Goal: Task Accomplishment & Management: Manage account settings

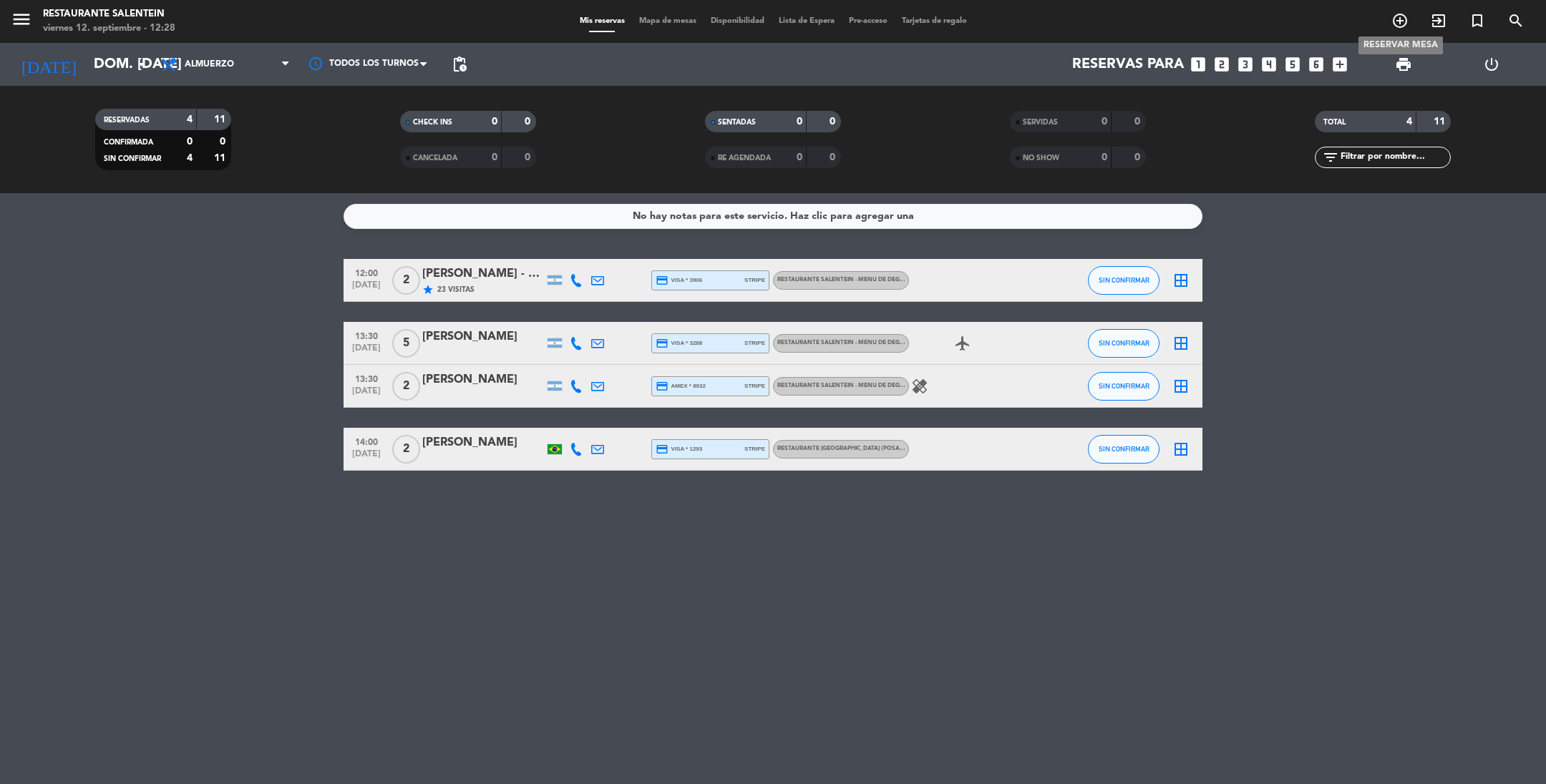
click at [1401, 22] on icon "add_circle_outline" at bounding box center [1400, 21] width 17 height 17
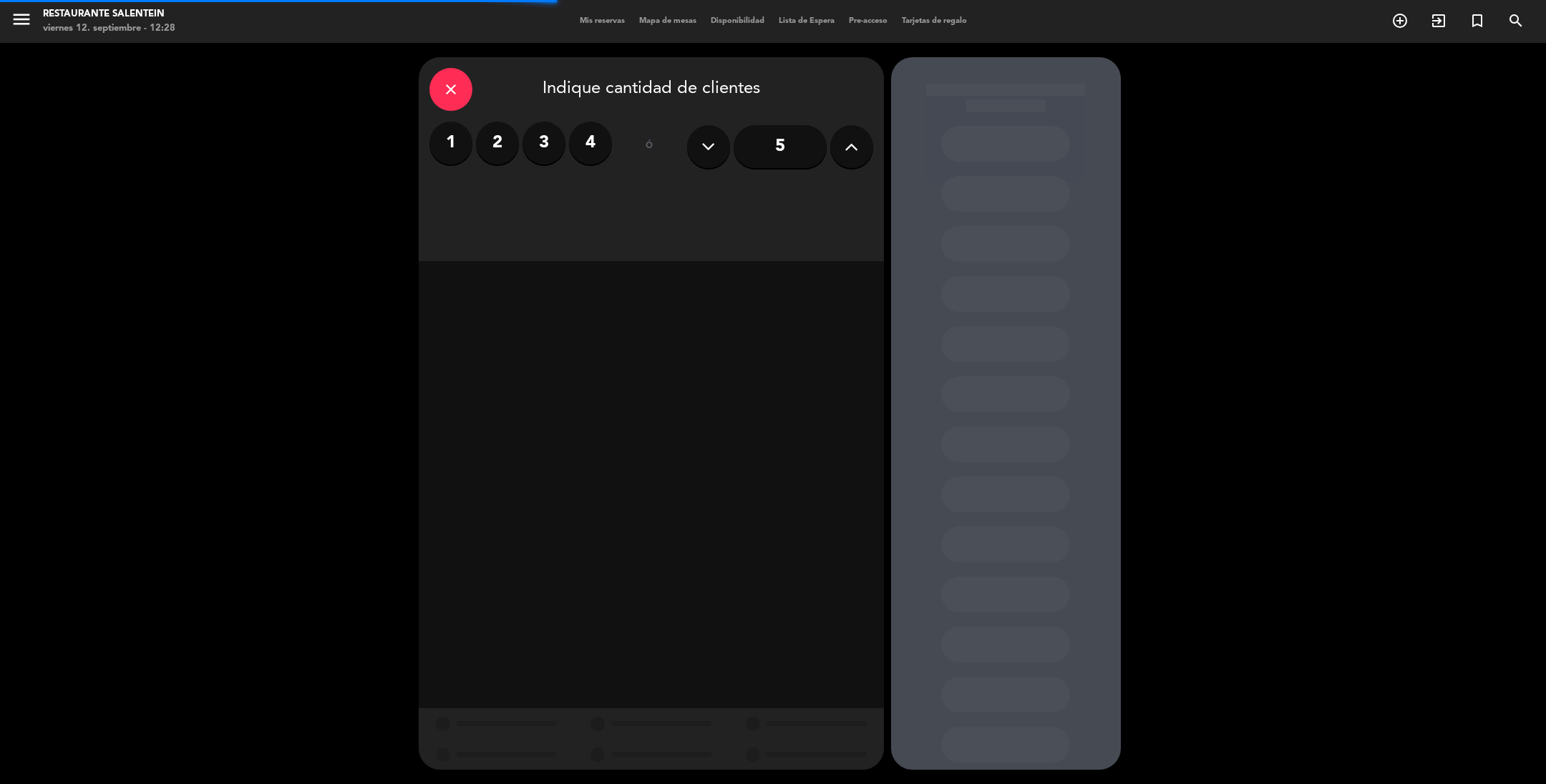
click at [851, 151] on icon at bounding box center [851, 146] width 14 height 21
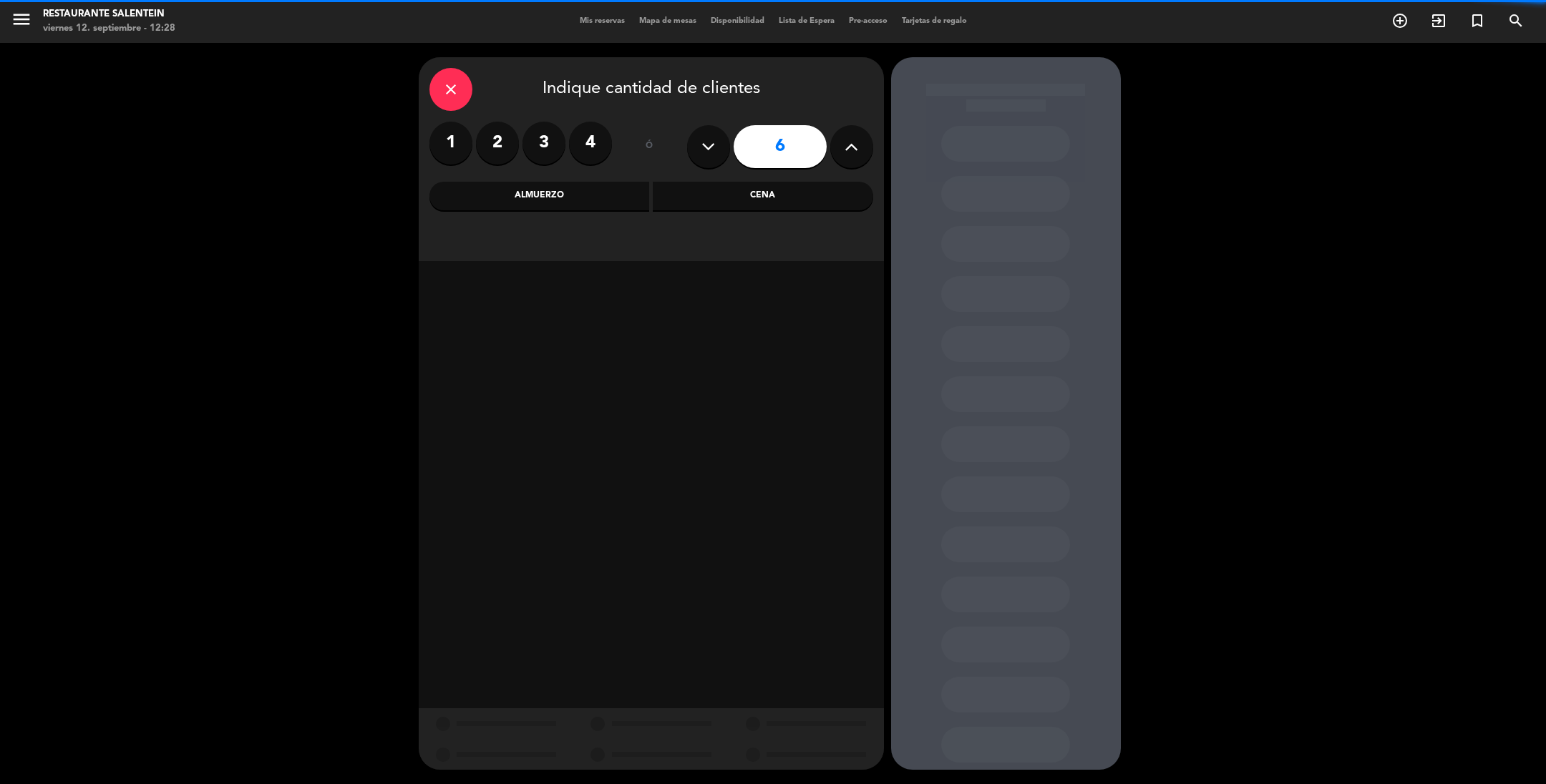
click at [851, 151] on icon at bounding box center [851, 146] width 14 height 21
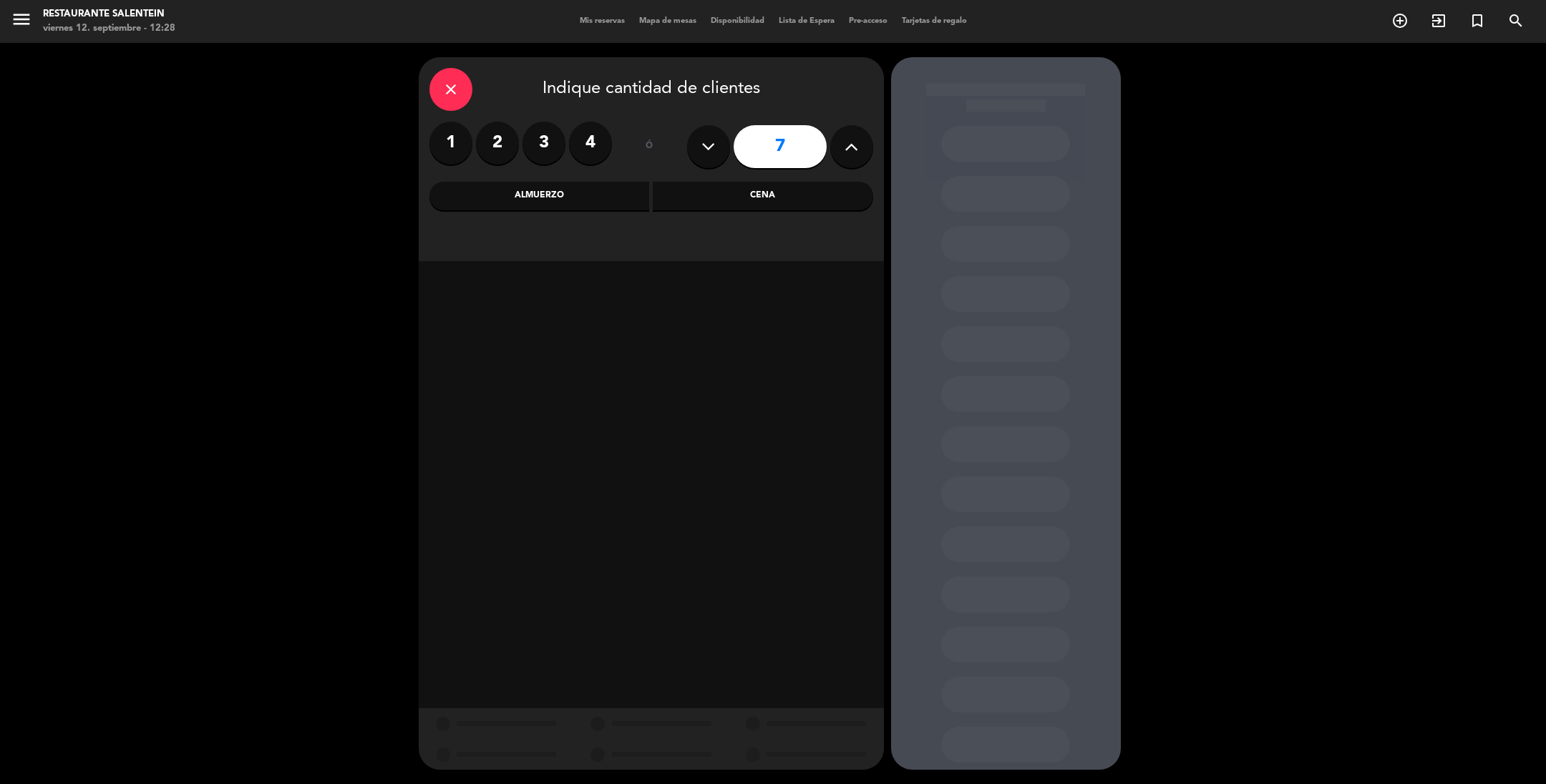
click at [851, 151] on icon at bounding box center [851, 146] width 14 height 21
type input "8"
click at [518, 194] on div "Almuerzo" at bounding box center [540, 196] width 220 height 29
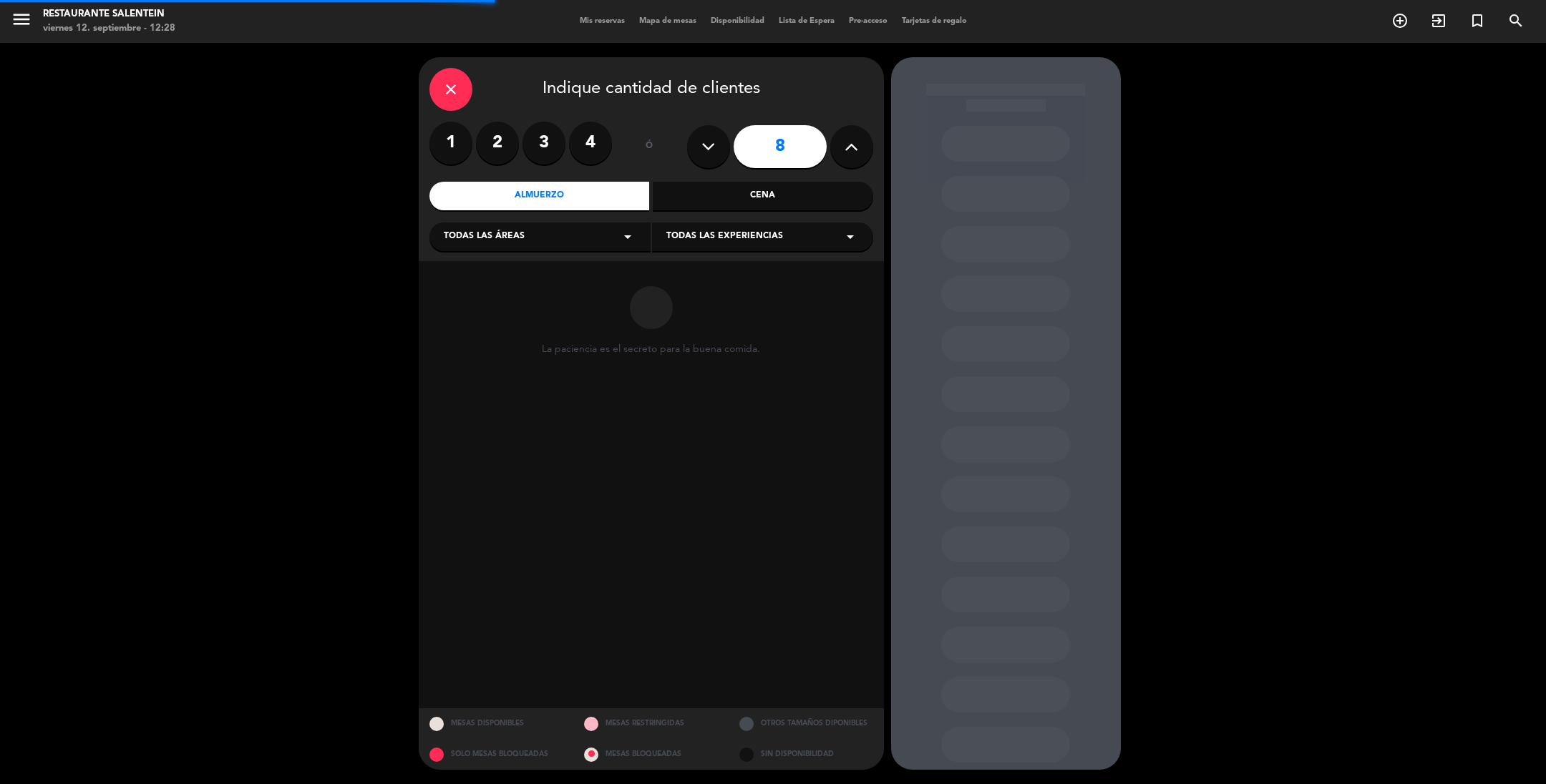
click at [507, 230] on span "Todas las áreas" at bounding box center [484, 237] width 81 height 14
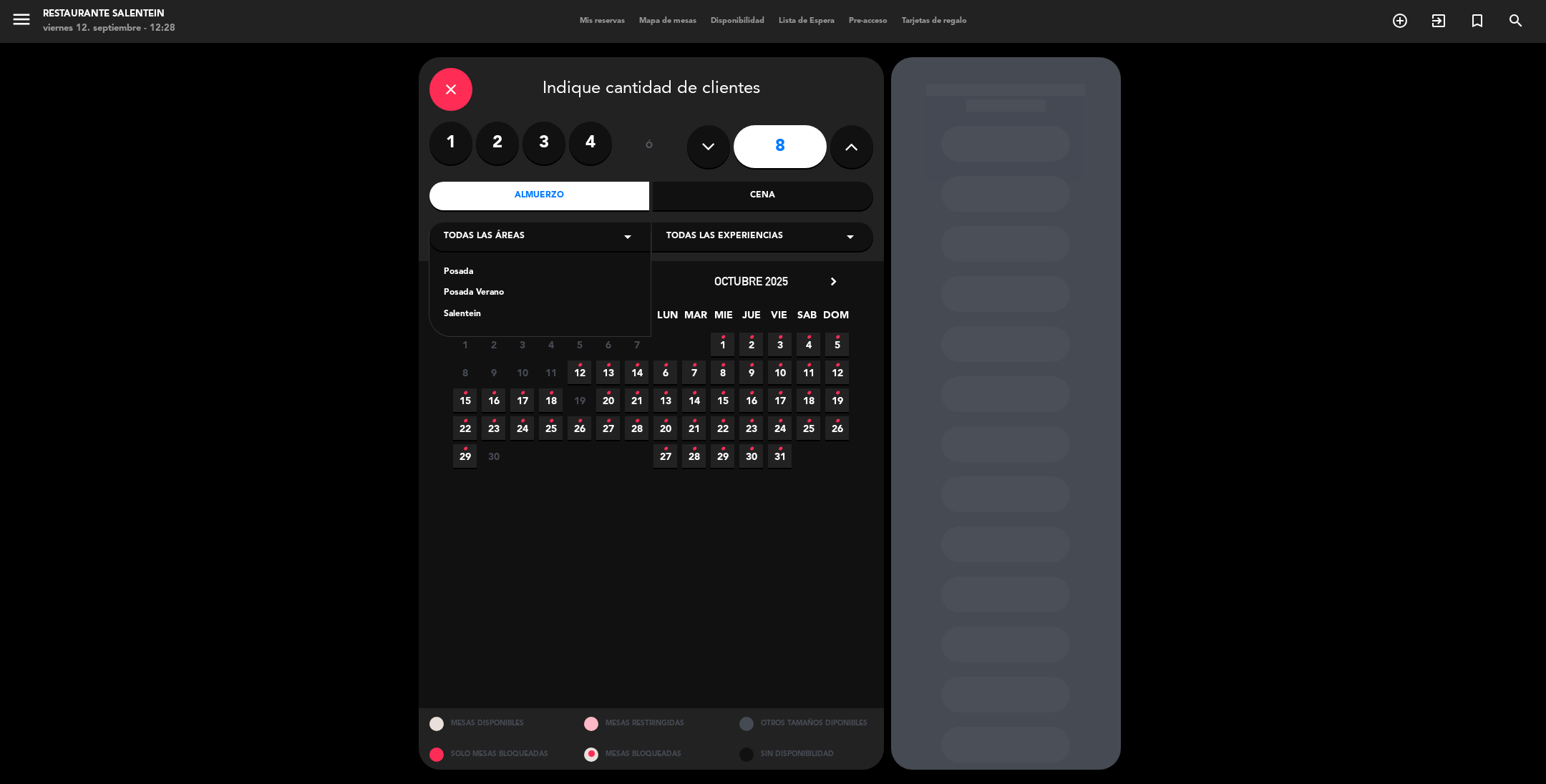
click at [475, 314] on div "Salentein" at bounding box center [540, 314] width 192 height 14
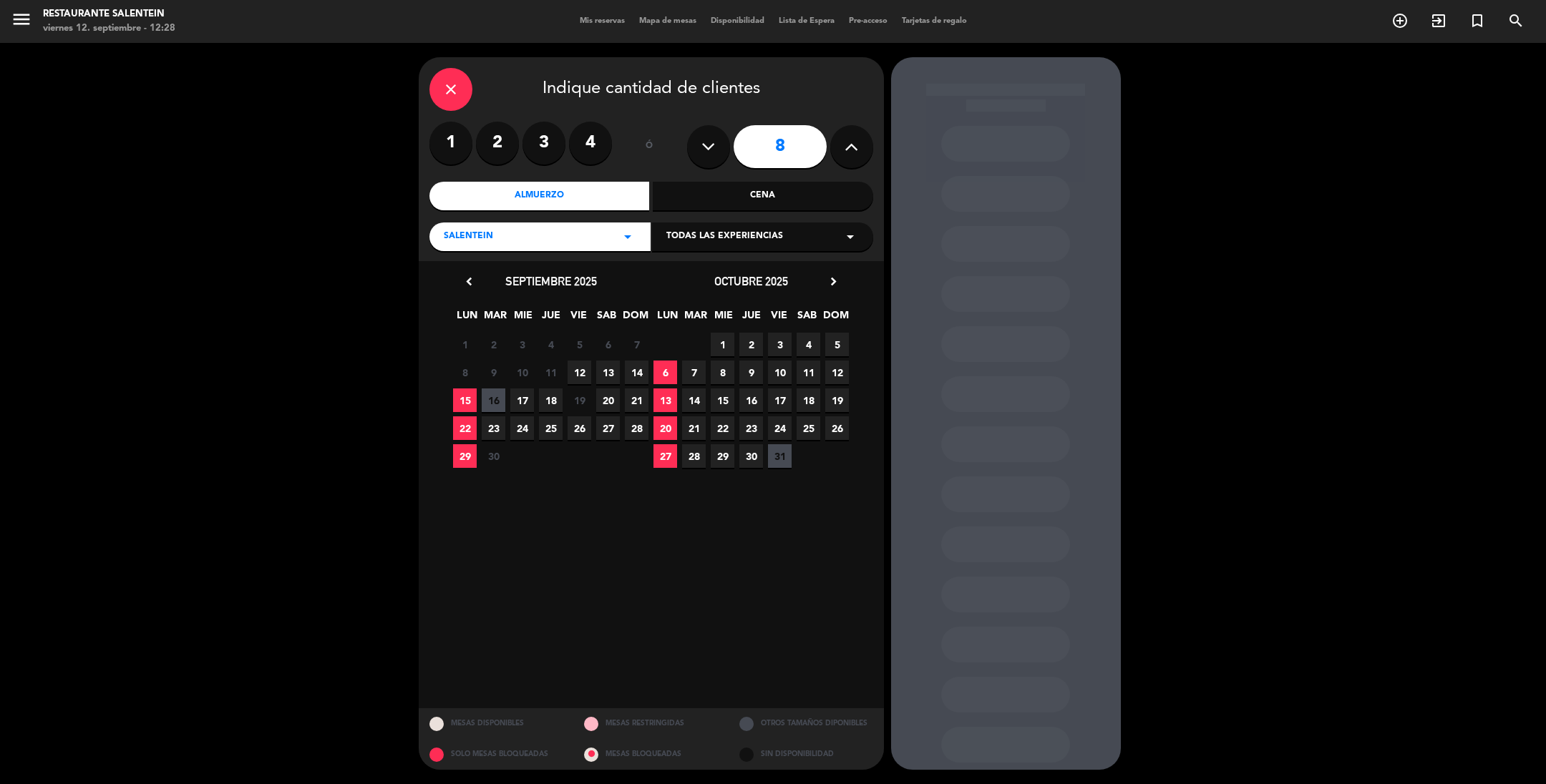
click at [695, 236] on span "Todas las experiencias" at bounding box center [725, 237] width 117 height 14
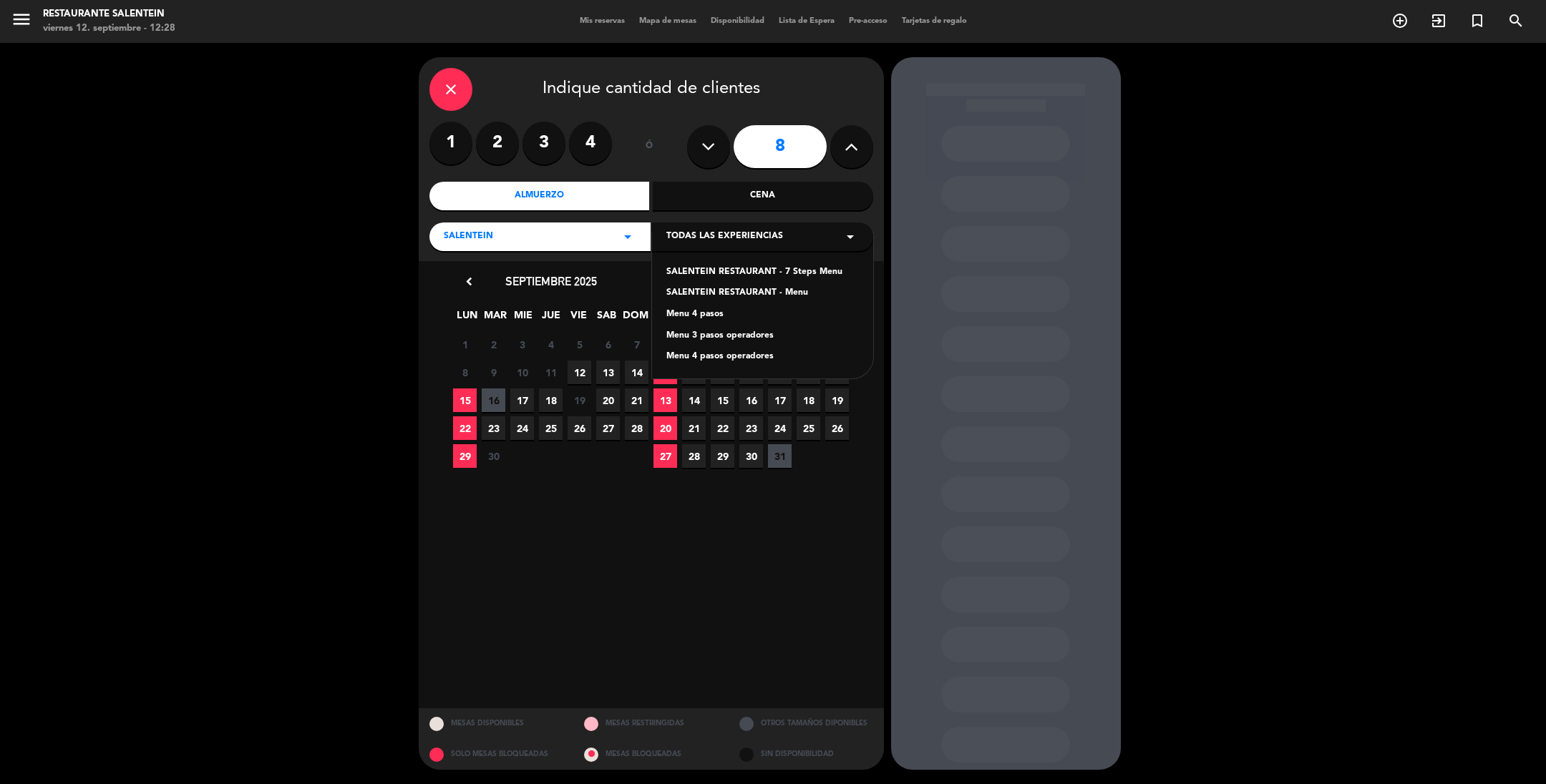
click at [713, 337] on div "Menu 3 pasos operadores" at bounding box center [763, 336] width 192 height 14
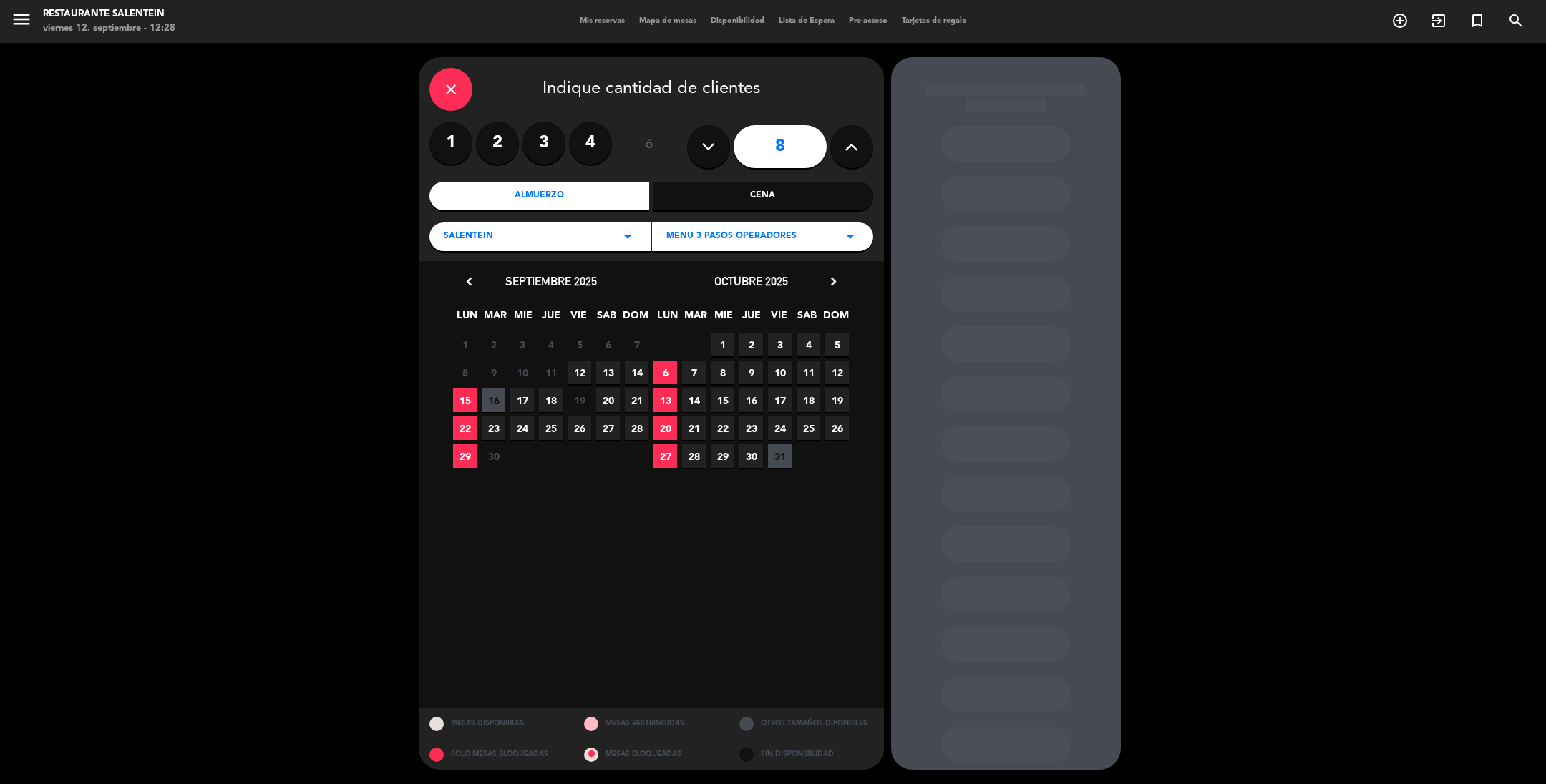
click at [831, 275] on icon "chevron_right" at bounding box center [833, 282] width 15 height 15
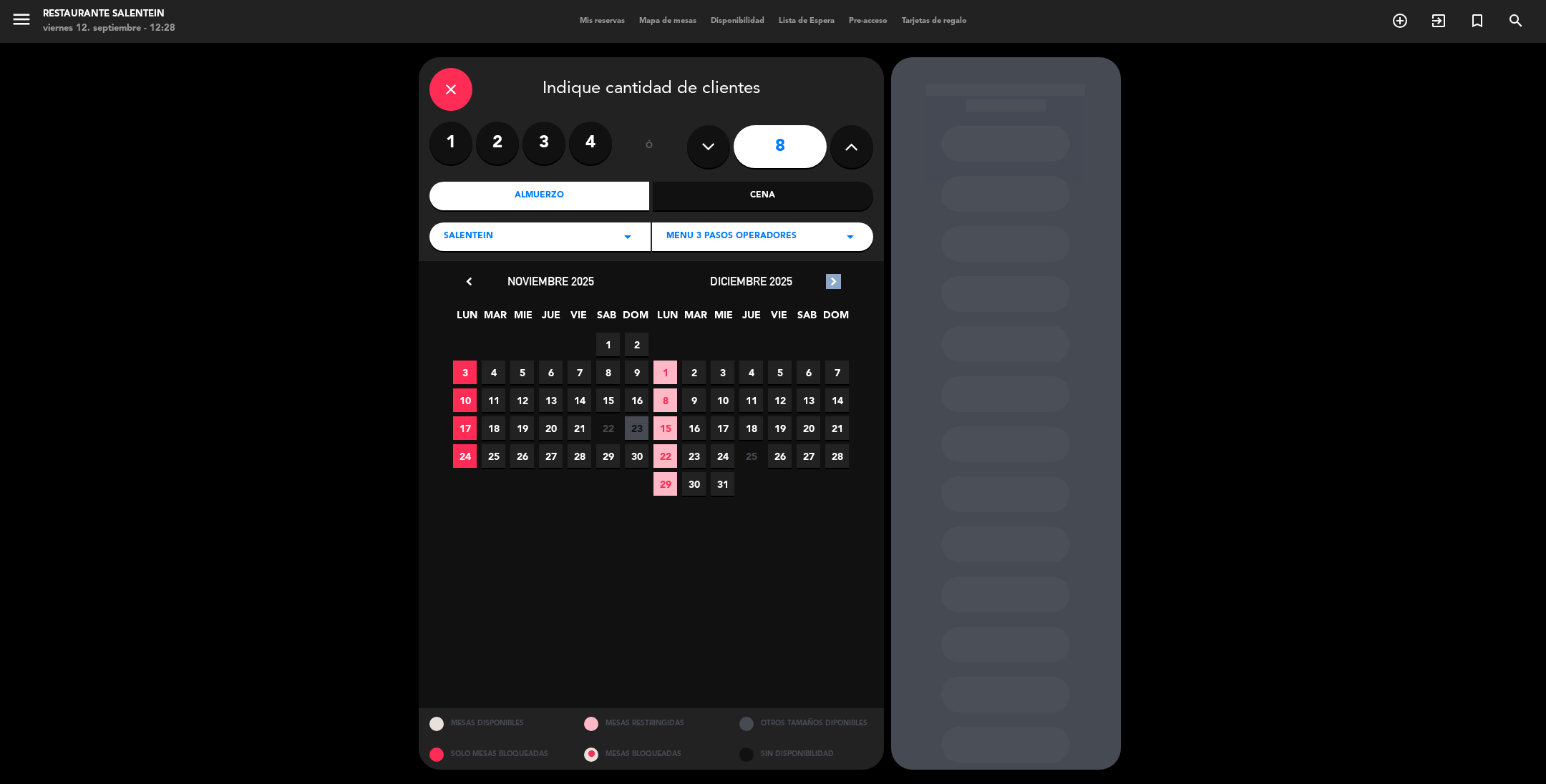
click at [831, 275] on icon "chevron_right" at bounding box center [833, 282] width 15 height 15
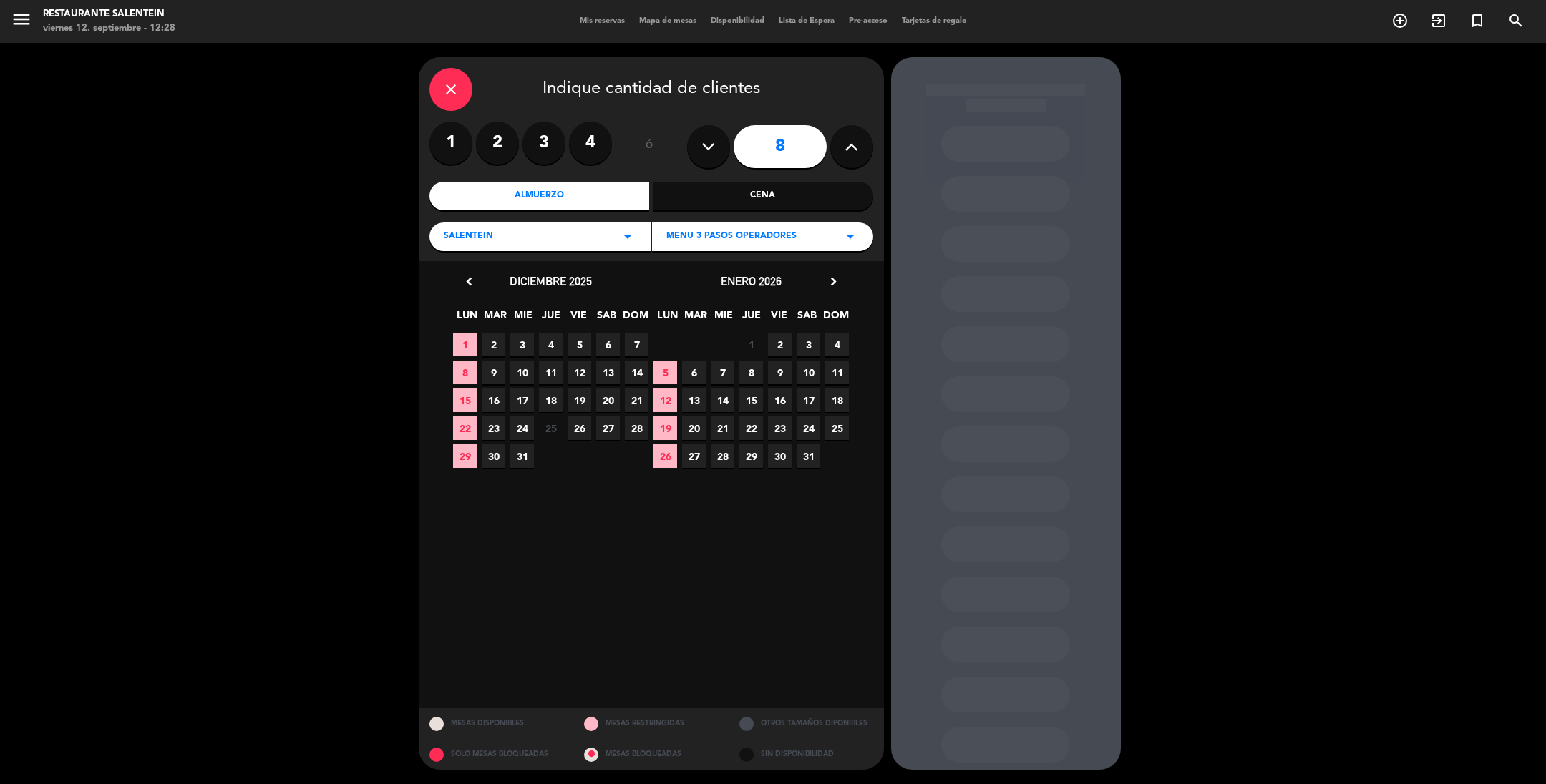
click at [518, 430] on span "24" at bounding box center [522, 428] width 24 height 24
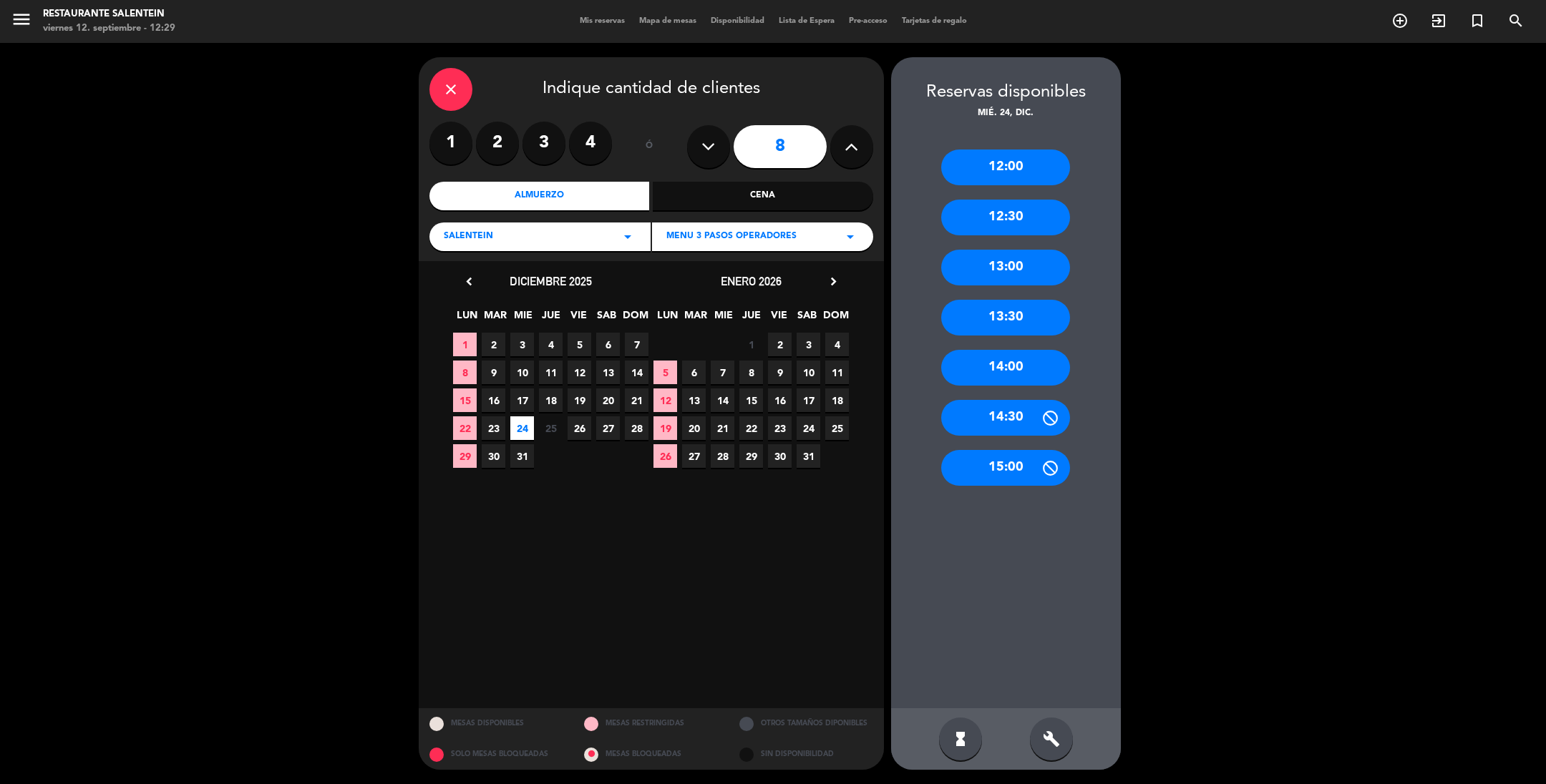
click at [995, 318] on div "13:30" at bounding box center [1005, 318] width 129 height 36
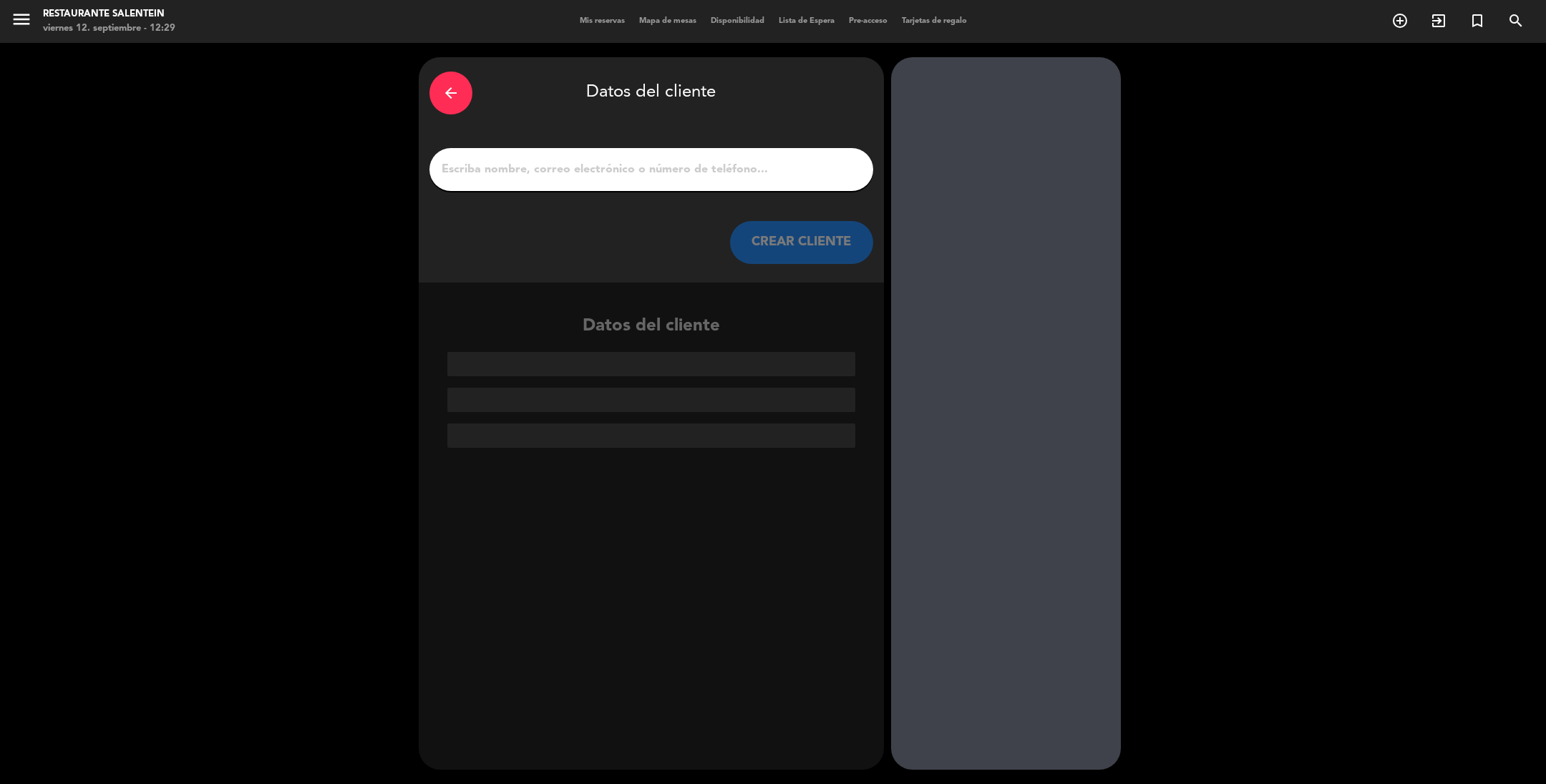
click at [470, 166] on input "1" at bounding box center [652, 169] width 422 height 20
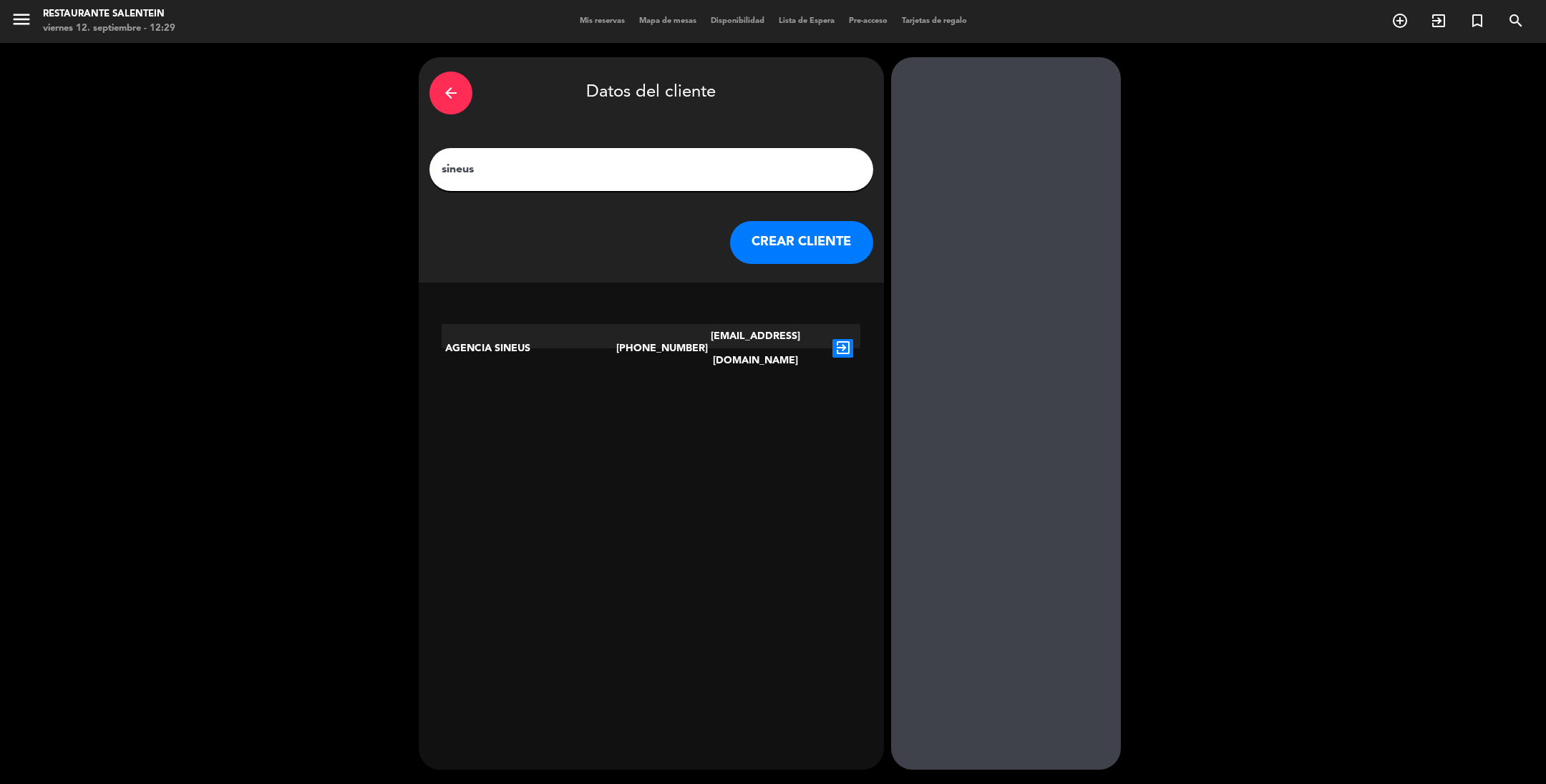
type input "sineus"
click at [833, 339] on icon "exit_to_app" at bounding box center [842, 348] width 21 height 19
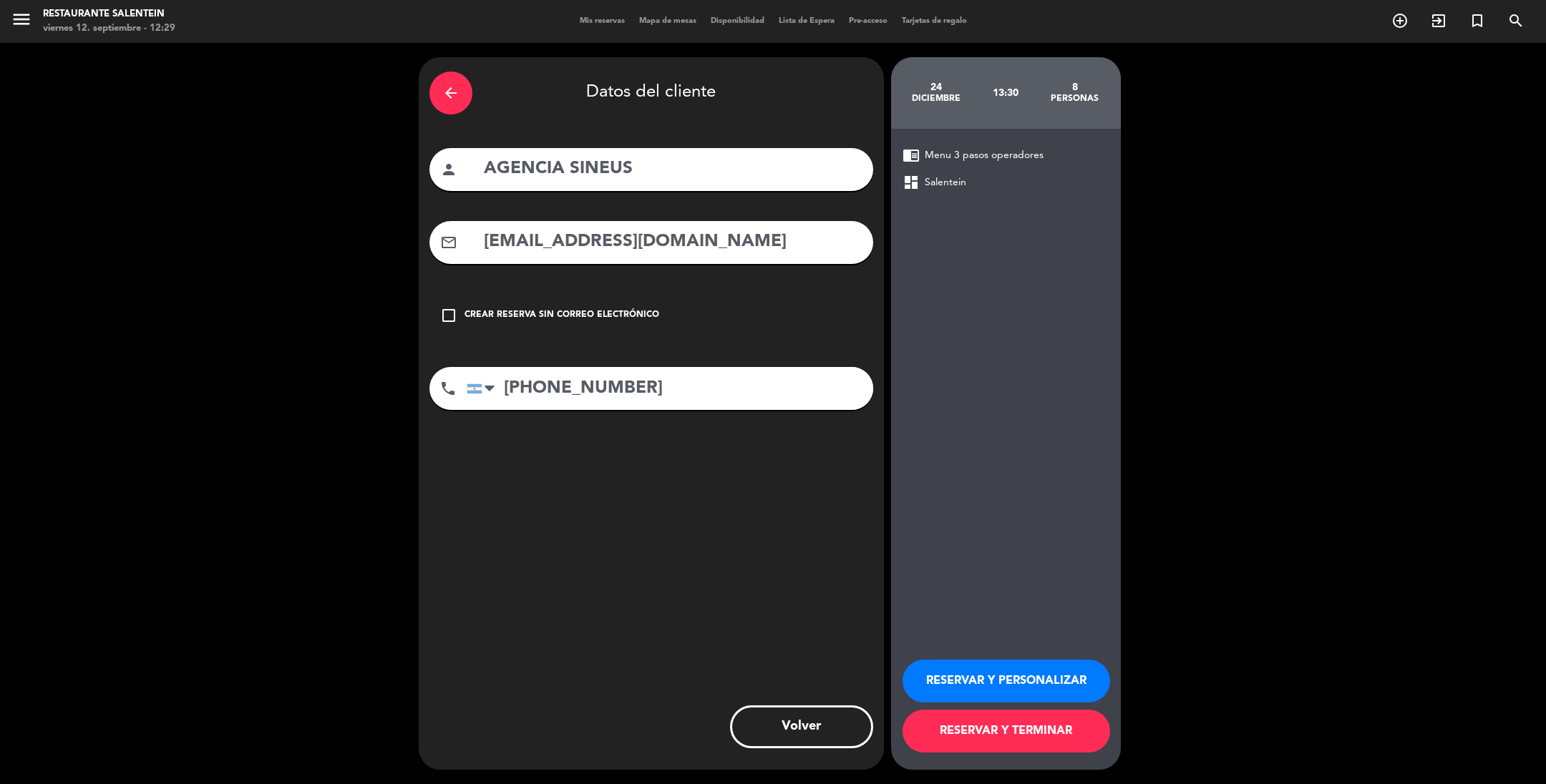
click at [971, 683] on button "RESERVAR Y PERSONALIZAR" at bounding box center [1006, 681] width 208 height 43
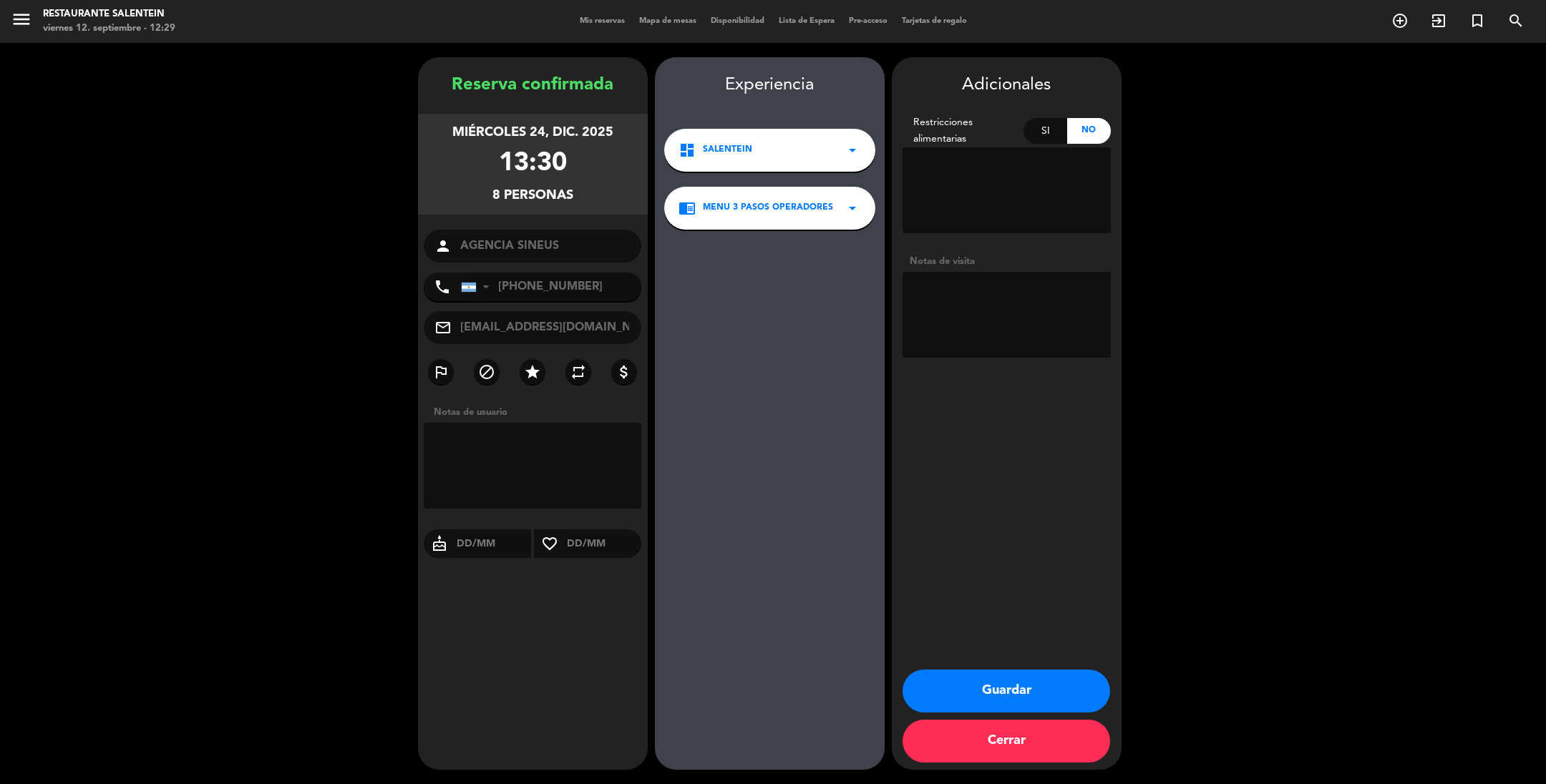
click at [943, 302] on textarea at bounding box center [1006, 315] width 208 height 86
paste textarea "[PERSON_NAME]"
type textarea "[PERSON_NAME] paga ag liq env"
click at [992, 698] on button "Guardar" at bounding box center [1006, 691] width 208 height 43
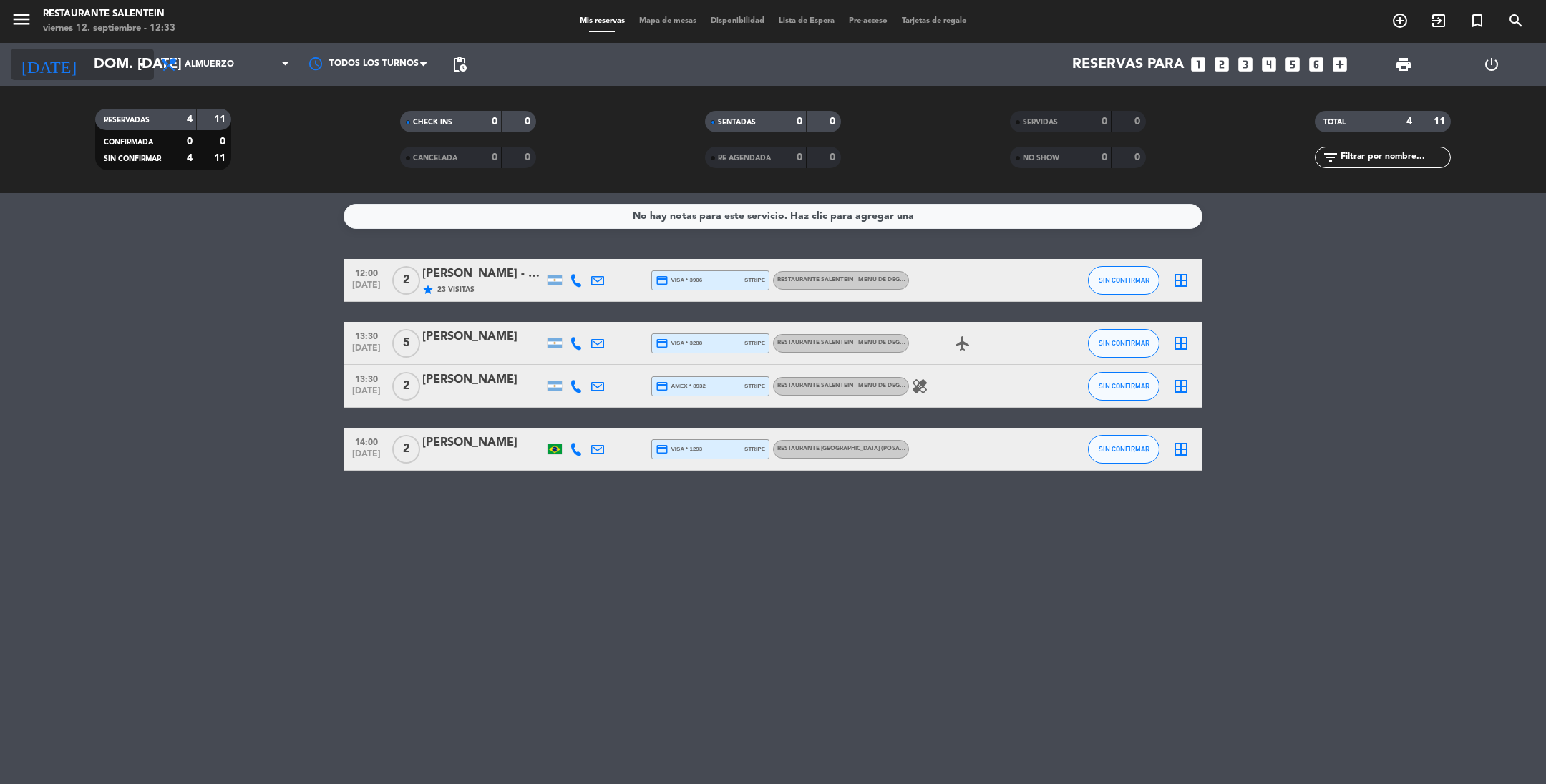
click at [86, 69] on input "dom. [DATE]" at bounding box center [177, 64] width 182 height 31
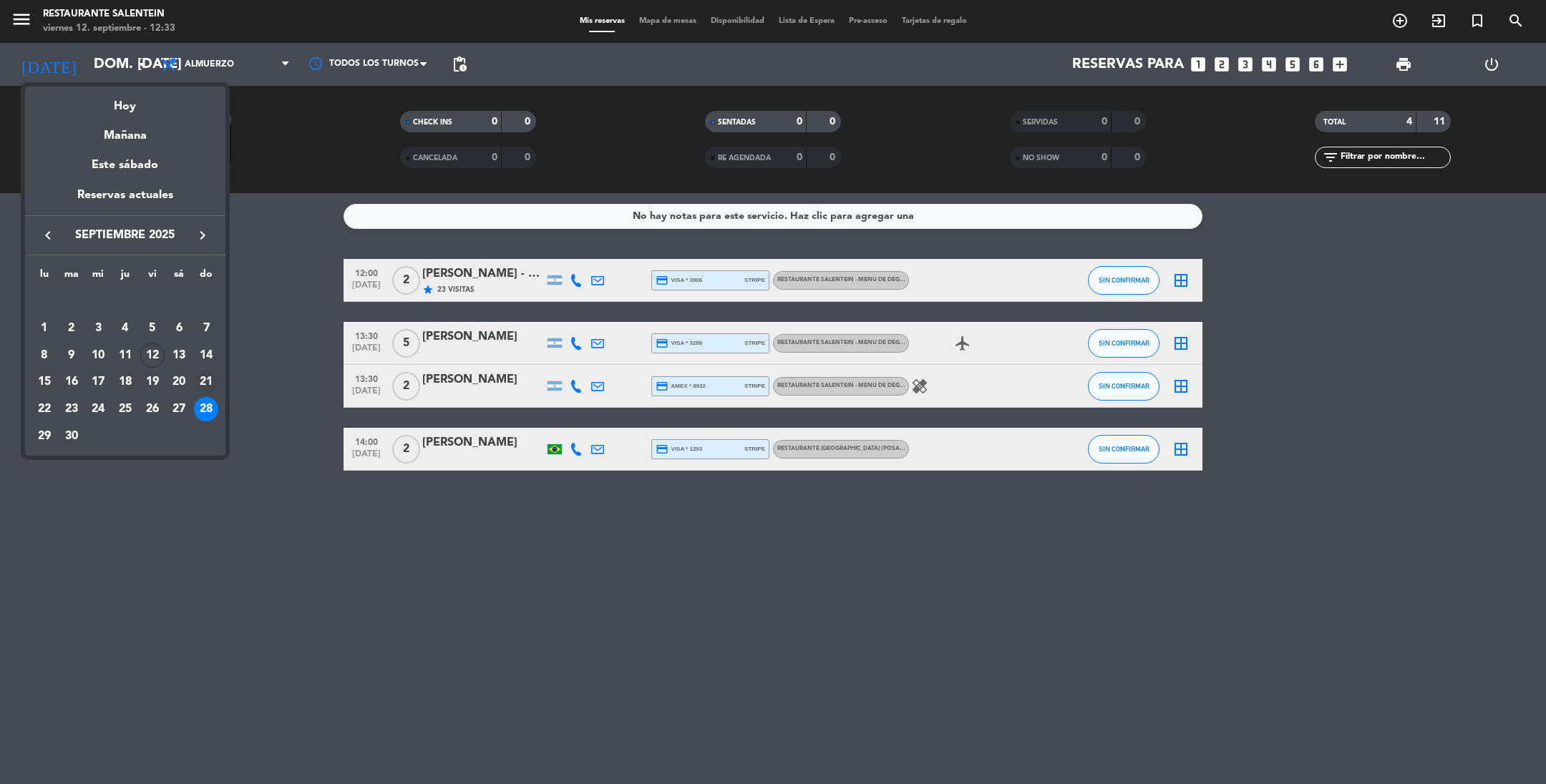
click at [201, 383] on div "21" at bounding box center [206, 383] width 25 height 25
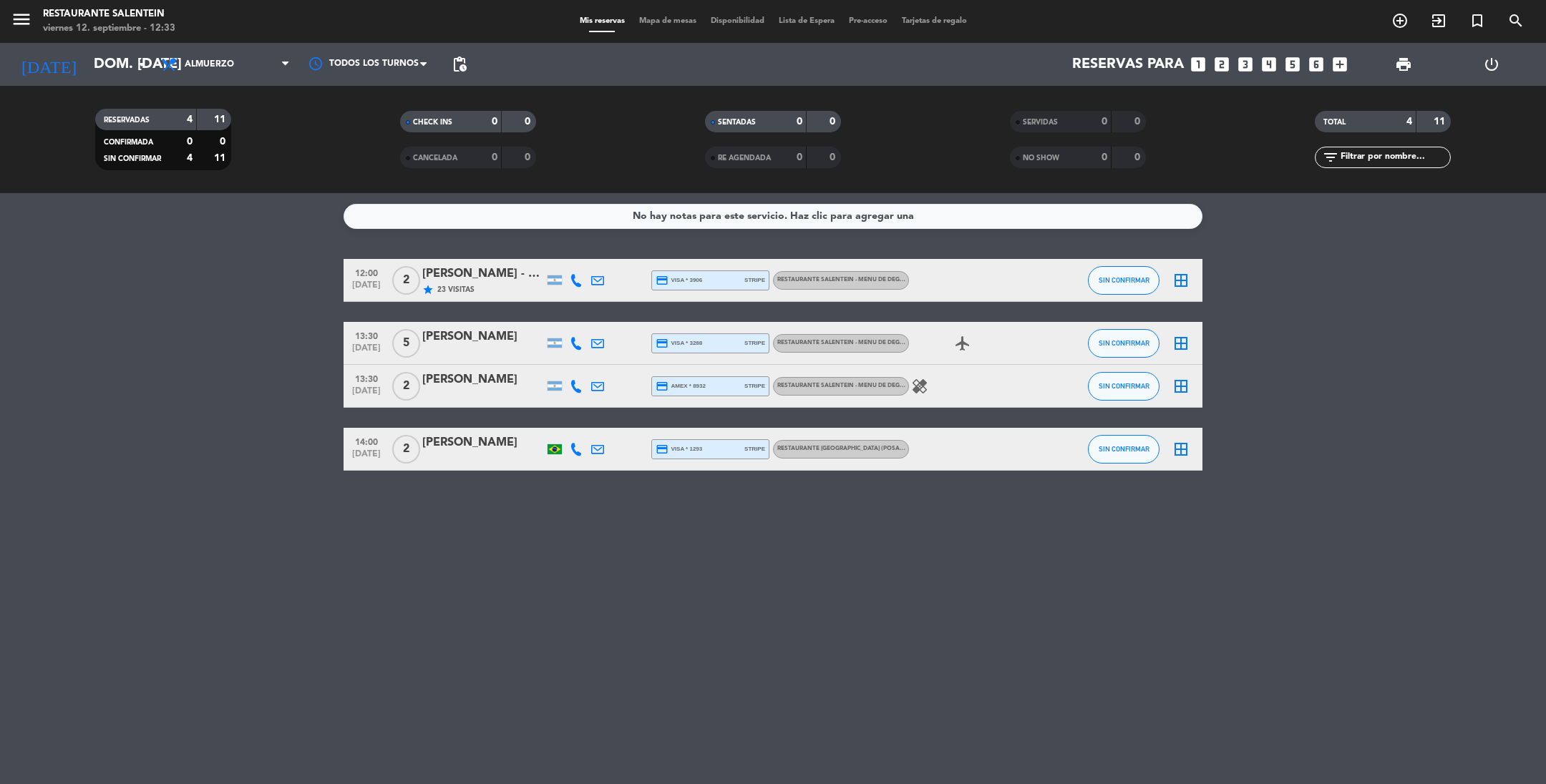
type input "dom. [DATE]"
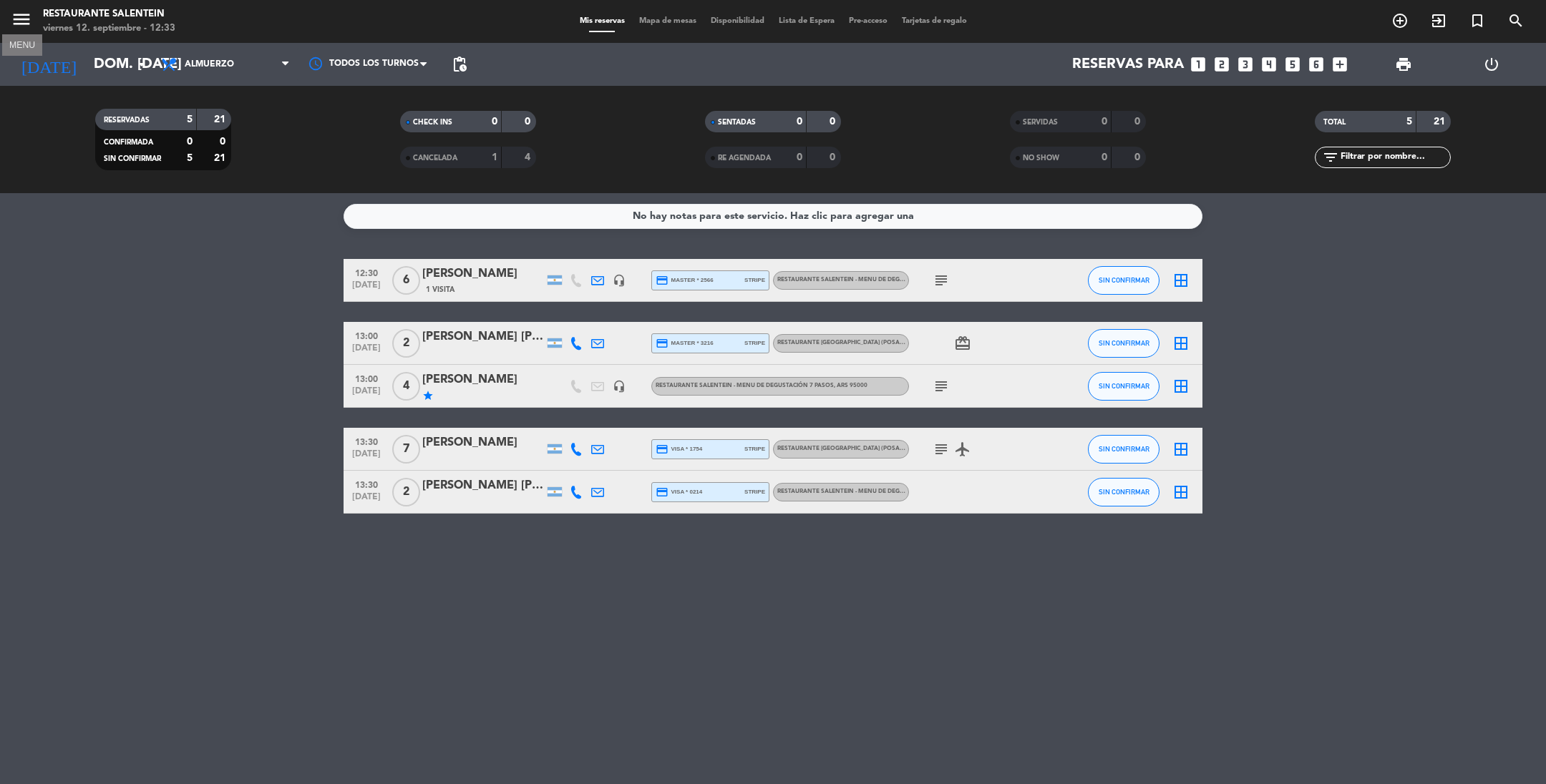
click at [20, 20] on icon "menu" at bounding box center [21, 19] width 21 height 21
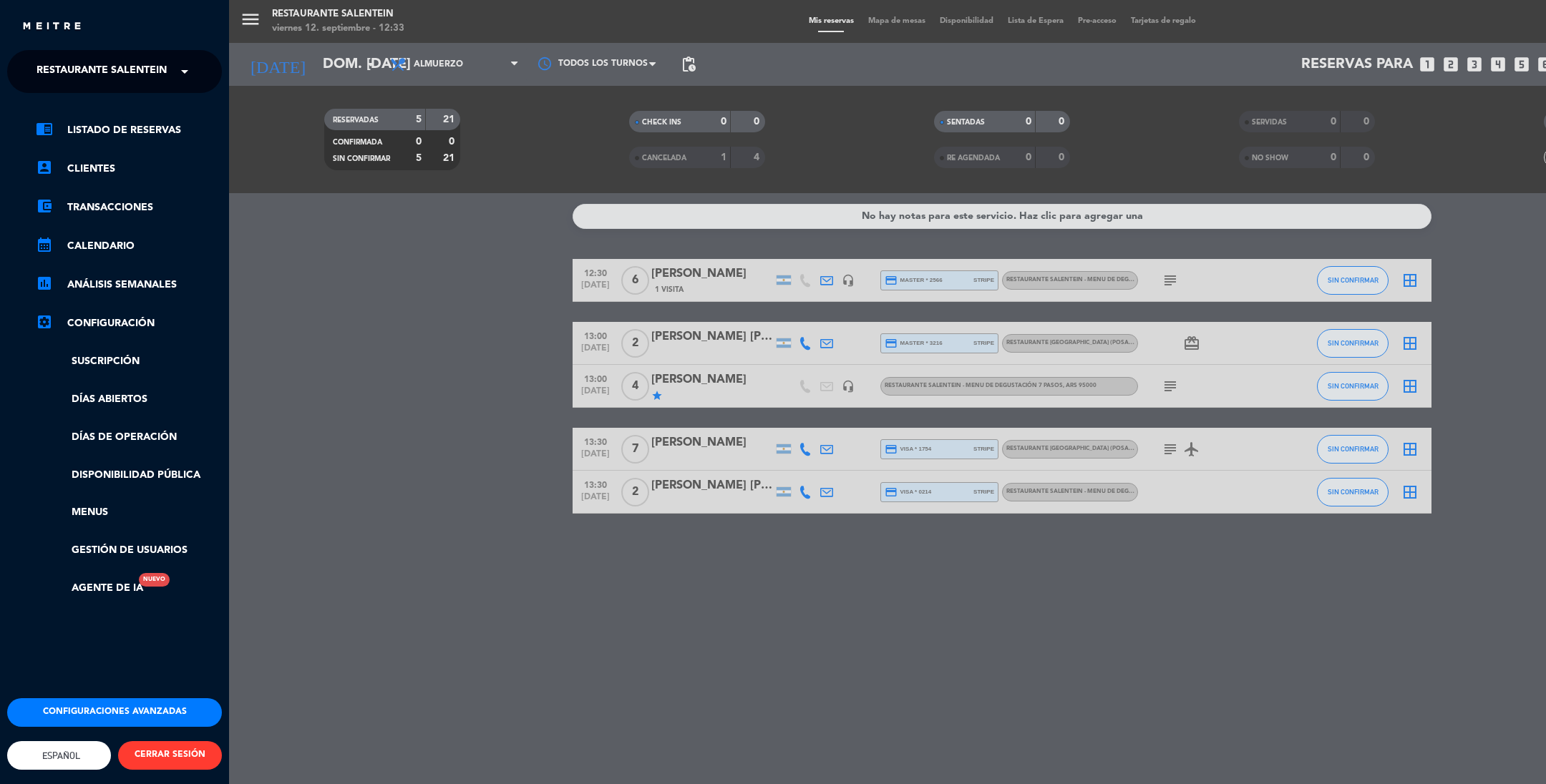
click at [63, 64] on span "Restaurante Salentein" at bounding box center [101, 71] width 130 height 30
click at [64, 109] on span "Bodega Salentein" at bounding box center [66, 111] width 103 height 16
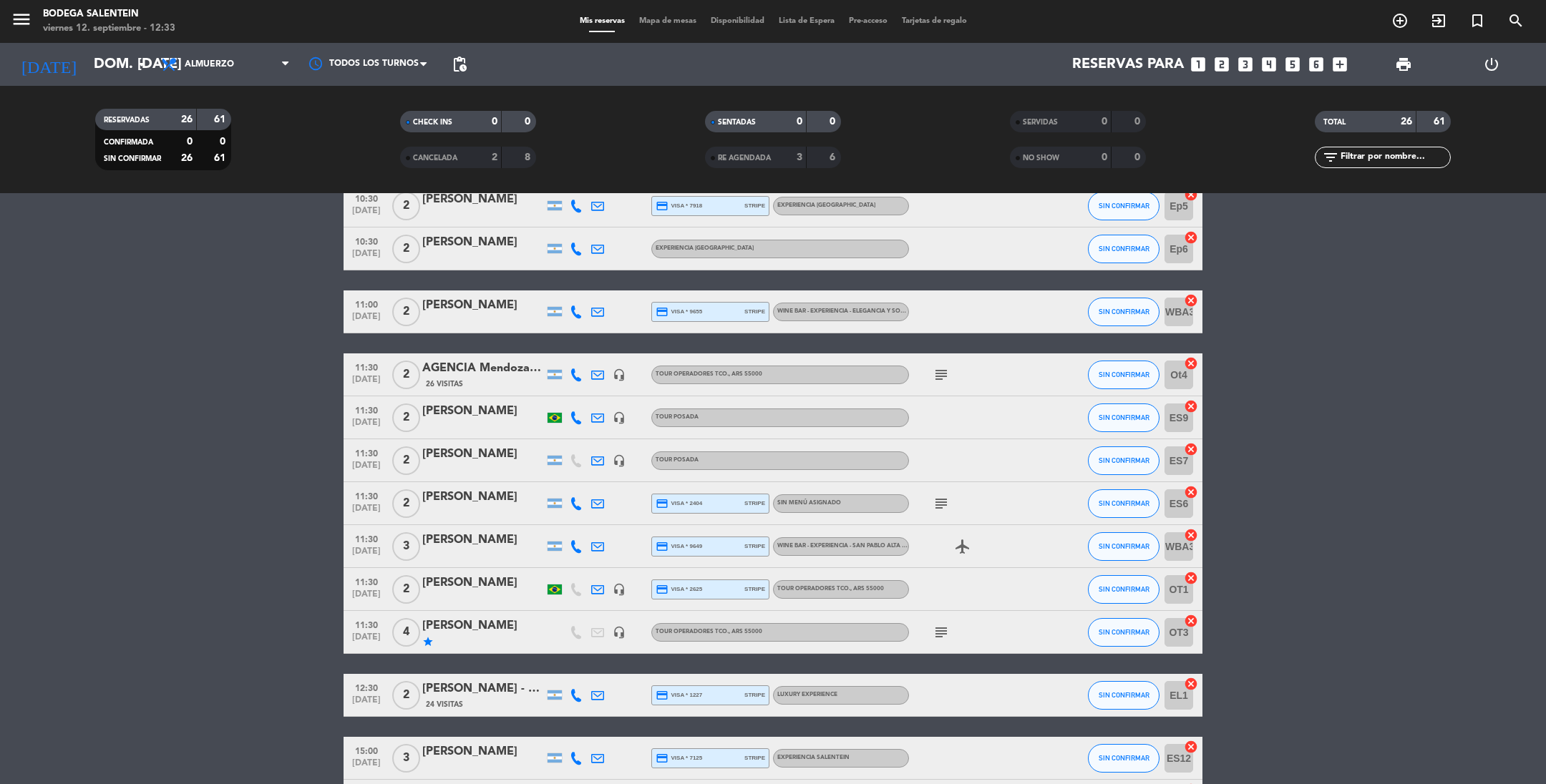
scroll to position [644, 0]
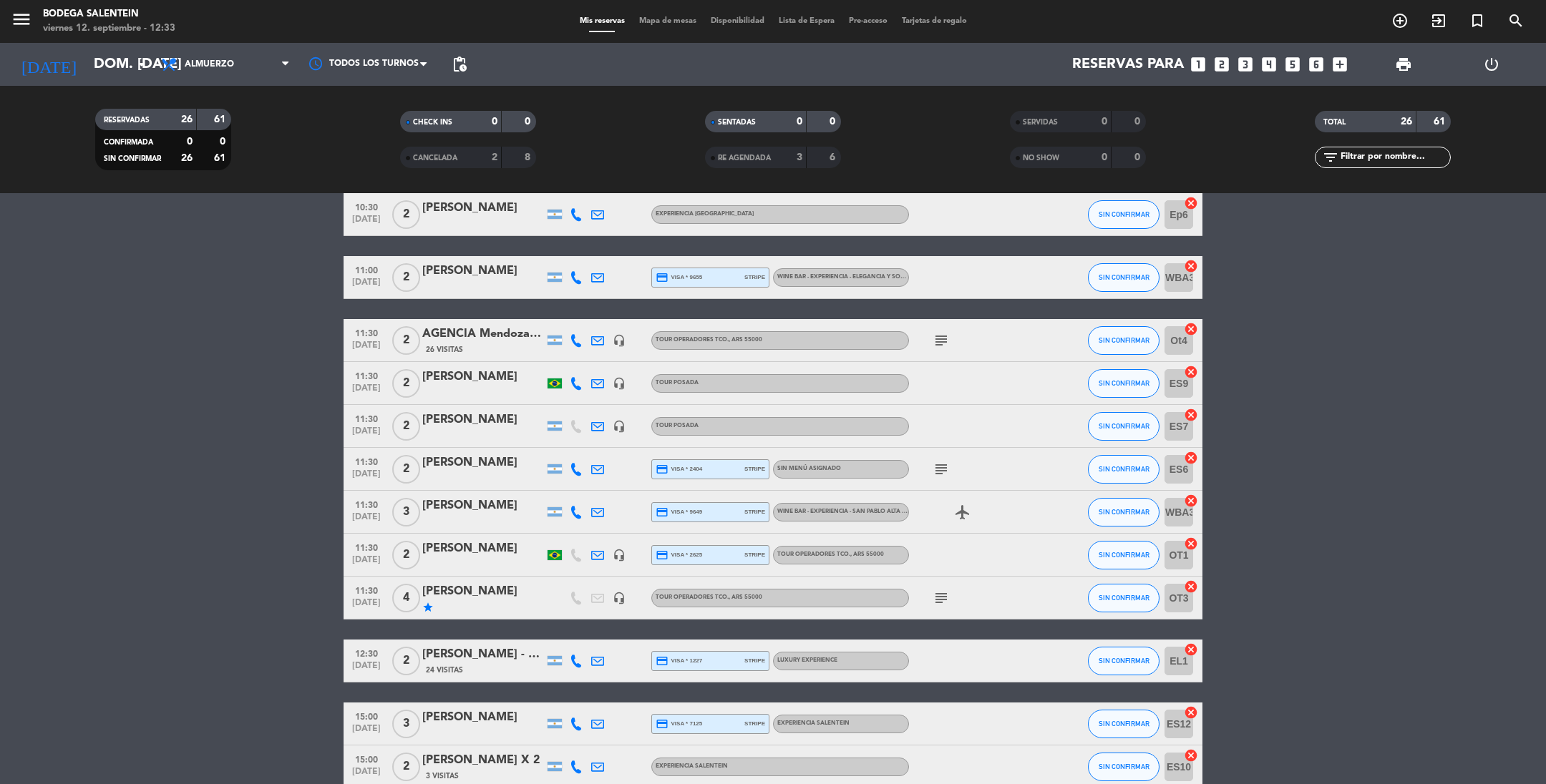
click at [483, 467] on div "[PERSON_NAME]" at bounding box center [483, 463] width 122 height 19
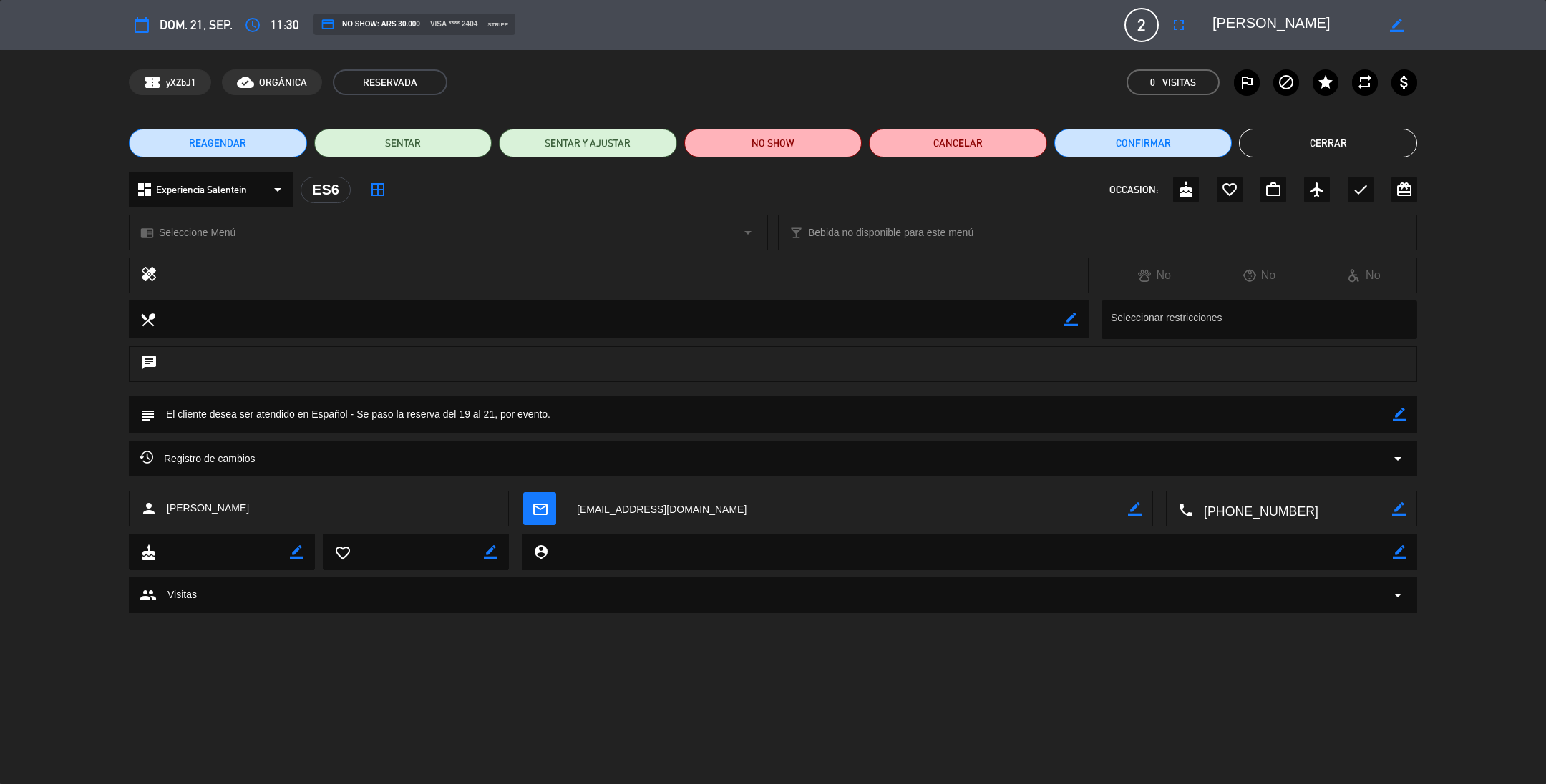
click at [279, 230] on div "chrome_reader_mode Seleccione Menú arrow_drop_down" at bounding box center [449, 233] width 638 height 35
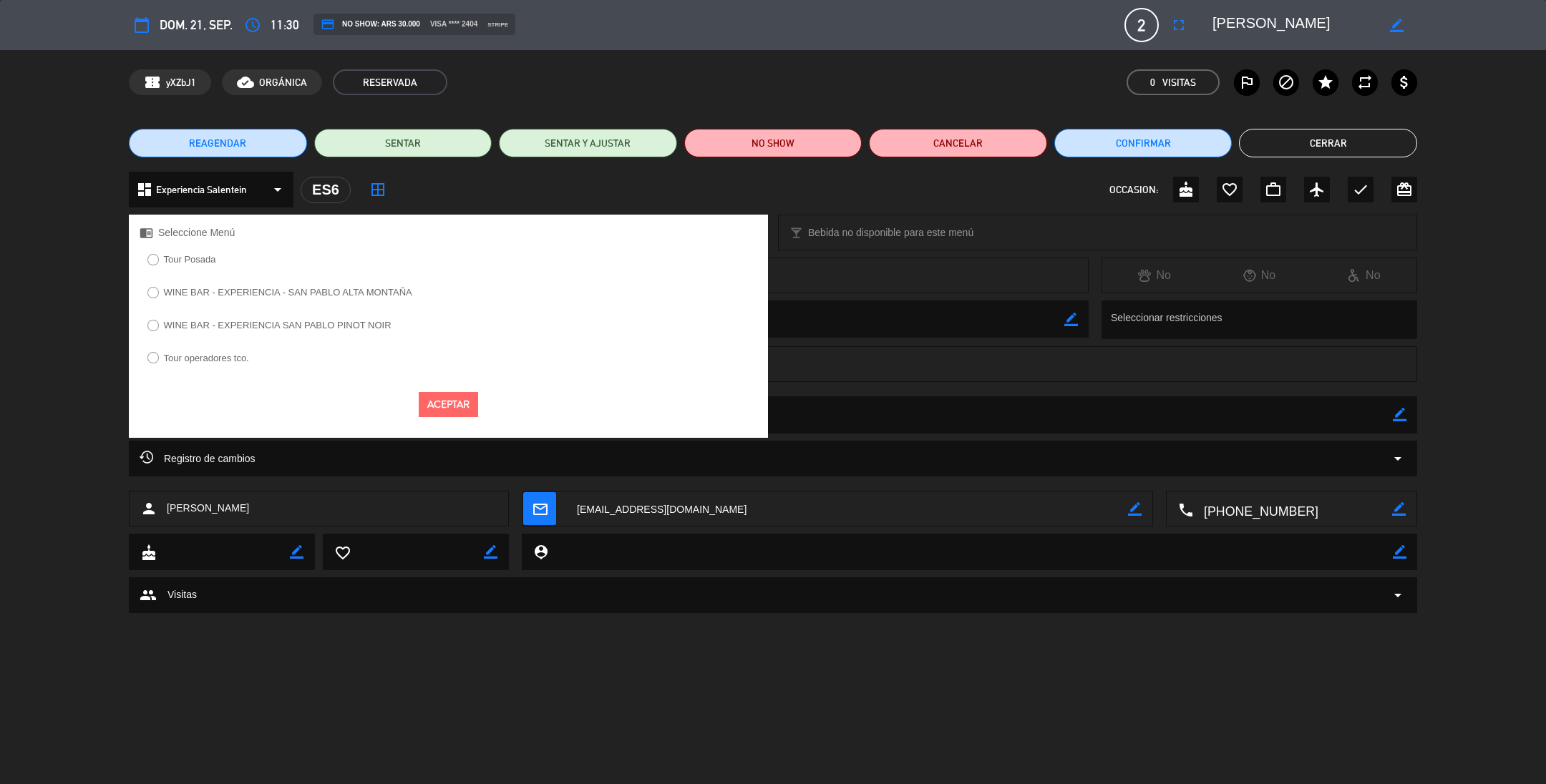
click at [202, 358] on label "Tour operadores tco." at bounding box center [206, 357] width 85 height 9
click at [446, 404] on button "Aceptar" at bounding box center [448, 404] width 59 height 25
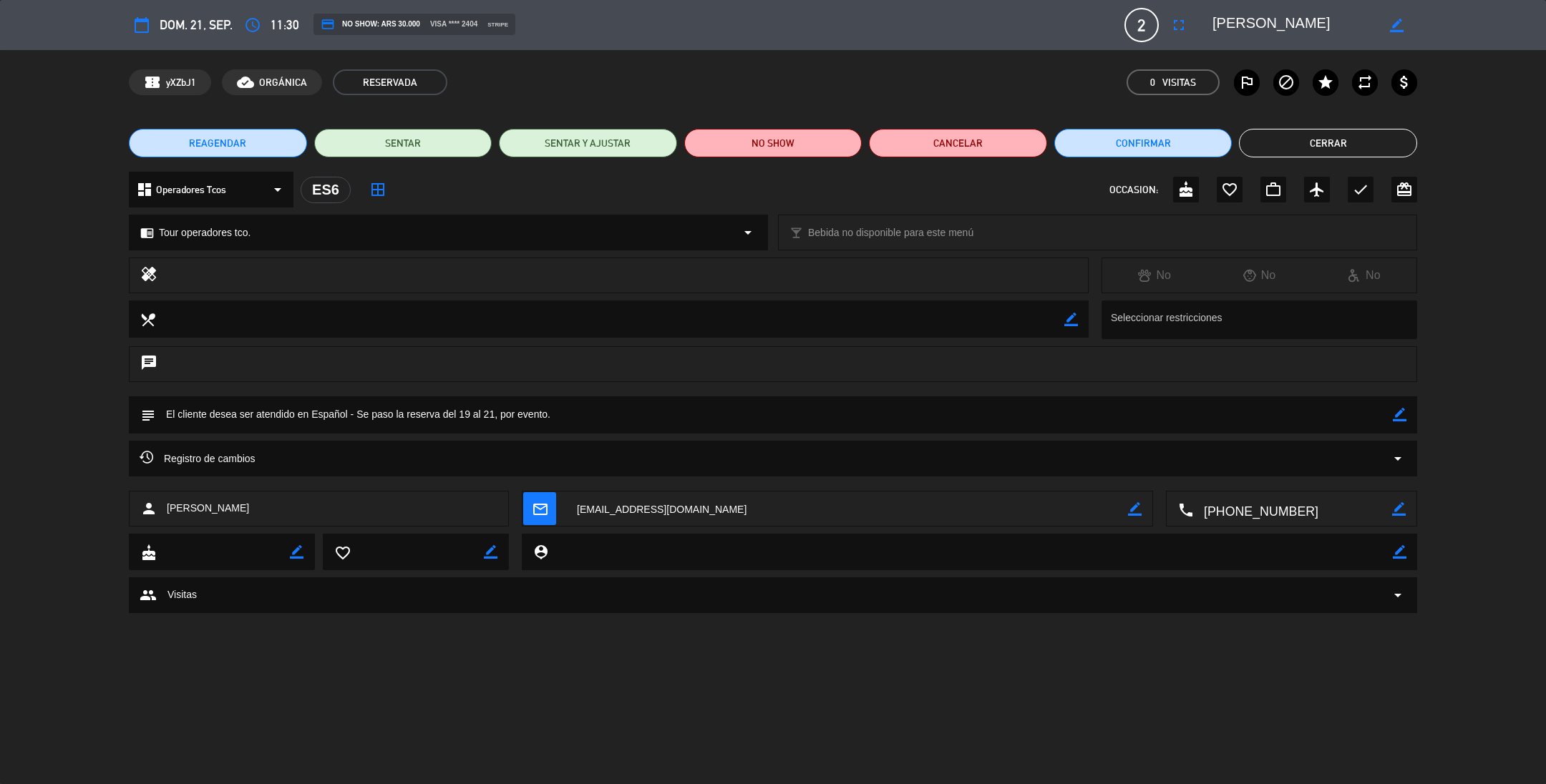
click at [1330, 141] on button "Cerrar" at bounding box center [1327, 143] width 178 height 29
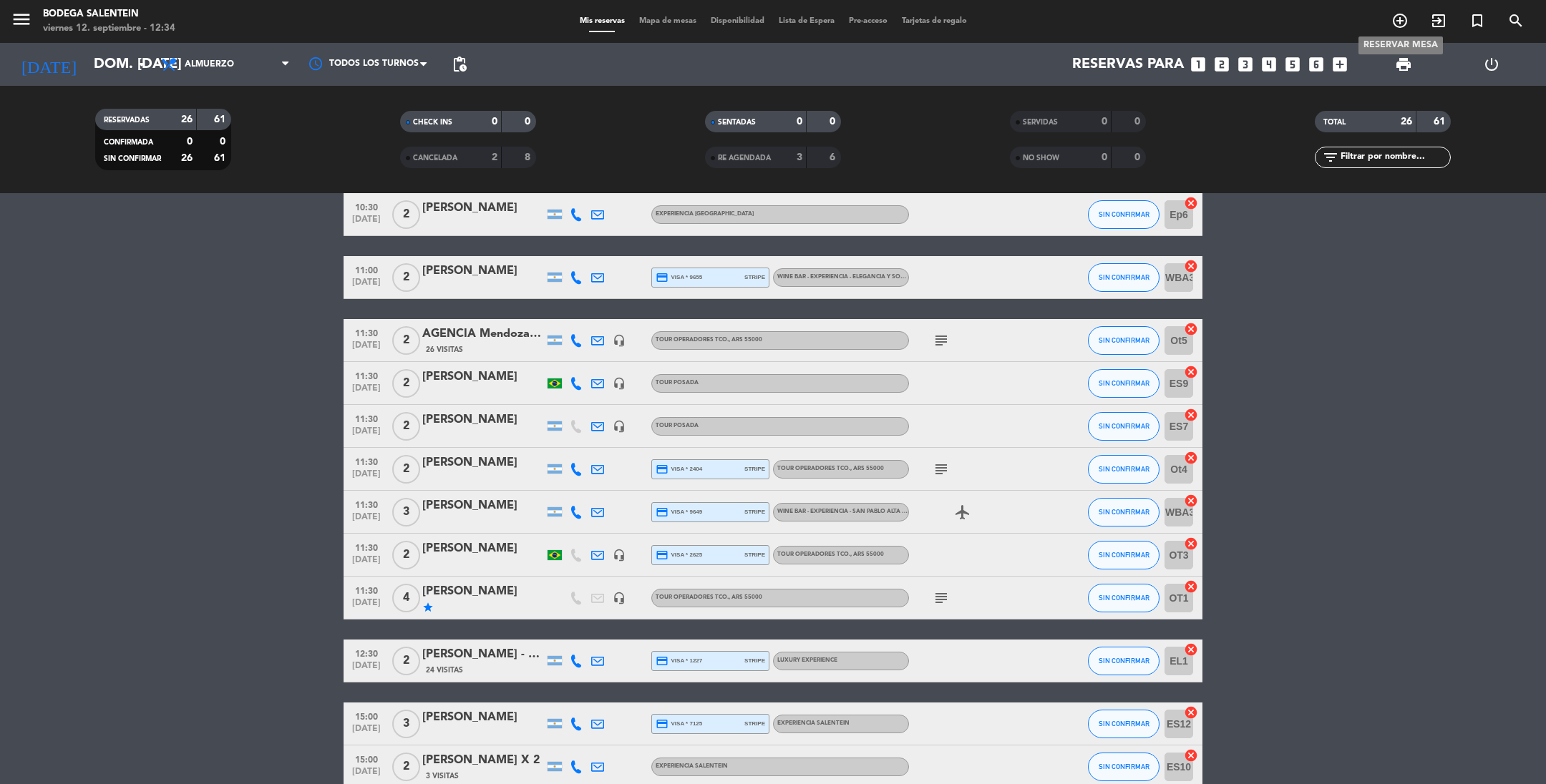
click at [1396, 21] on icon "add_circle_outline" at bounding box center [1400, 21] width 17 height 17
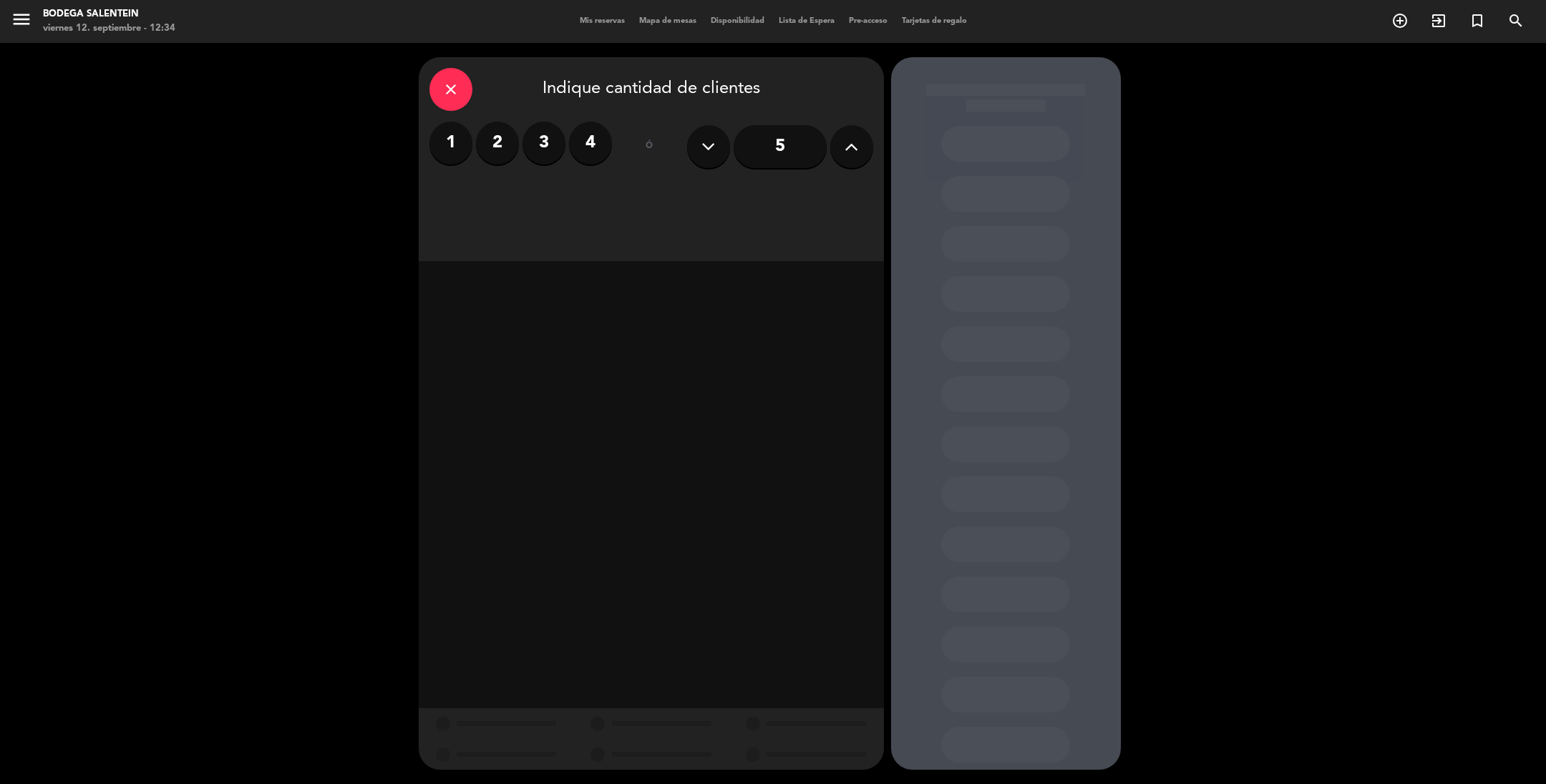
click at [490, 142] on label "2" at bounding box center [497, 143] width 43 height 43
click at [522, 189] on div "Almuerzo" at bounding box center [540, 196] width 220 height 29
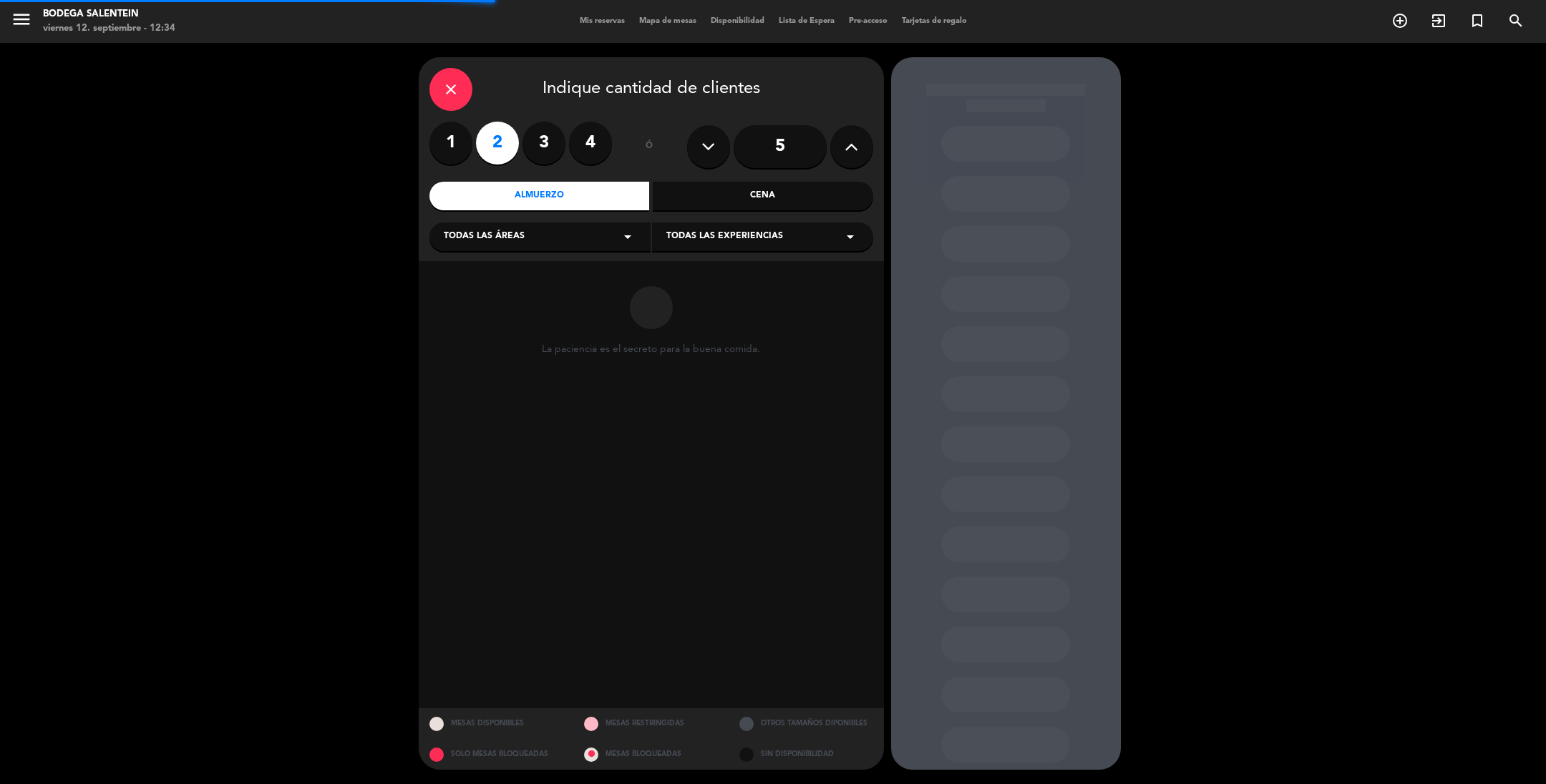
click at [718, 233] on span "Todas las experiencias" at bounding box center [725, 237] width 117 height 14
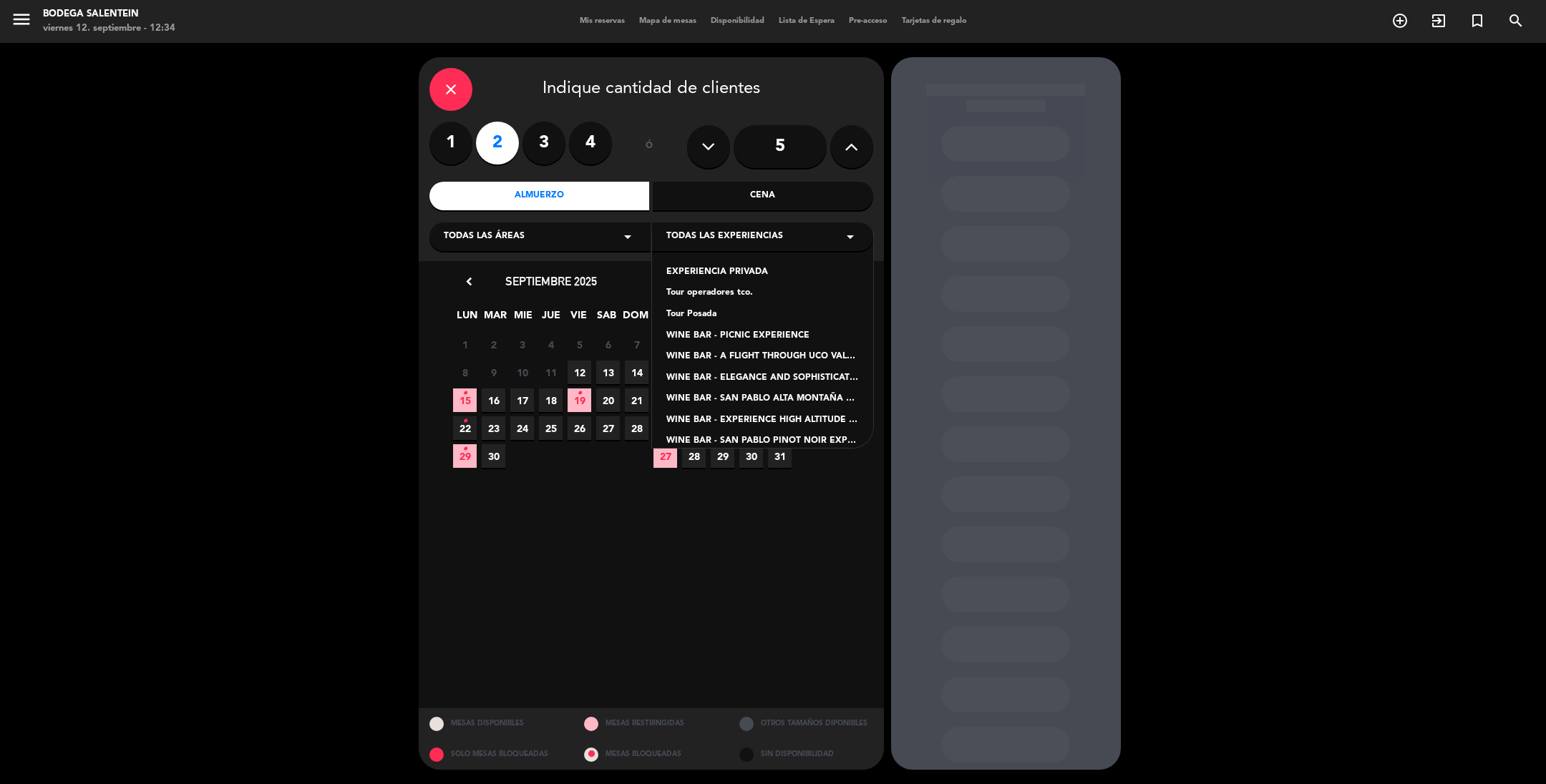
click at [715, 294] on div "Tour operadores tco." at bounding box center [763, 293] width 192 height 14
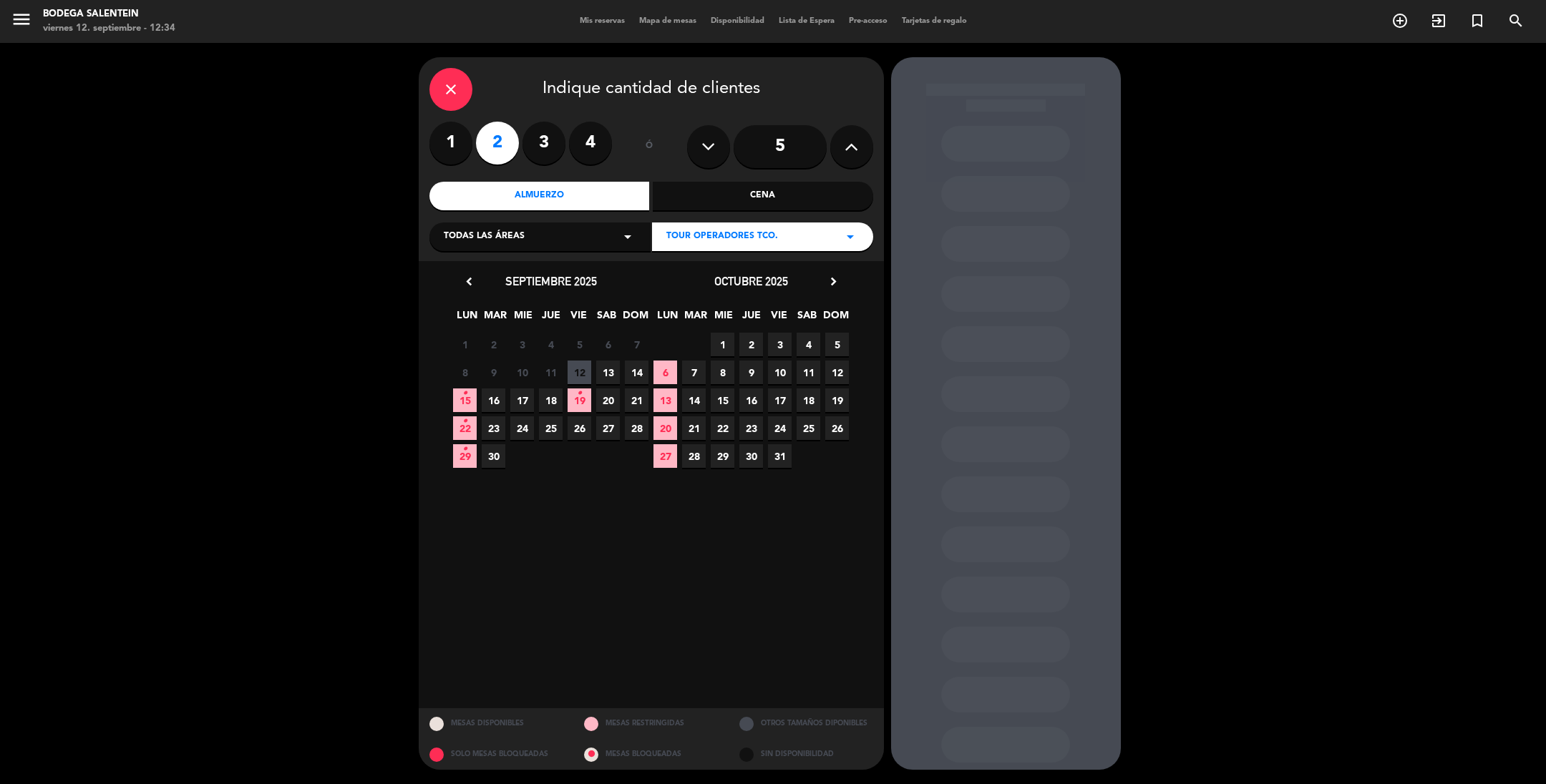
click at [638, 402] on span "21" at bounding box center [636, 400] width 24 height 24
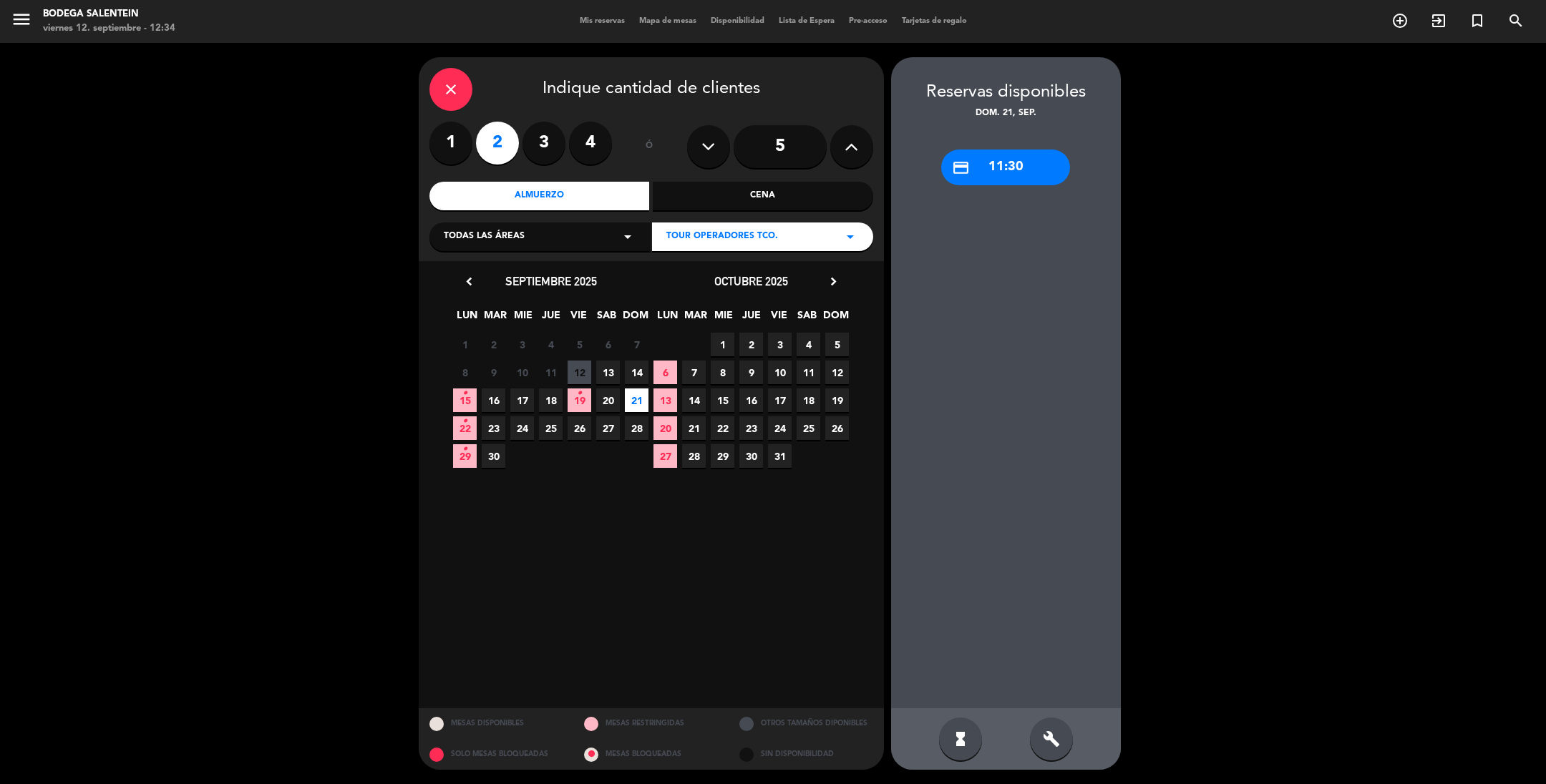
click at [1022, 177] on div "credit_card 11:30" at bounding box center [1005, 168] width 129 height 36
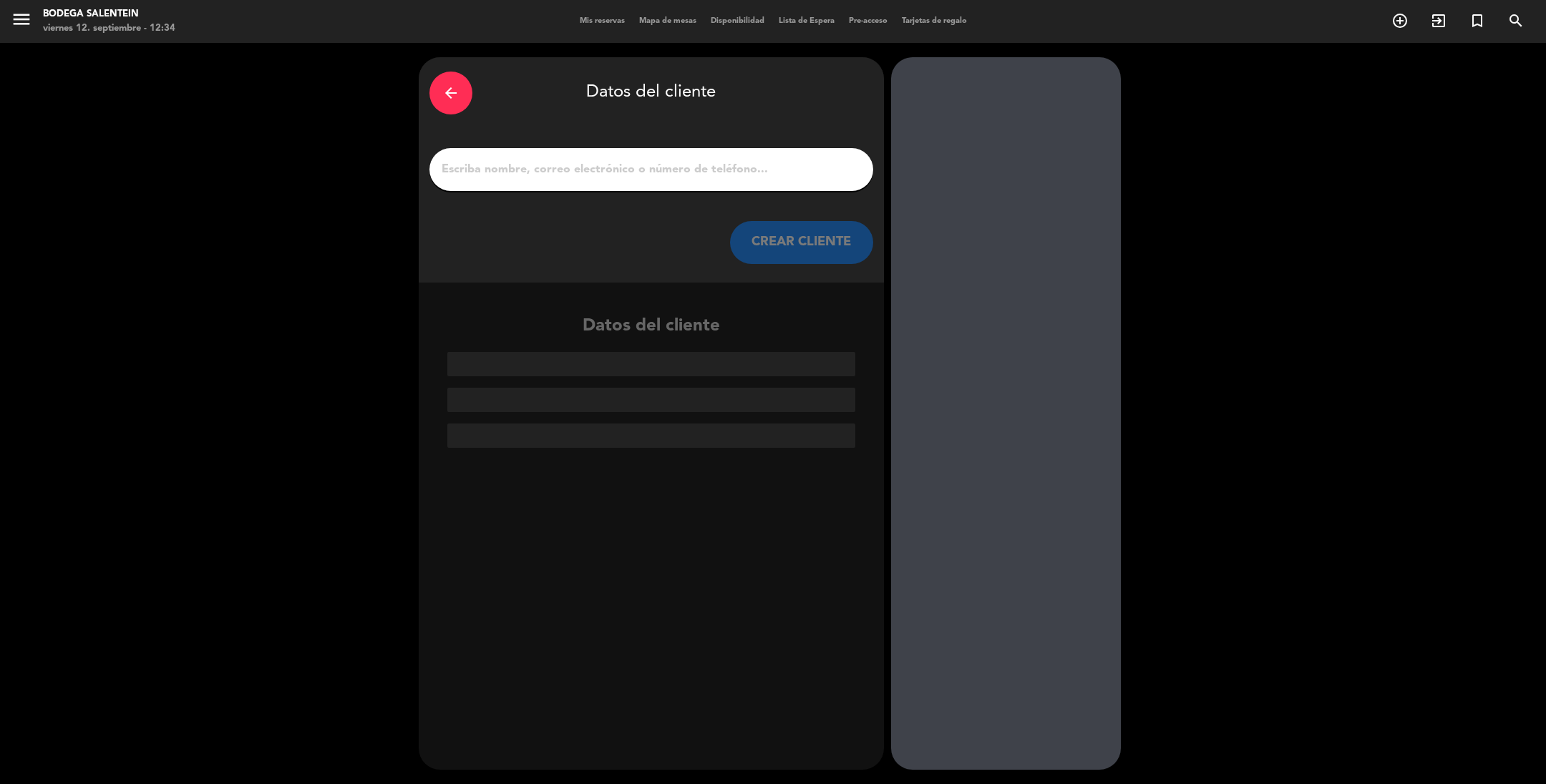
click at [494, 172] on input "1" at bounding box center [652, 169] width 422 height 20
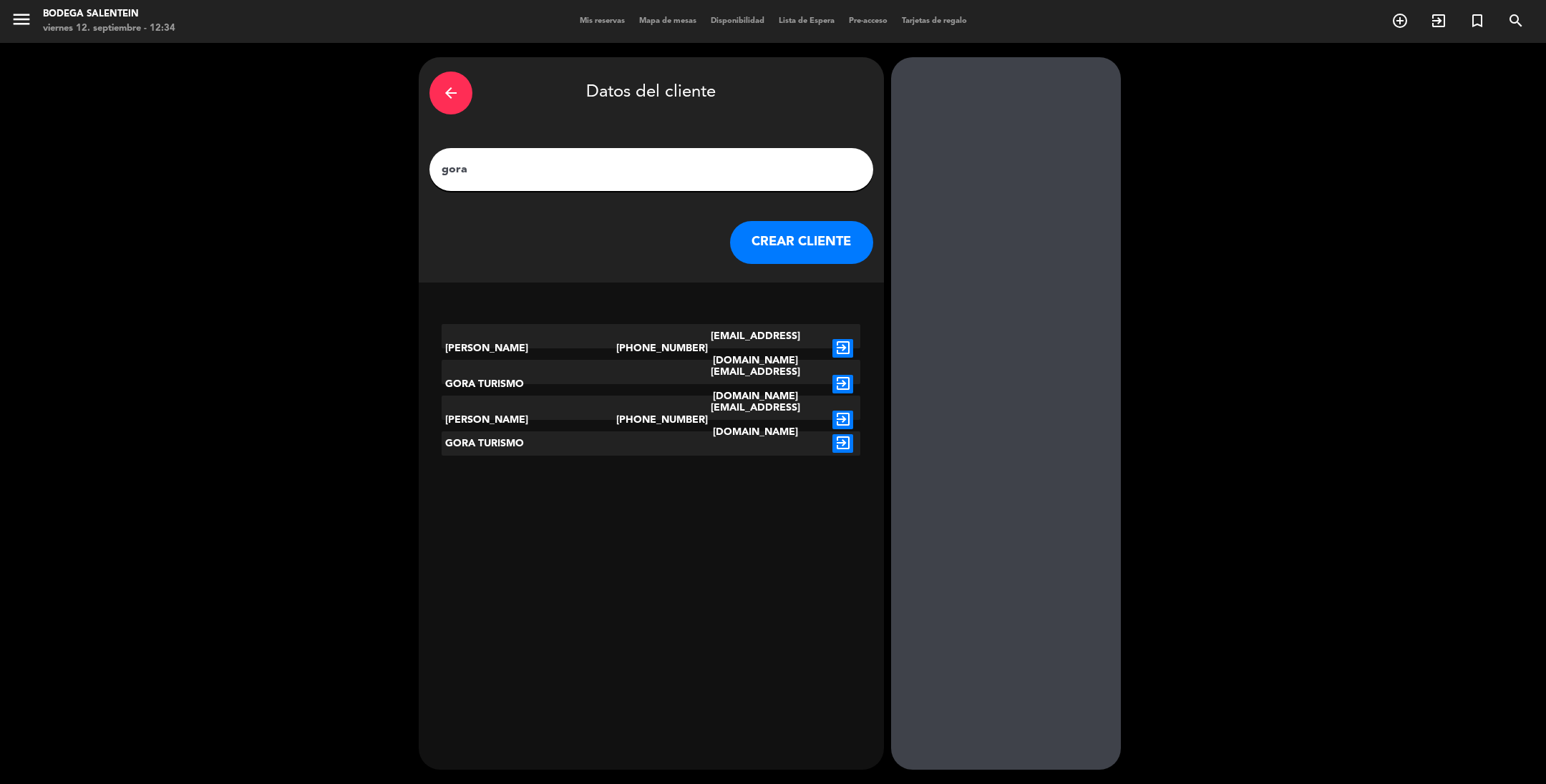
type input "gora"
click at [838, 375] on icon "exit_to_app" at bounding box center [842, 384] width 21 height 19
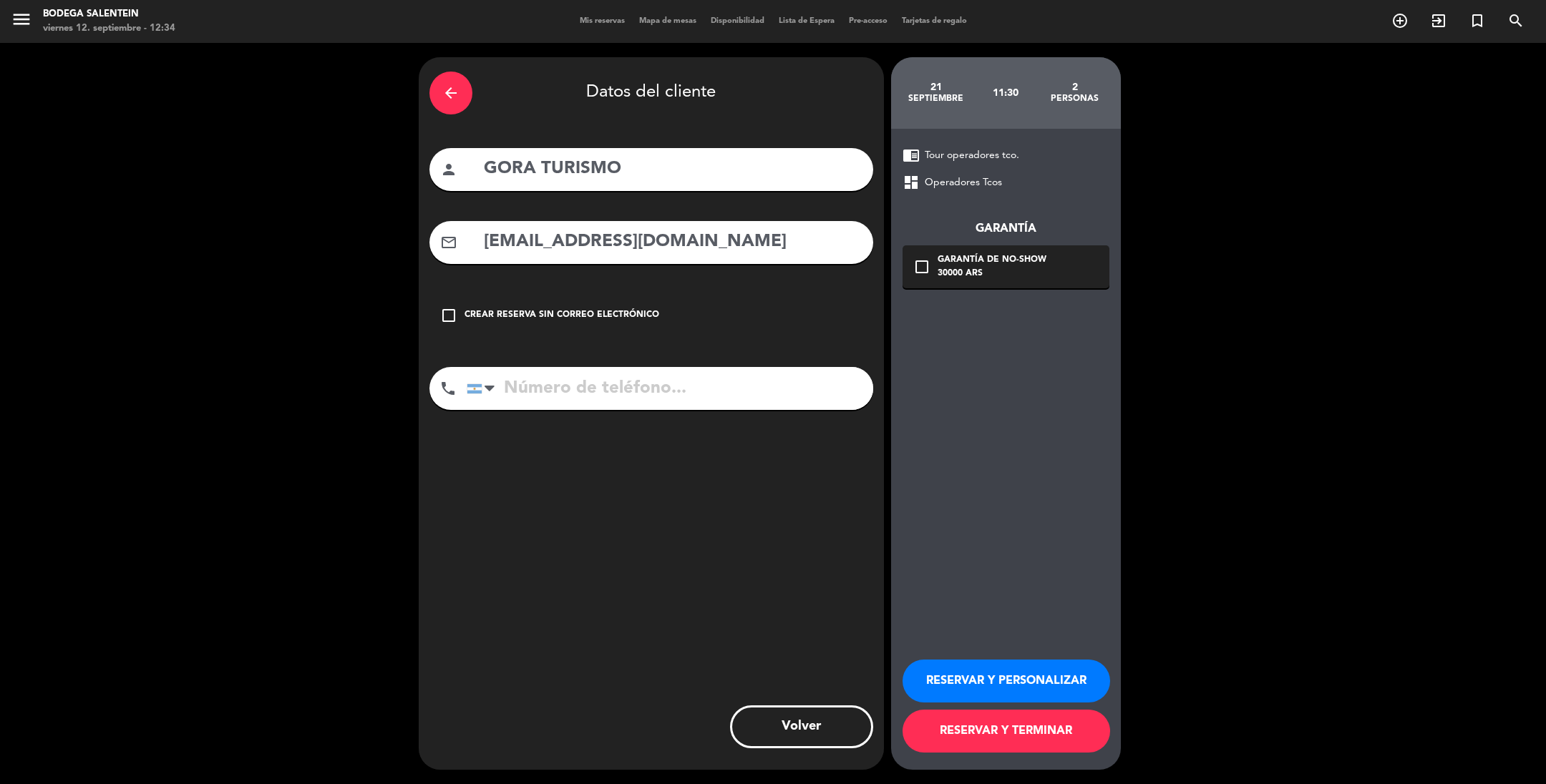
click at [971, 673] on button "RESERVAR Y PERSONALIZAR" at bounding box center [1006, 681] width 208 height 43
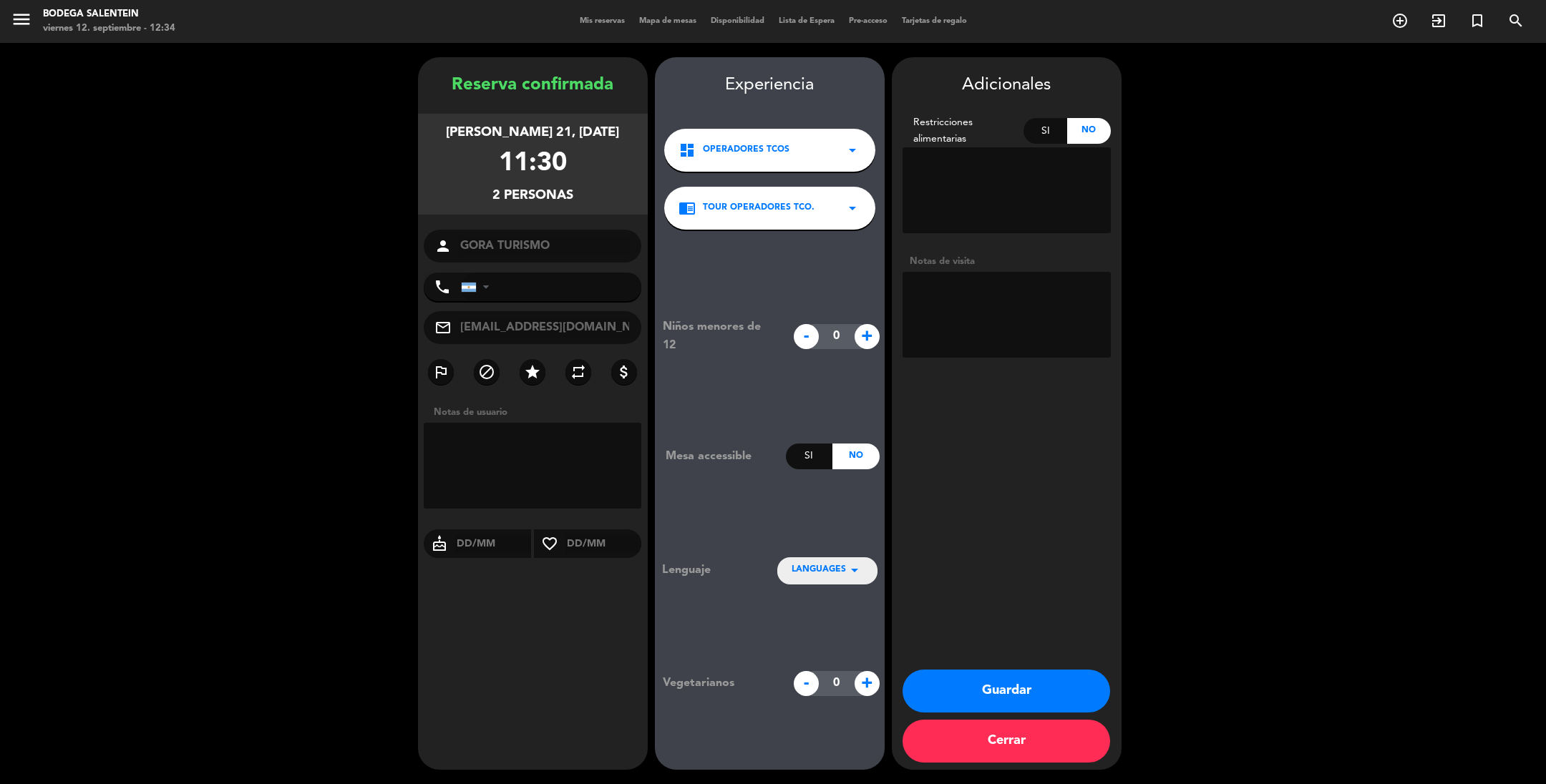
click at [934, 299] on textarea at bounding box center [1006, 315] width 208 height 86
paste textarea "[PERSON_NAME]"
type textarea "[PERSON_NAME] paga ag liq env"
click at [989, 687] on button "Guardar" at bounding box center [1006, 691] width 208 height 43
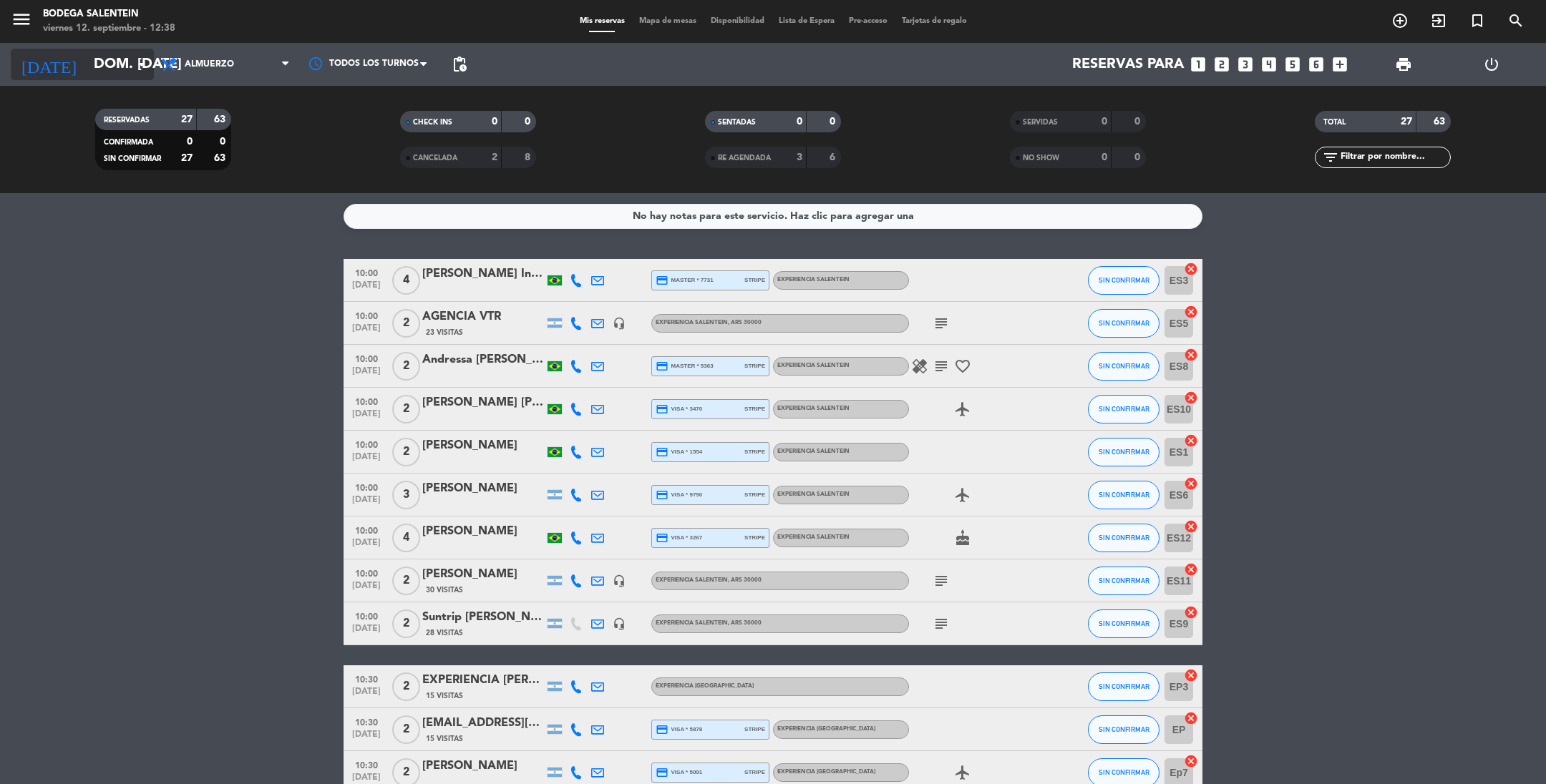
click at [86, 65] on input "dom. [DATE]" at bounding box center [177, 64] width 182 height 31
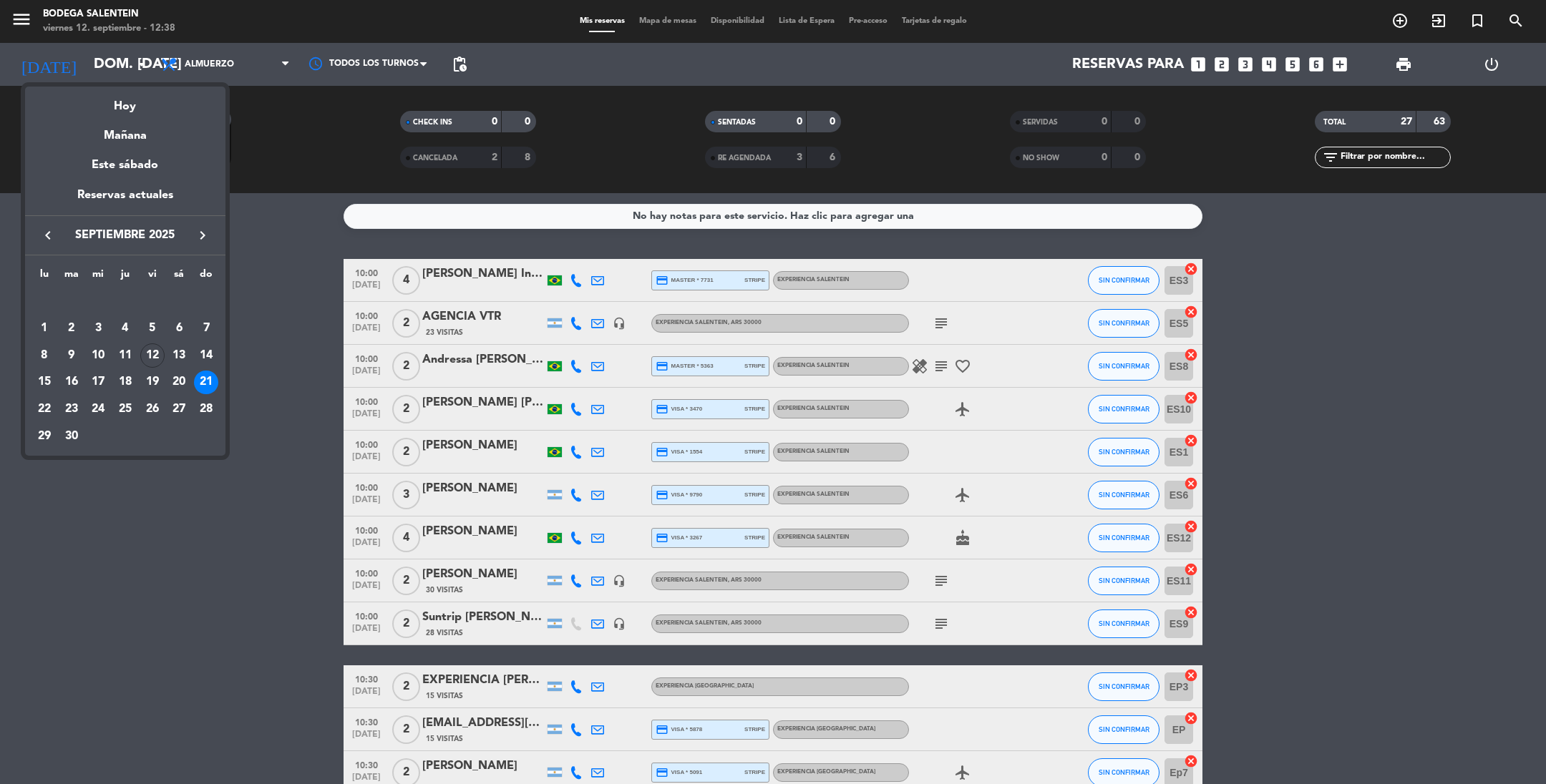
click at [196, 237] on icon "keyboard_arrow_right" at bounding box center [202, 235] width 17 height 17
click at [149, 402] on div "24" at bounding box center [153, 409] width 25 height 25
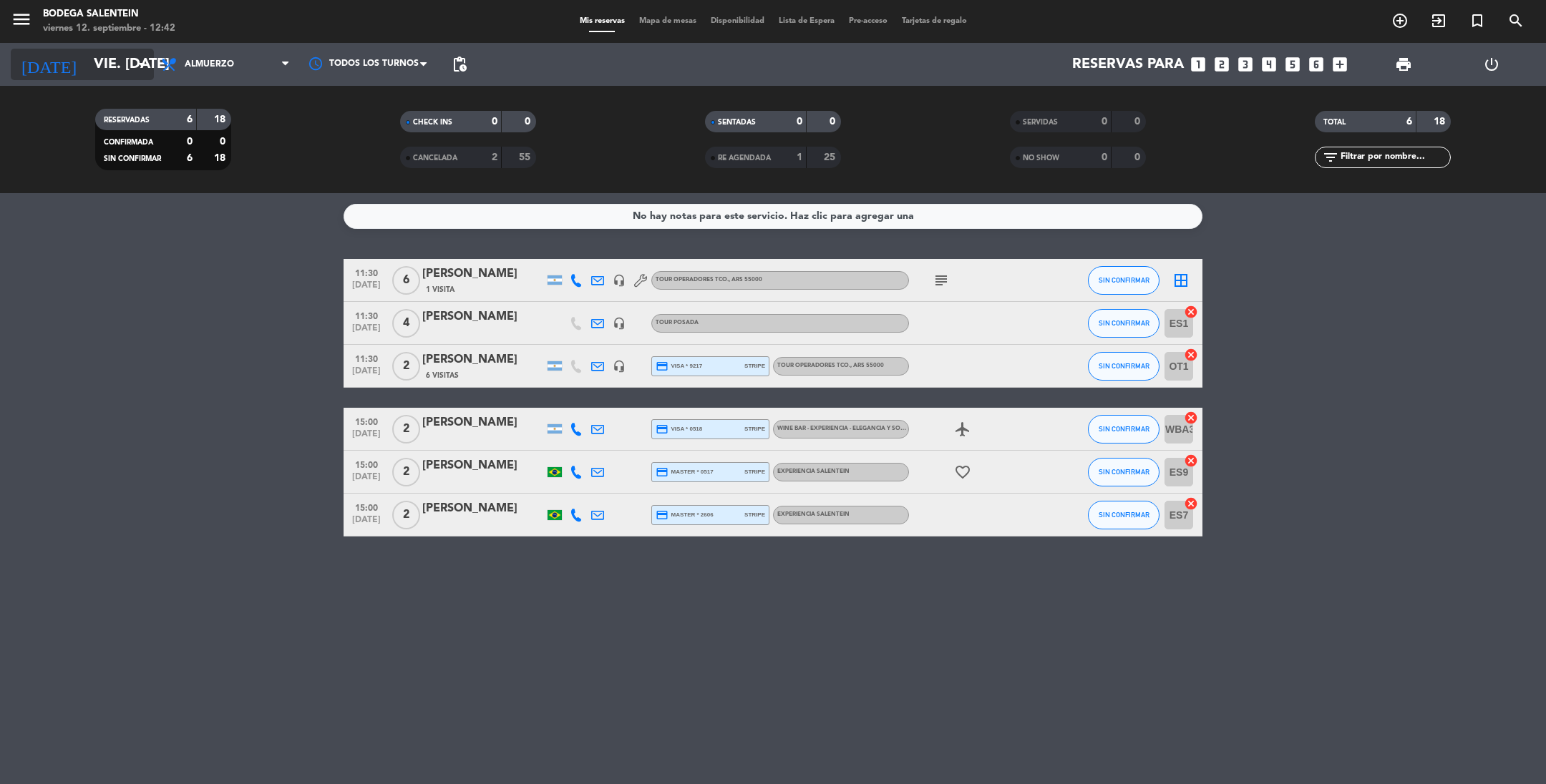
click at [99, 61] on input "vie. [DATE]" at bounding box center [177, 64] width 182 height 31
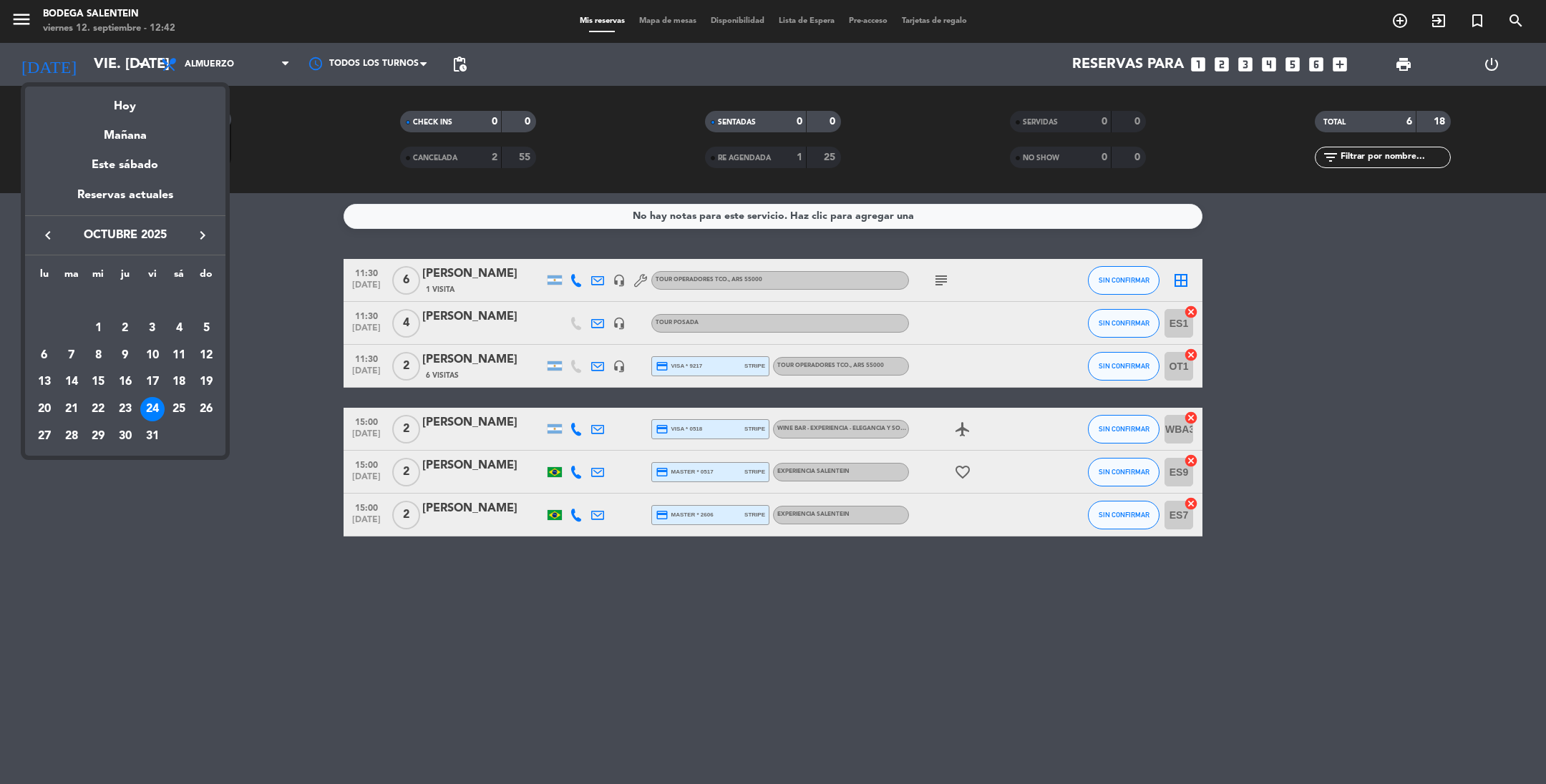
click at [50, 241] on icon "keyboard_arrow_left" at bounding box center [48, 235] width 17 height 17
click at [73, 380] on div "16" at bounding box center [72, 383] width 25 height 25
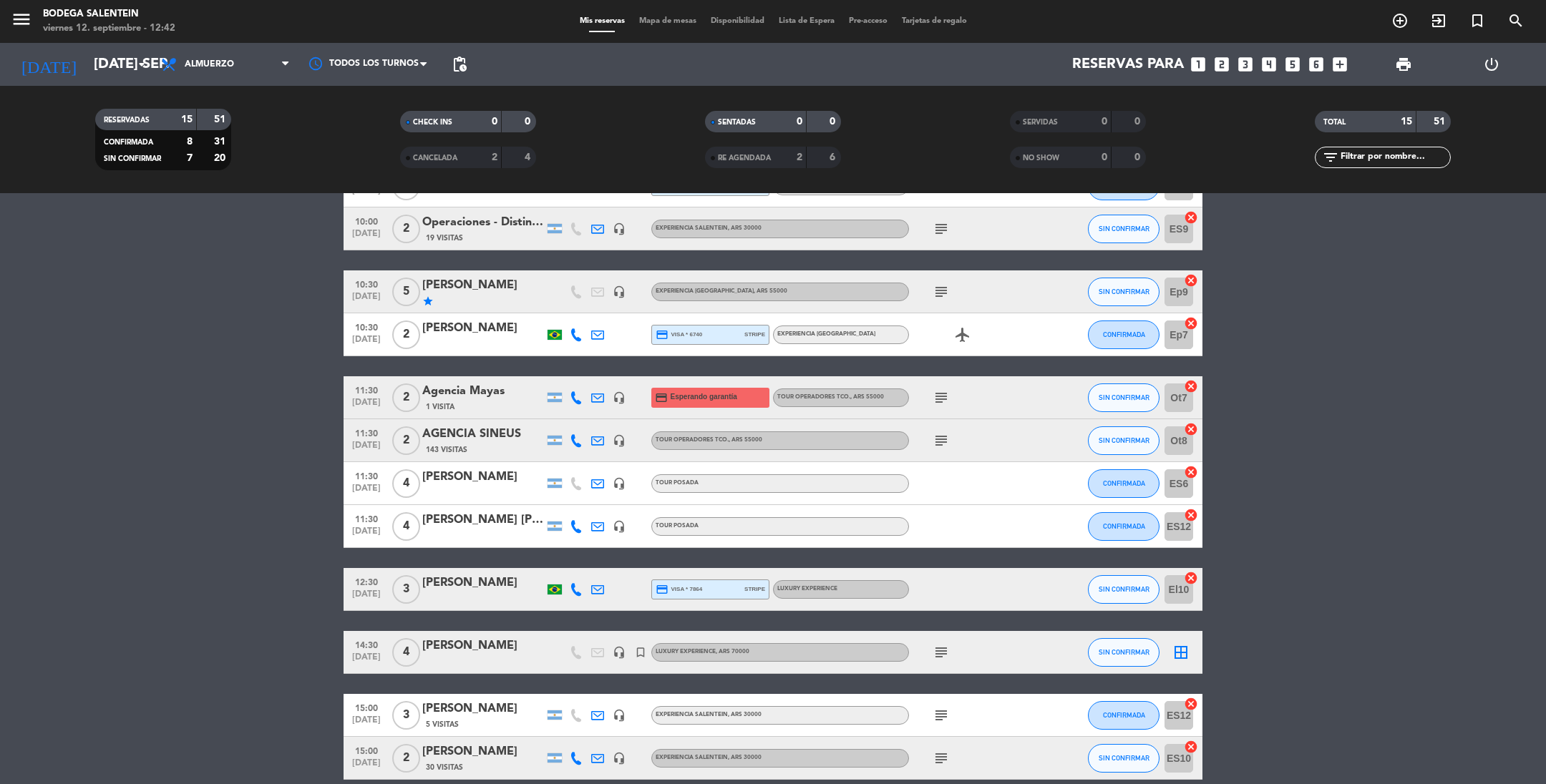
scroll to position [290, 0]
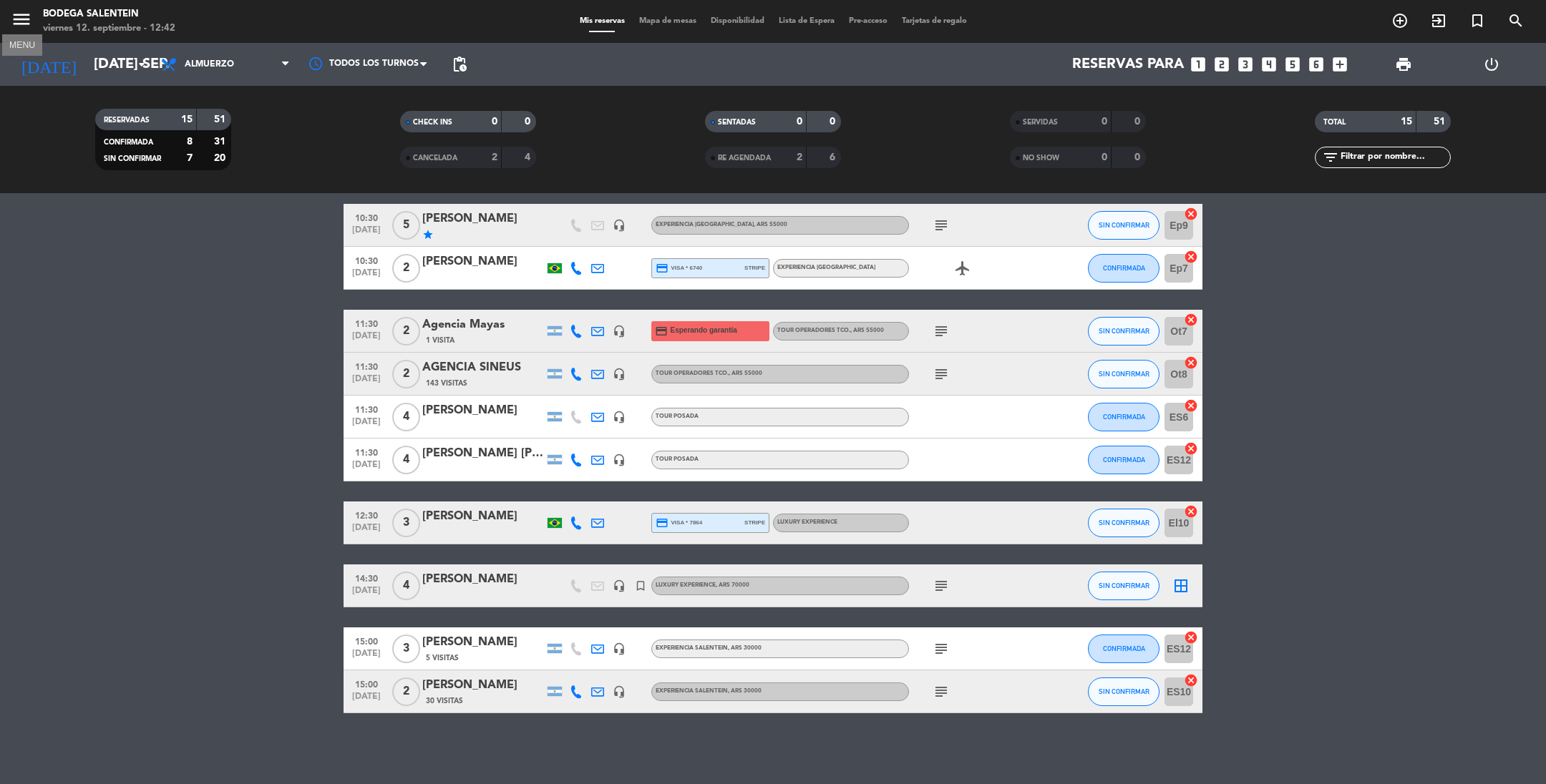
click at [13, 18] on icon "menu" at bounding box center [21, 19] width 21 height 21
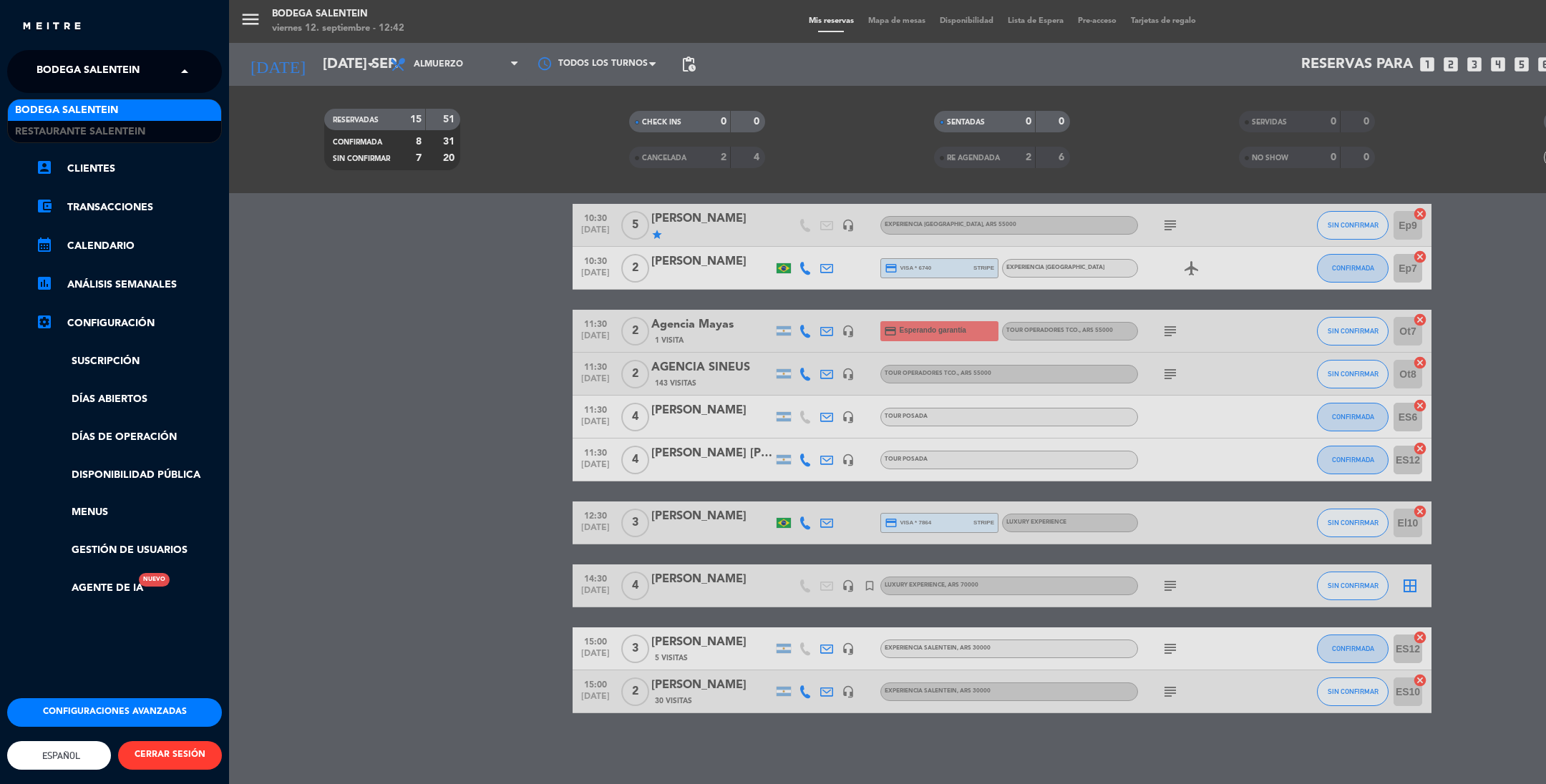
click at [80, 75] on span "Bodega Salentein" at bounding box center [87, 71] width 103 height 30
click at [69, 127] on span "Restaurante Salentein" at bounding box center [80, 132] width 130 height 16
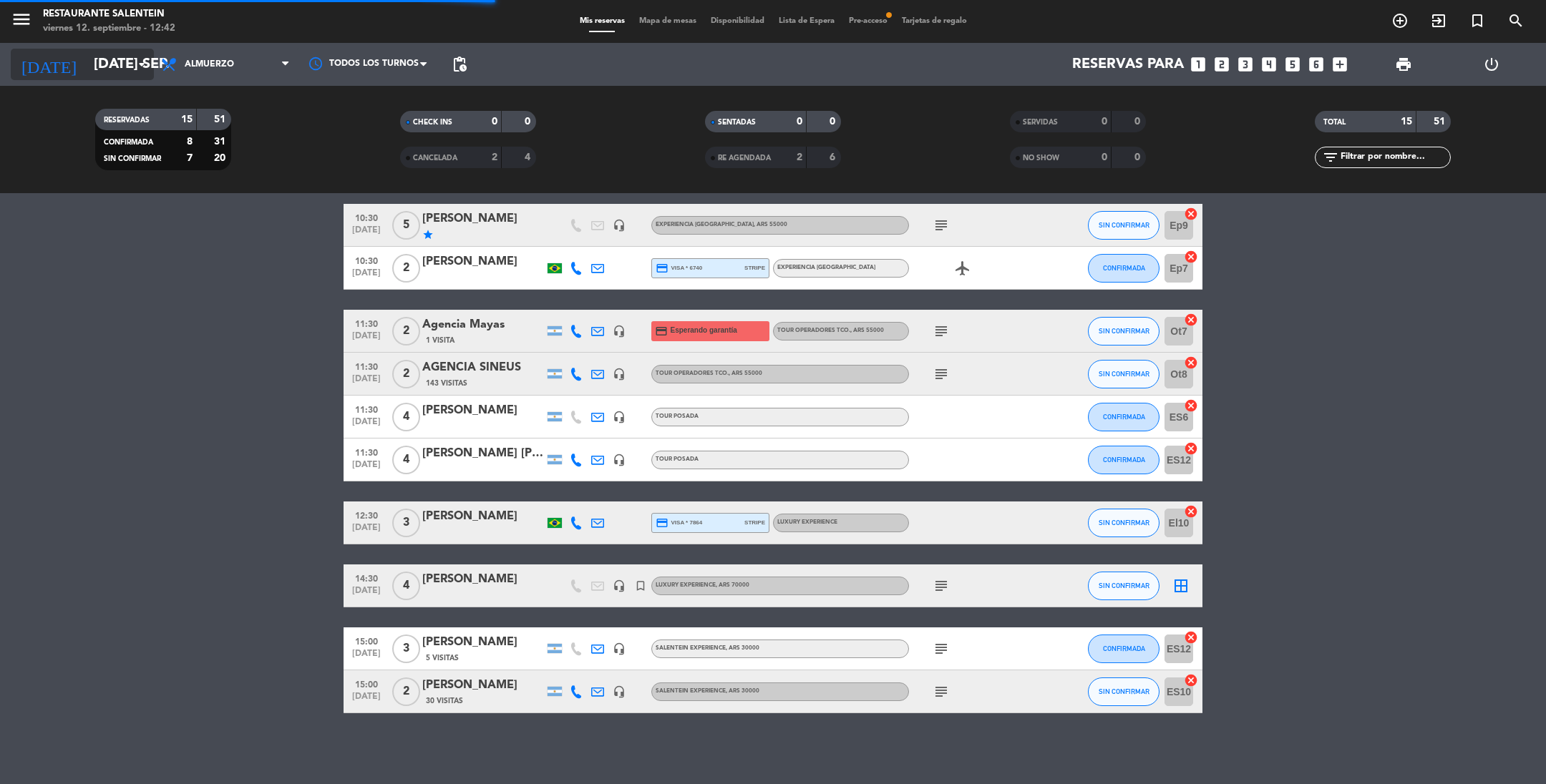
scroll to position [0, 0]
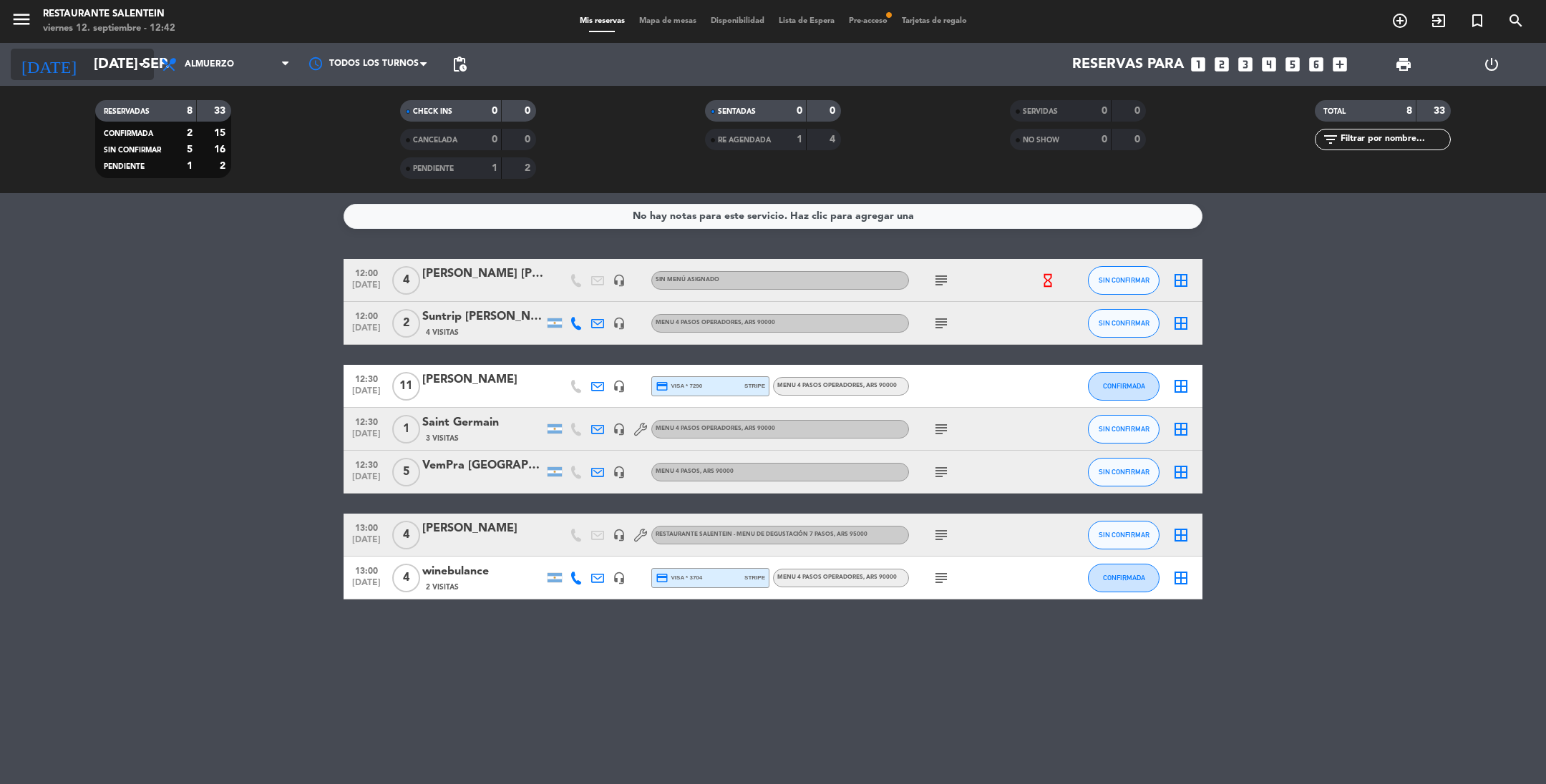
click at [86, 65] on input "[DATE] sep." at bounding box center [177, 64] width 182 height 31
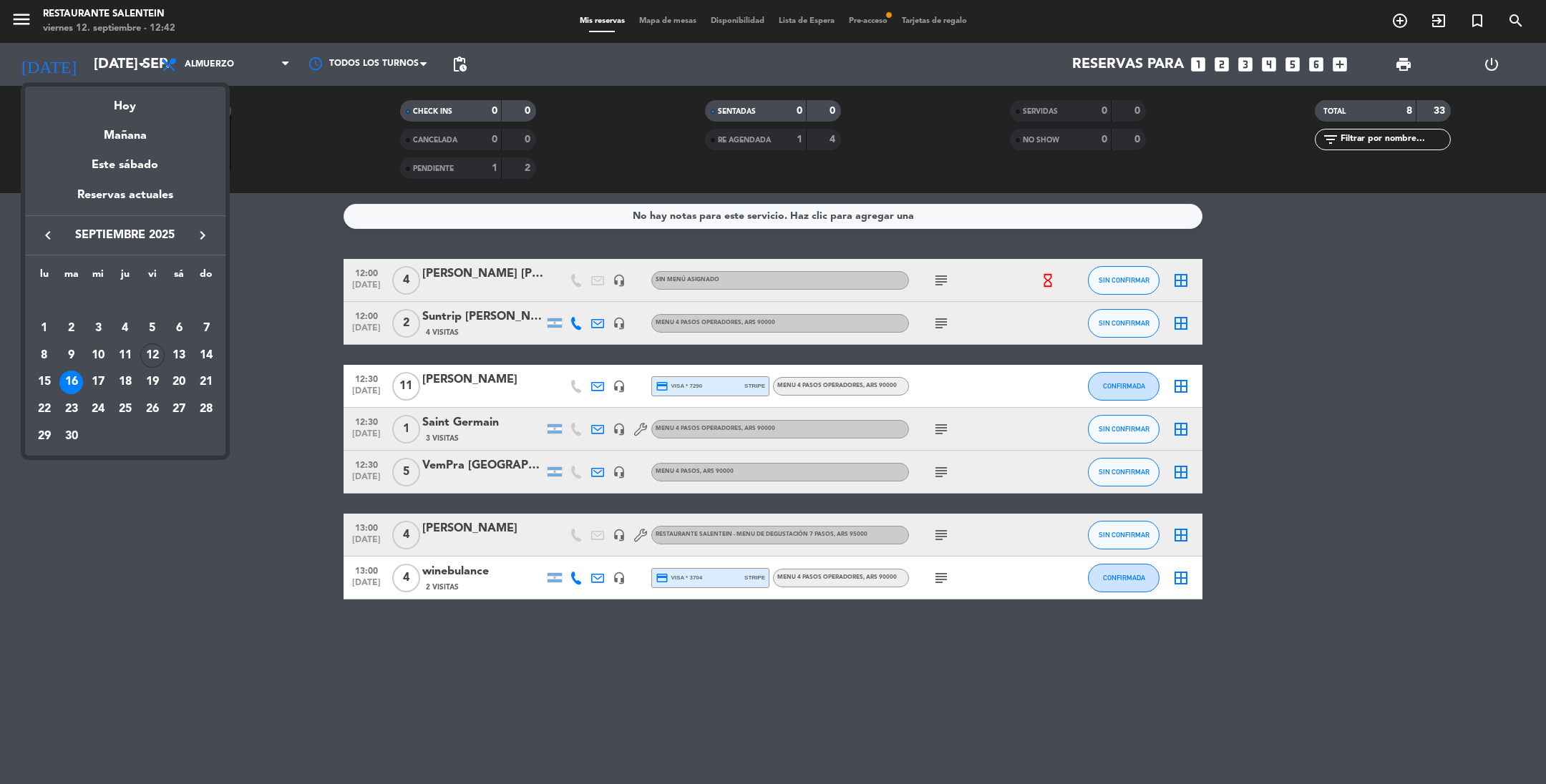
click at [206, 235] on icon "keyboard_arrow_right" at bounding box center [202, 235] width 17 height 17
click at [178, 376] on div "22" at bounding box center [179, 383] width 25 height 25
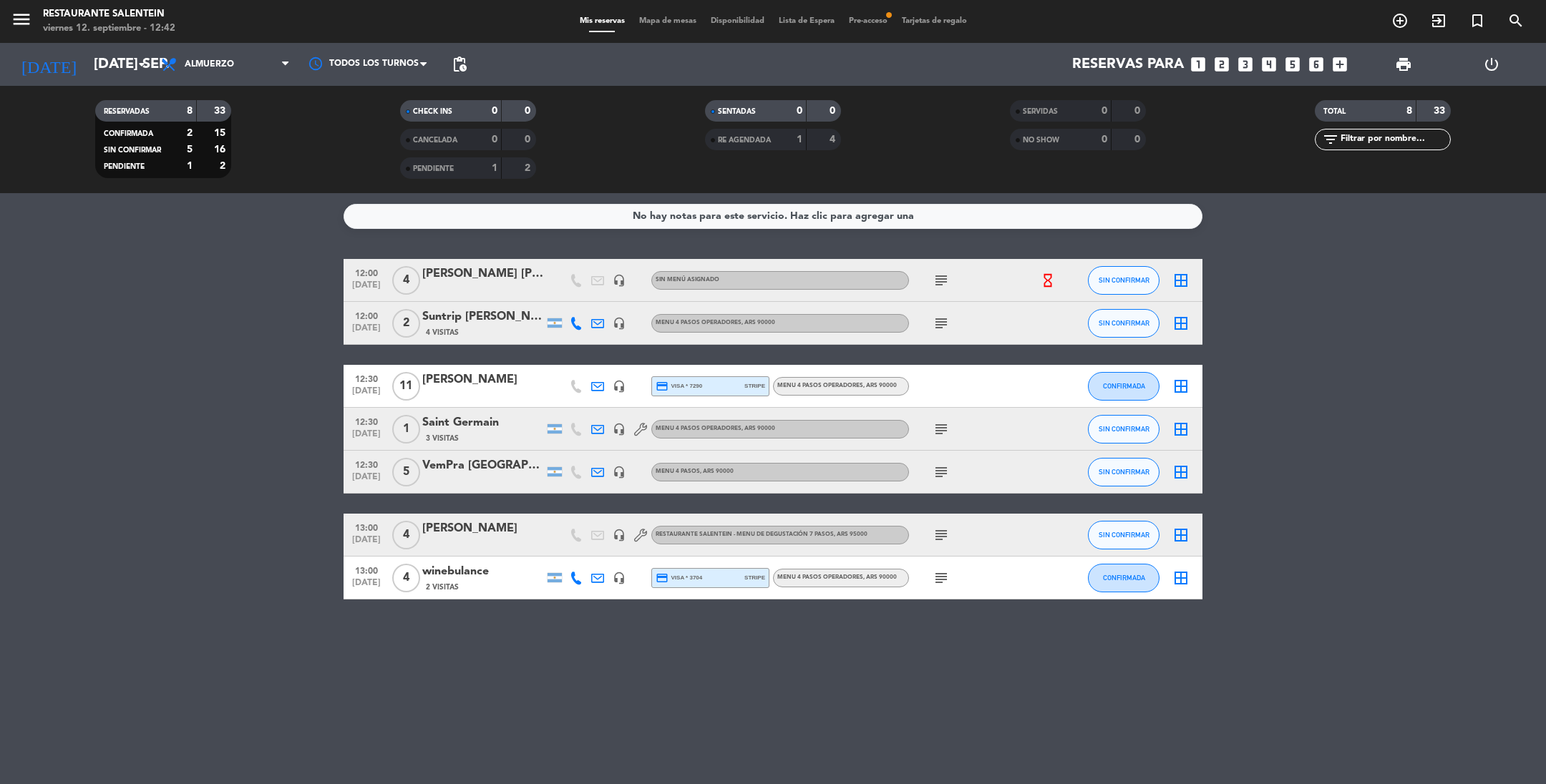
type input "sáb. [DATE]"
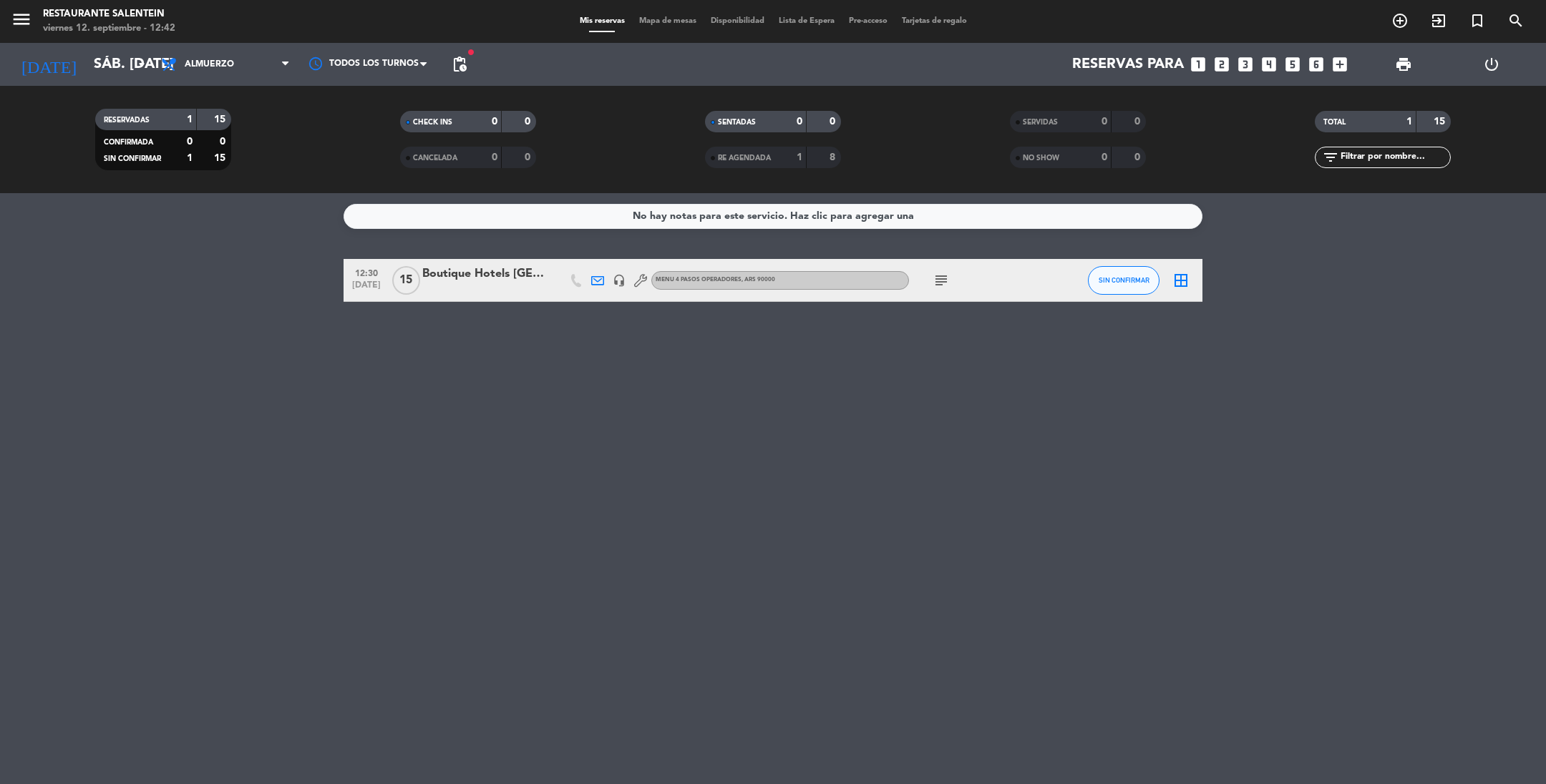
click at [452, 279] on div "Boutique Hotels [GEOGRAPHIC_DATA]" at bounding box center [483, 274] width 122 height 19
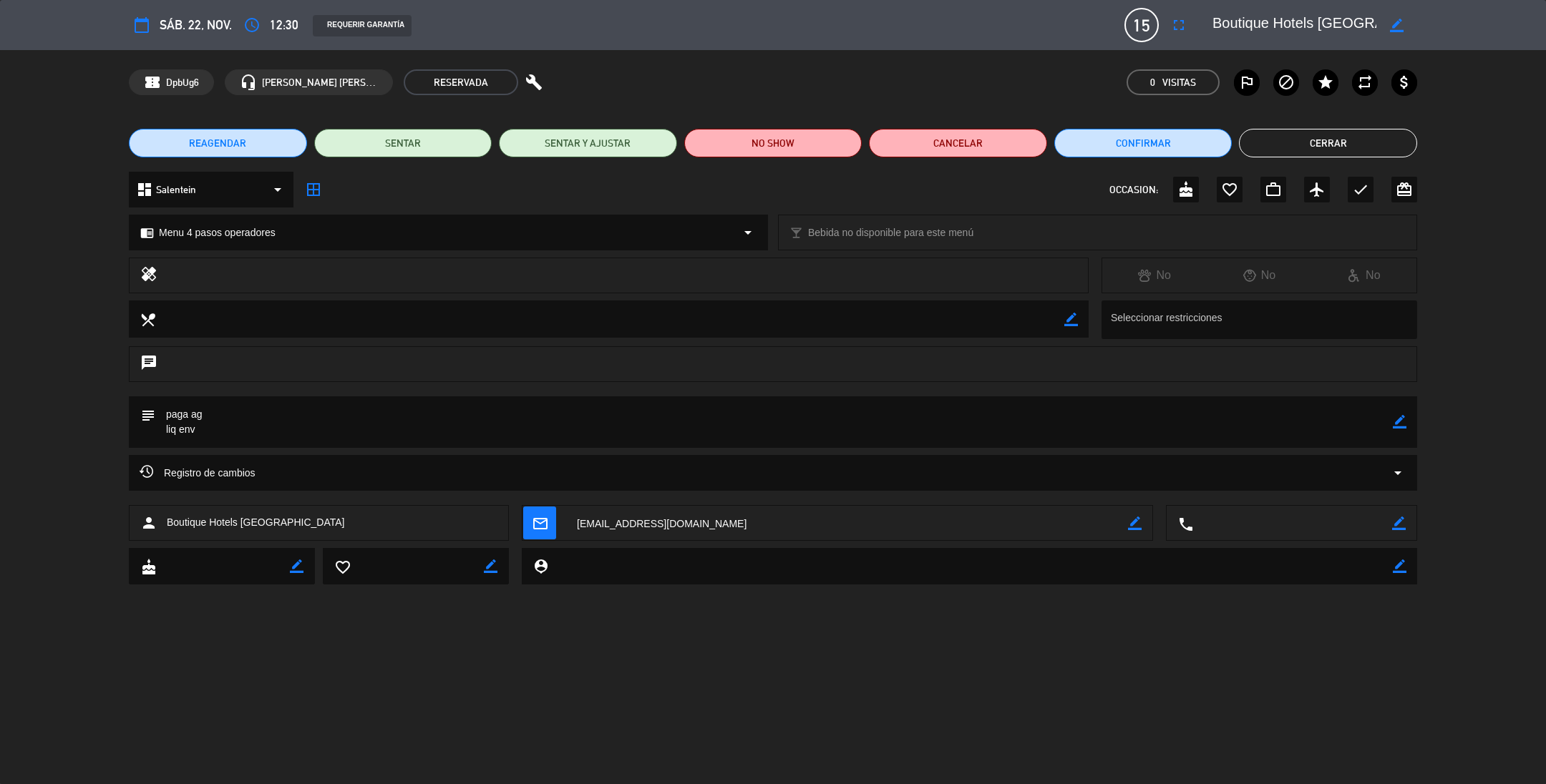
drag, startPoint x: 735, startPoint y: 520, endPoint x: 576, endPoint y: 527, distance: 159.2
click at [576, 527] on textarea at bounding box center [847, 524] width 562 height 36
click at [198, 142] on span "REAGENDAR" at bounding box center [218, 143] width 58 height 15
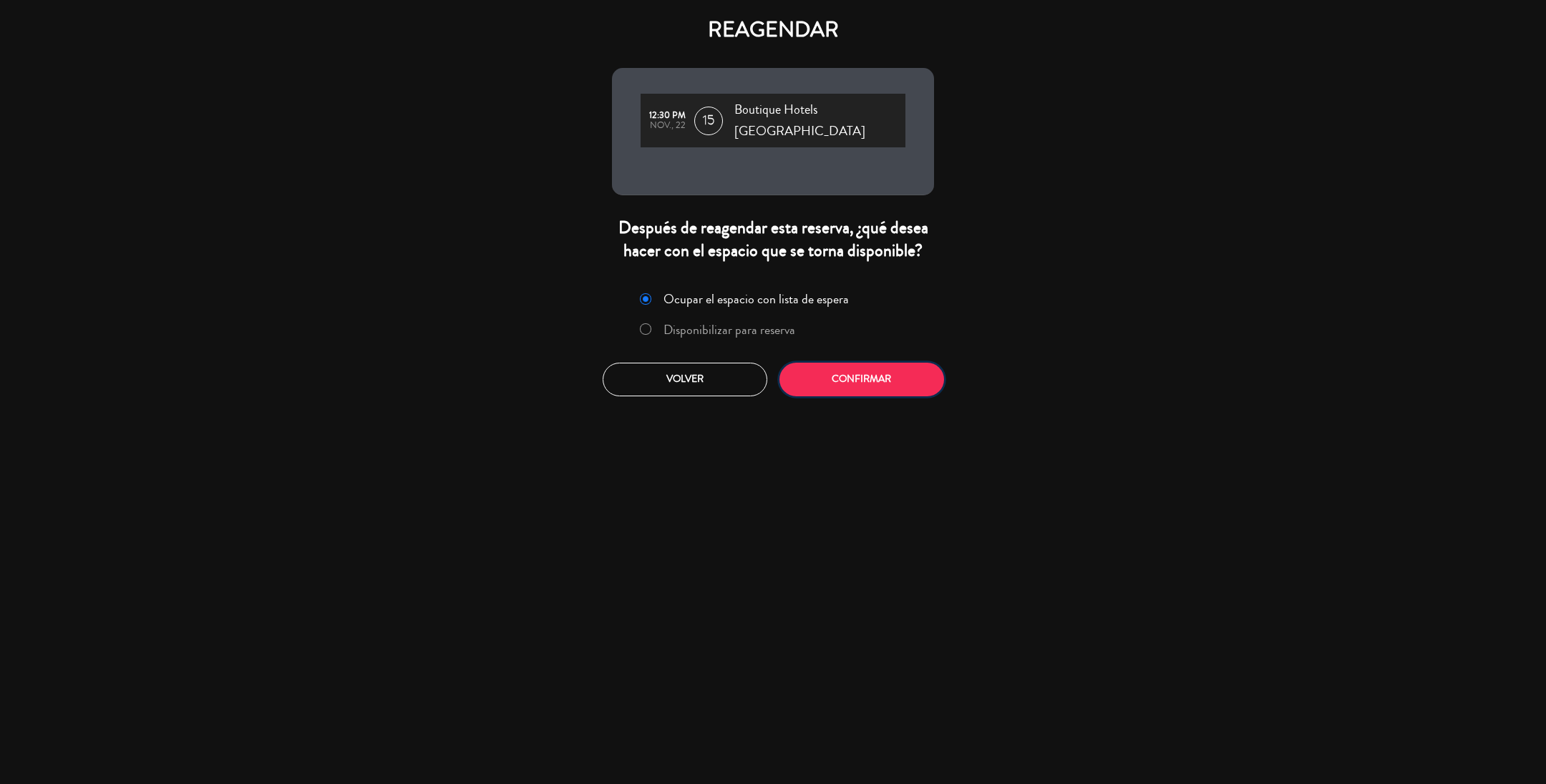
click at [807, 363] on button "Confirmar" at bounding box center [861, 380] width 164 height 34
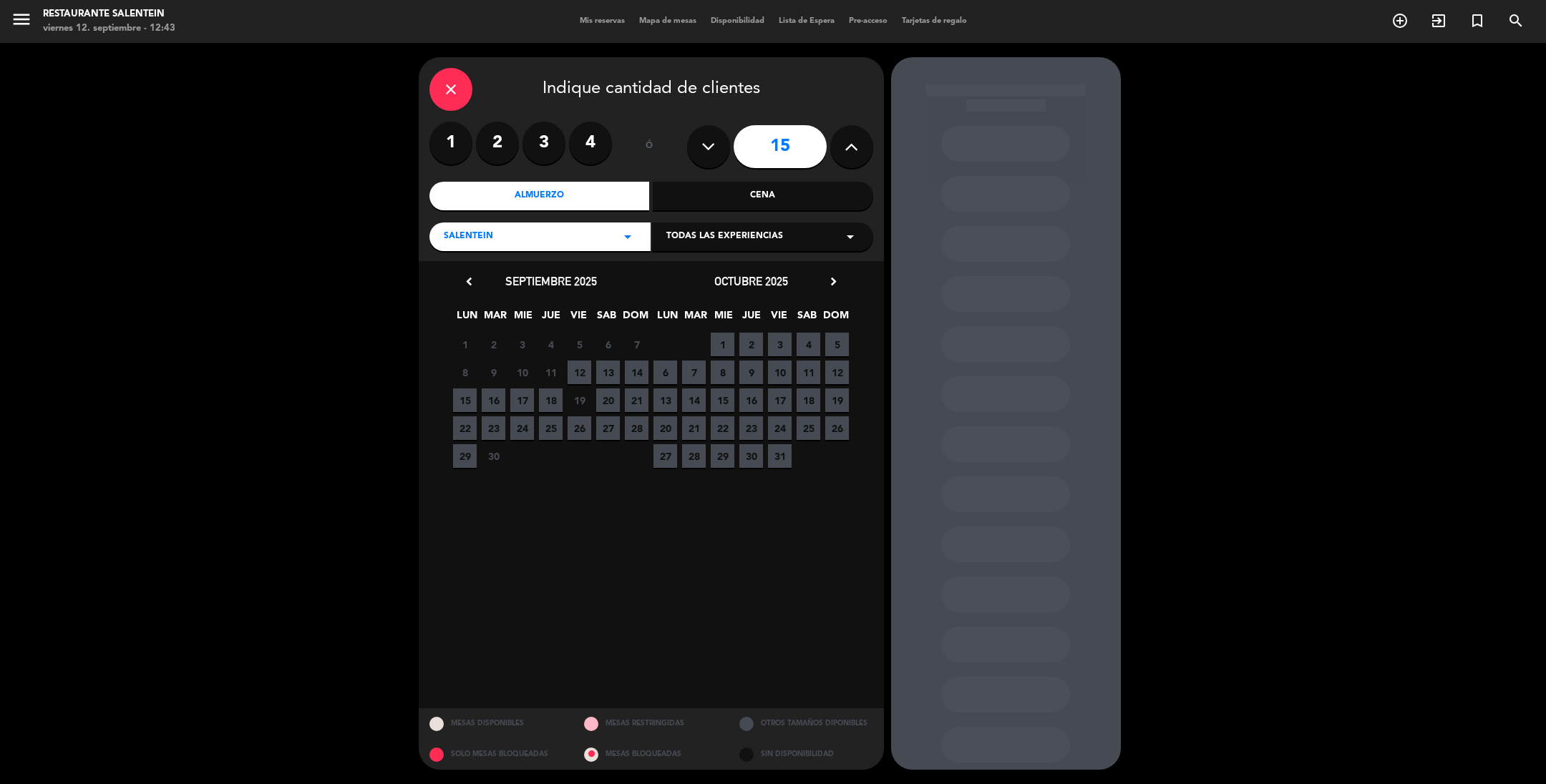
click at [700, 238] on span "Todas las experiencias" at bounding box center [725, 237] width 117 height 14
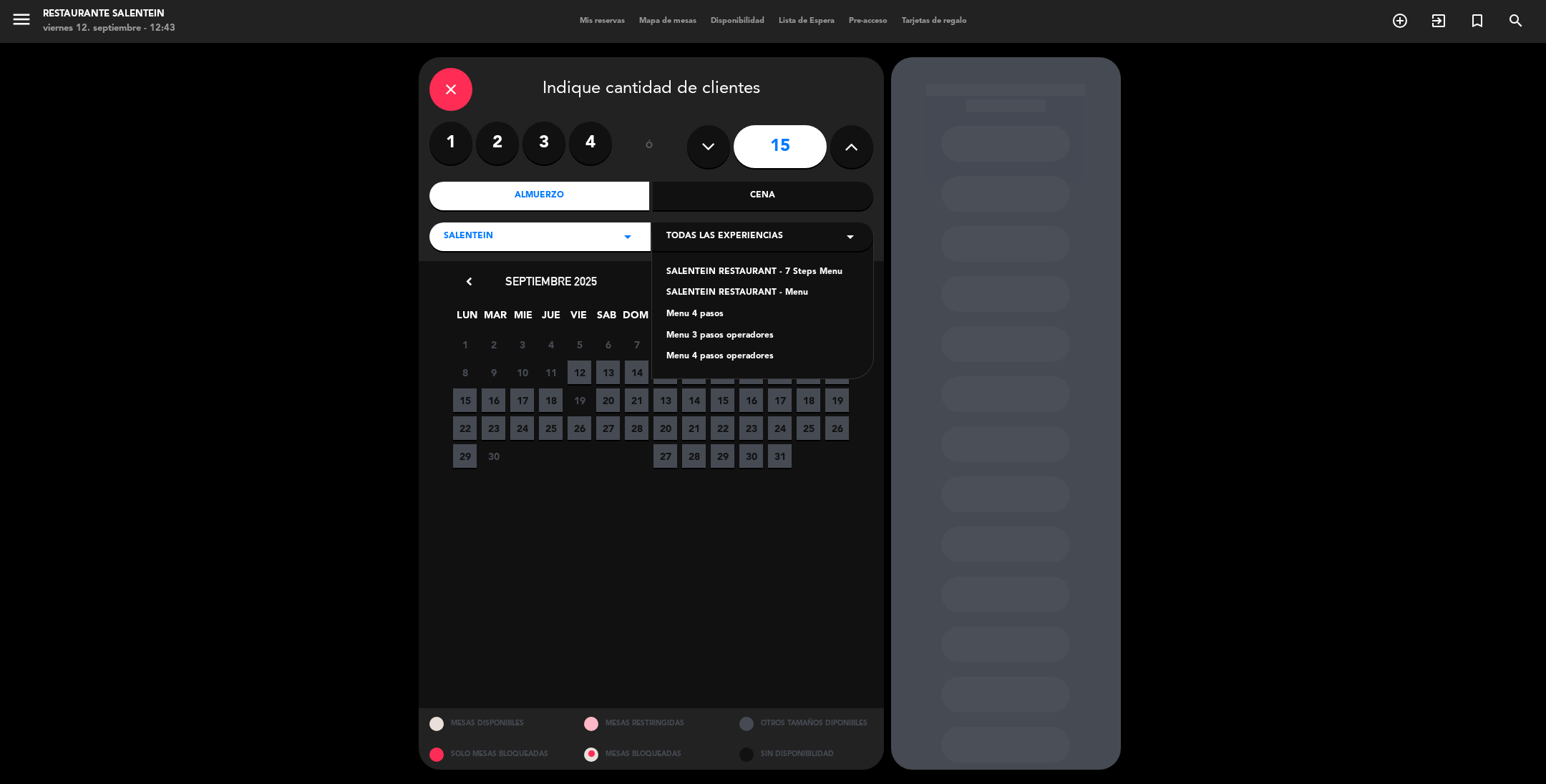
click at [716, 355] on div "Menu 4 pasos operadores" at bounding box center [763, 357] width 192 height 14
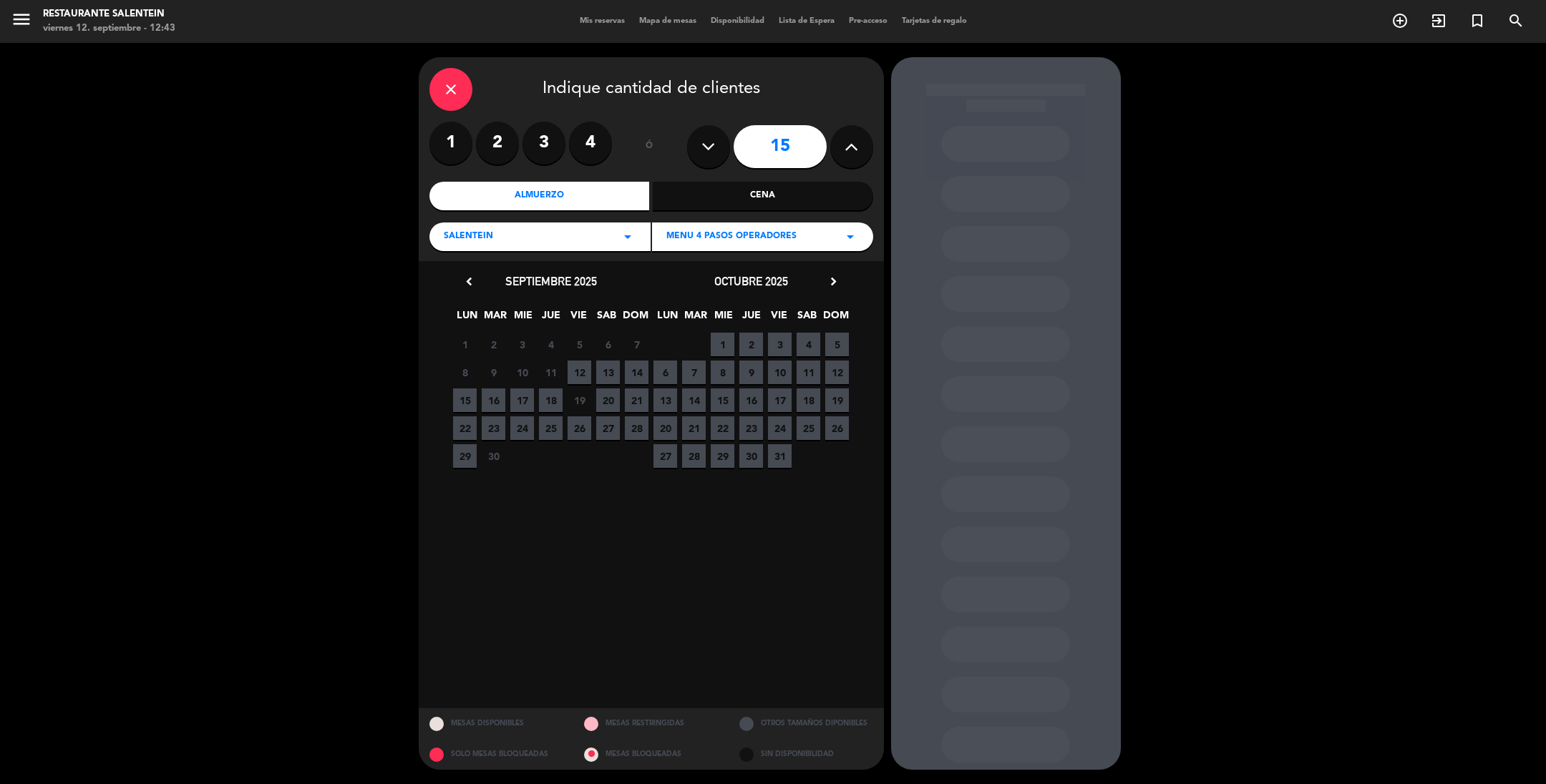
click at [831, 284] on icon "chevron_right" at bounding box center [833, 282] width 15 height 15
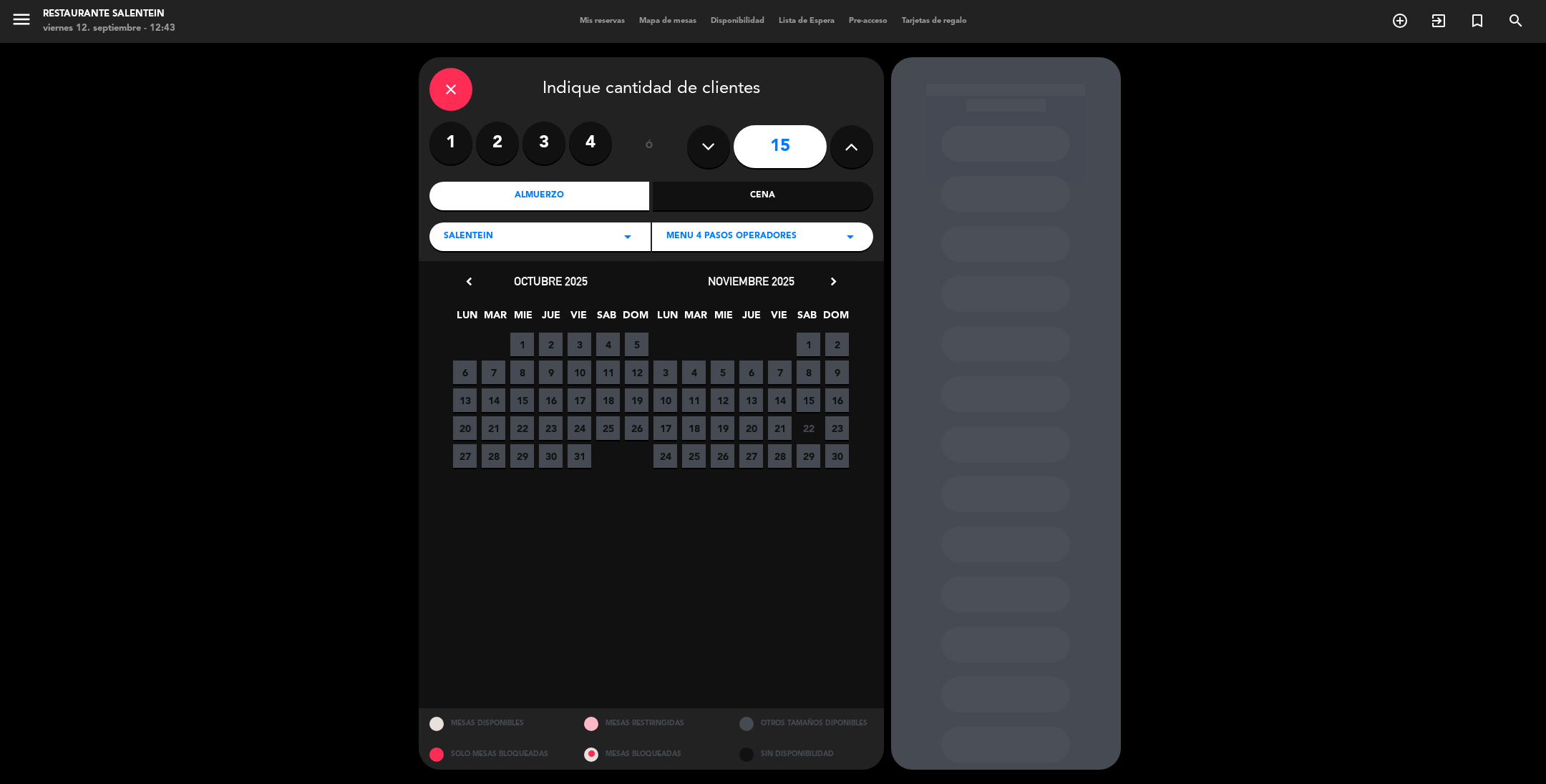
click at [772, 430] on span "21" at bounding box center [779, 428] width 24 height 24
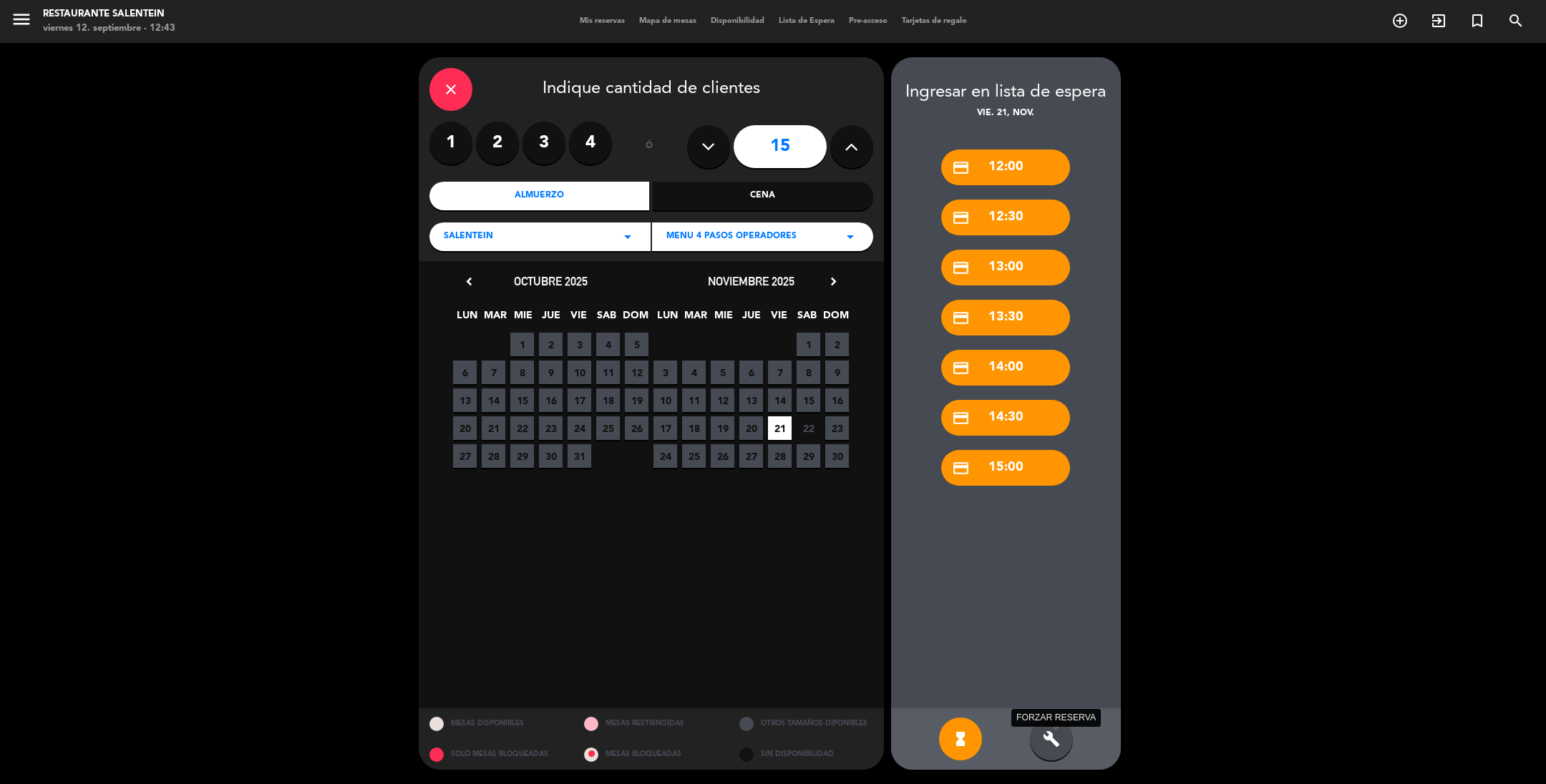
click at [1050, 733] on icon "build" at bounding box center [1051, 739] width 17 height 17
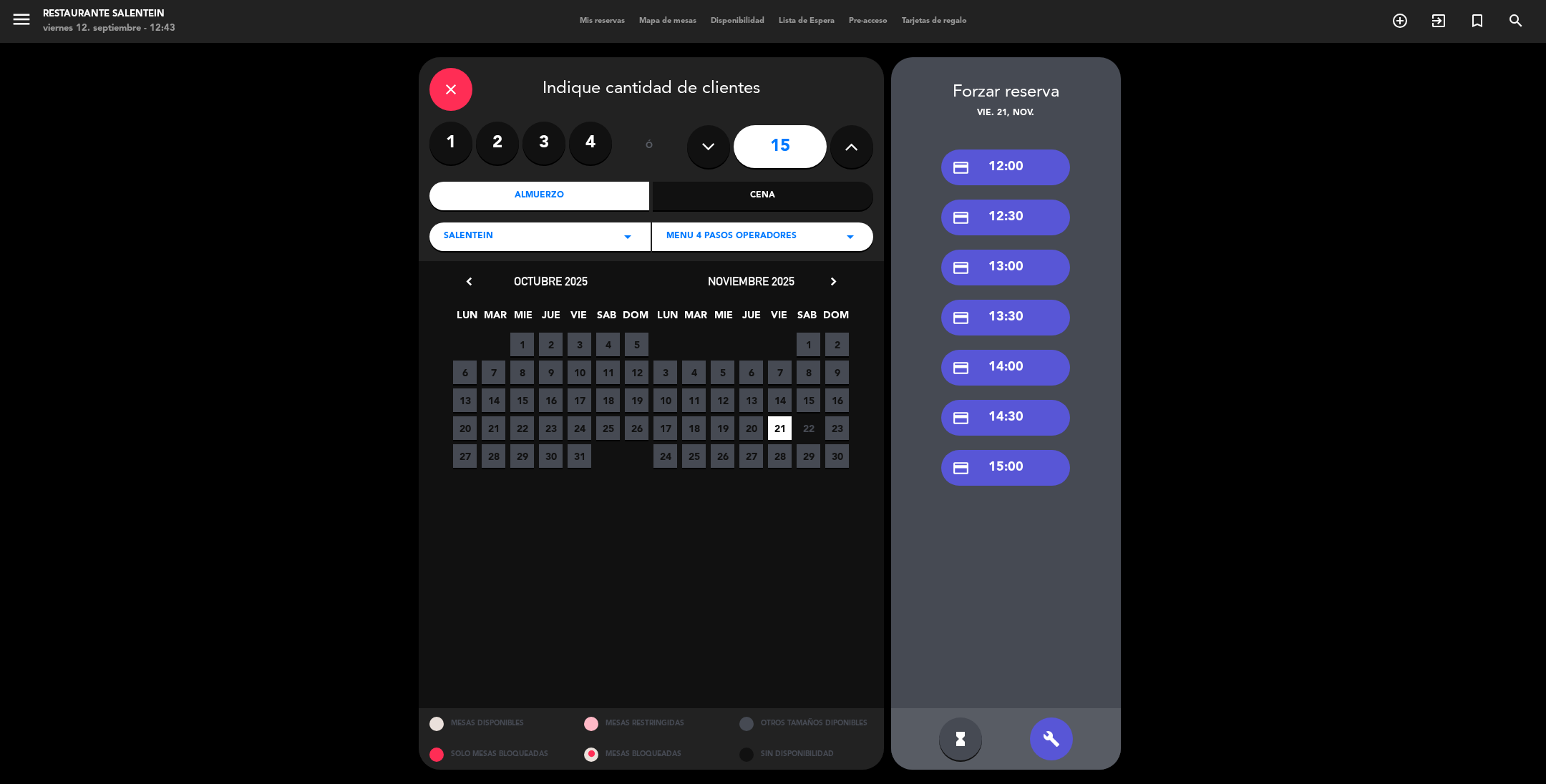
click at [992, 214] on div "credit_card 12:30" at bounding box center [1005, 218] width 129 height 36
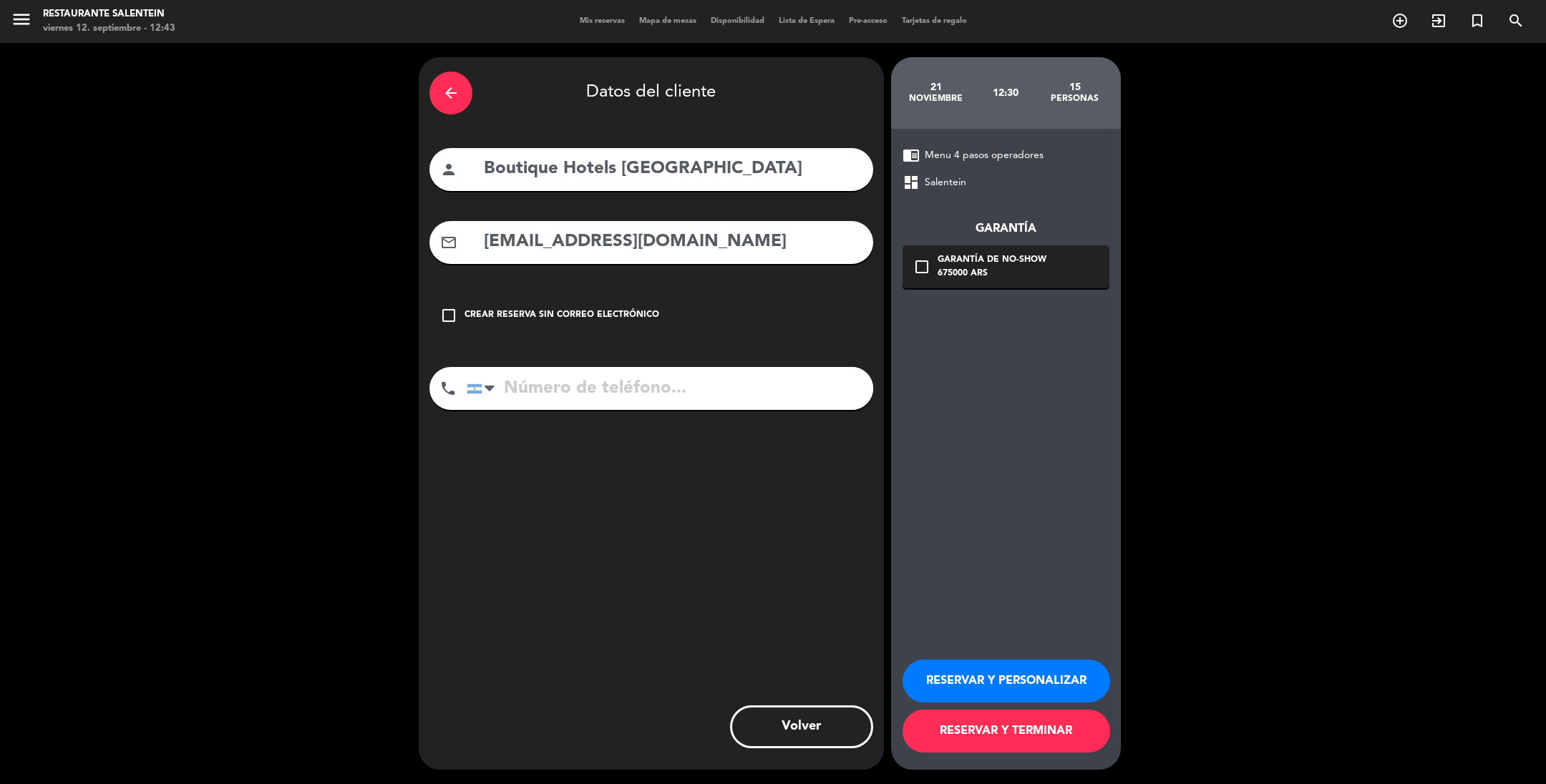
click at [984, 675] on button "RESERVAR Y PERSONALIZAR" at bounding box center [1006, 681] width 208 height 43
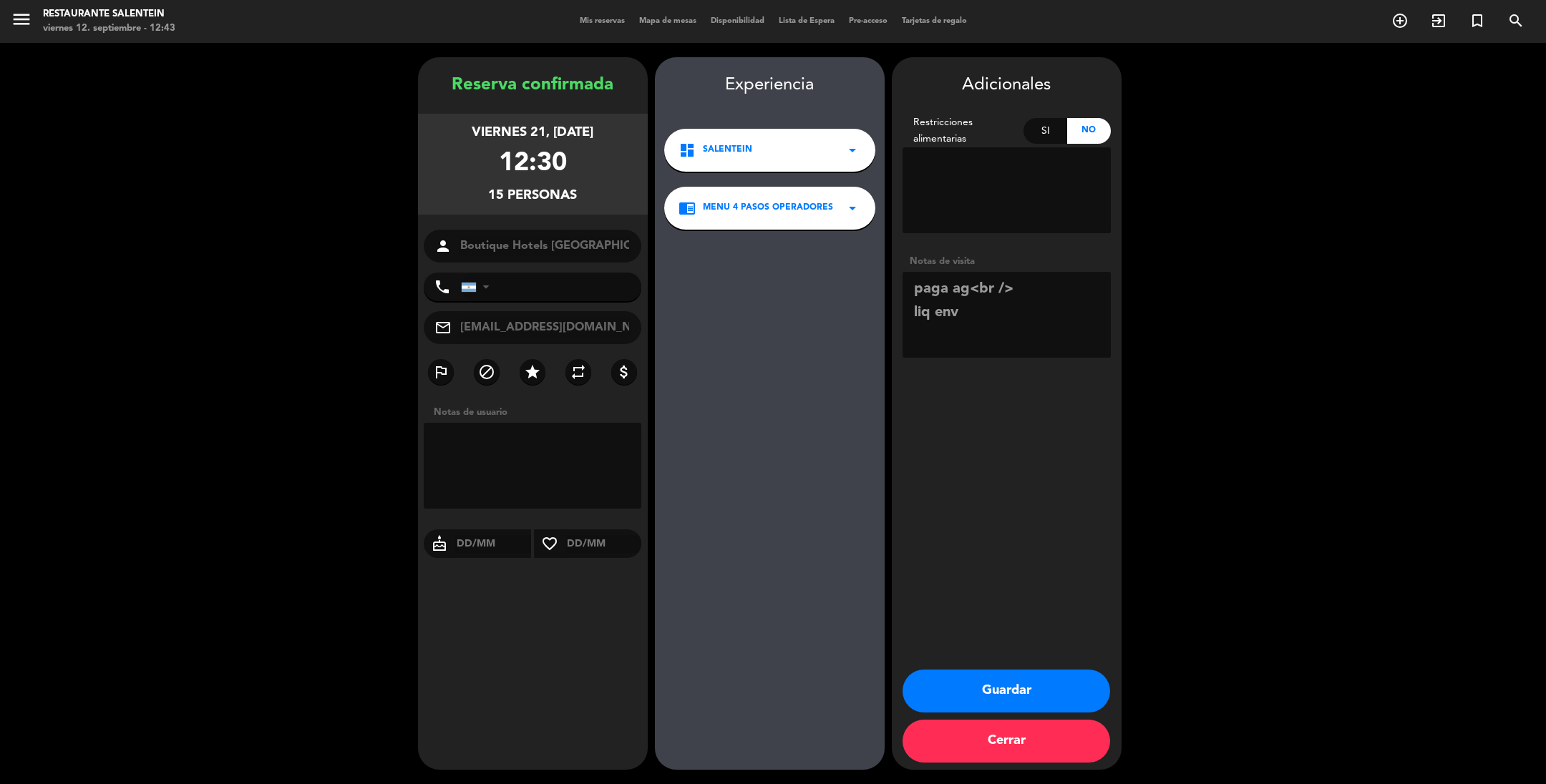
click at [988, 680] on button "Guardar" at bounding box center [1006, 691] width 208 height 43
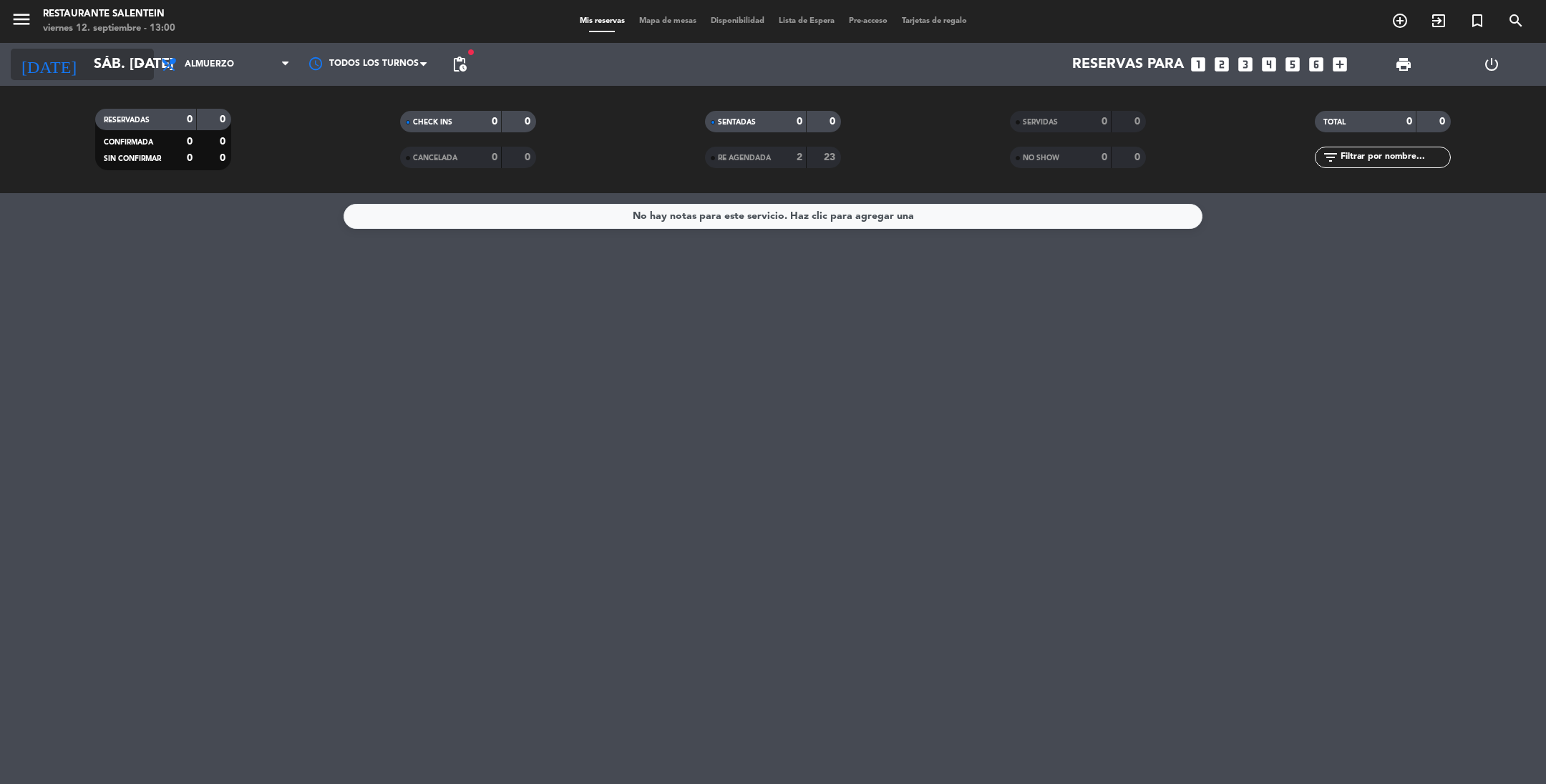
click at [86, 62] on input "sáb. [DATE]" at bounding box center [177, 64] width 182 height 31
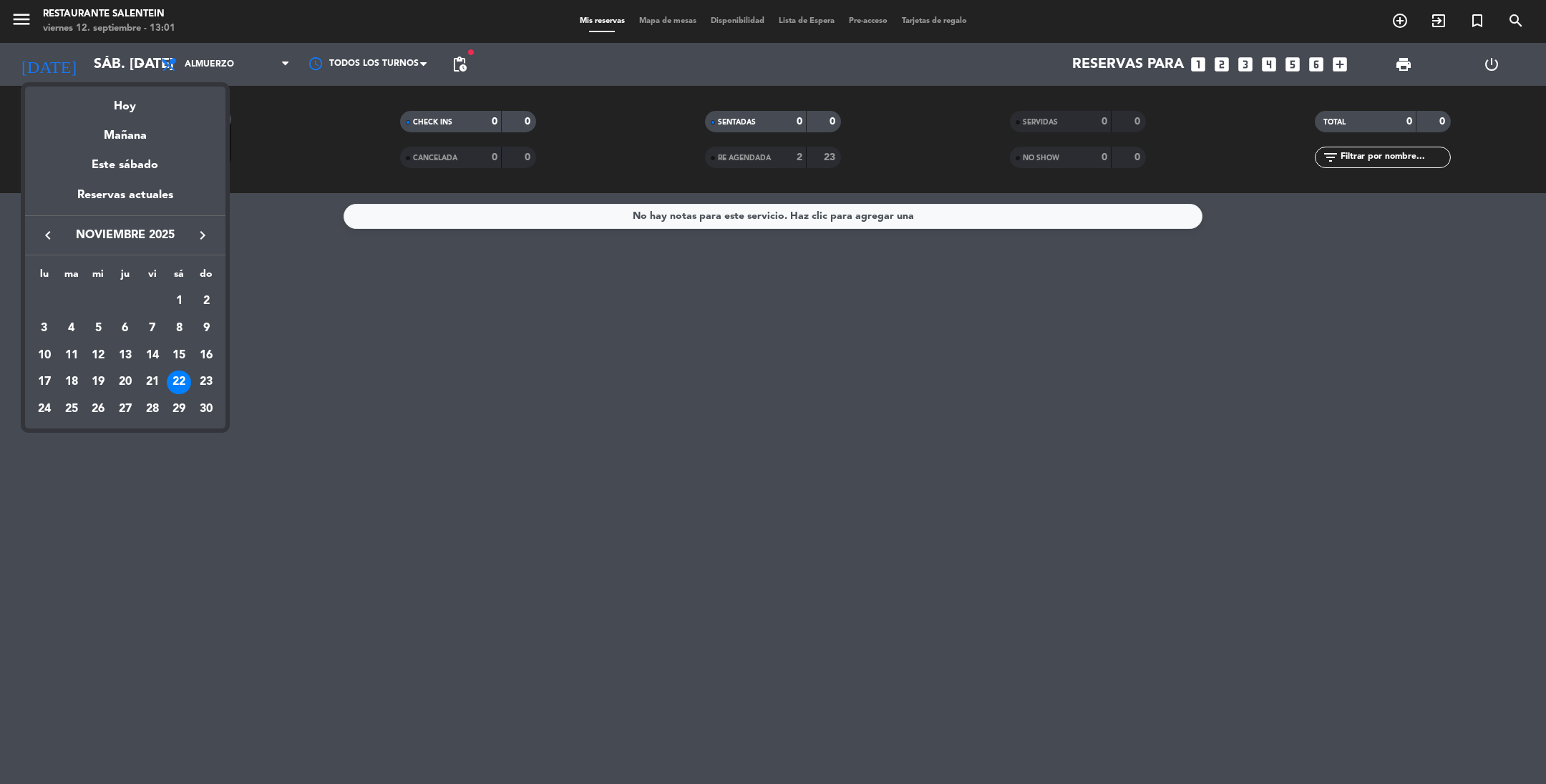
click at [297, 344] on div at bounding box center [773, 392] width 1546 height 784
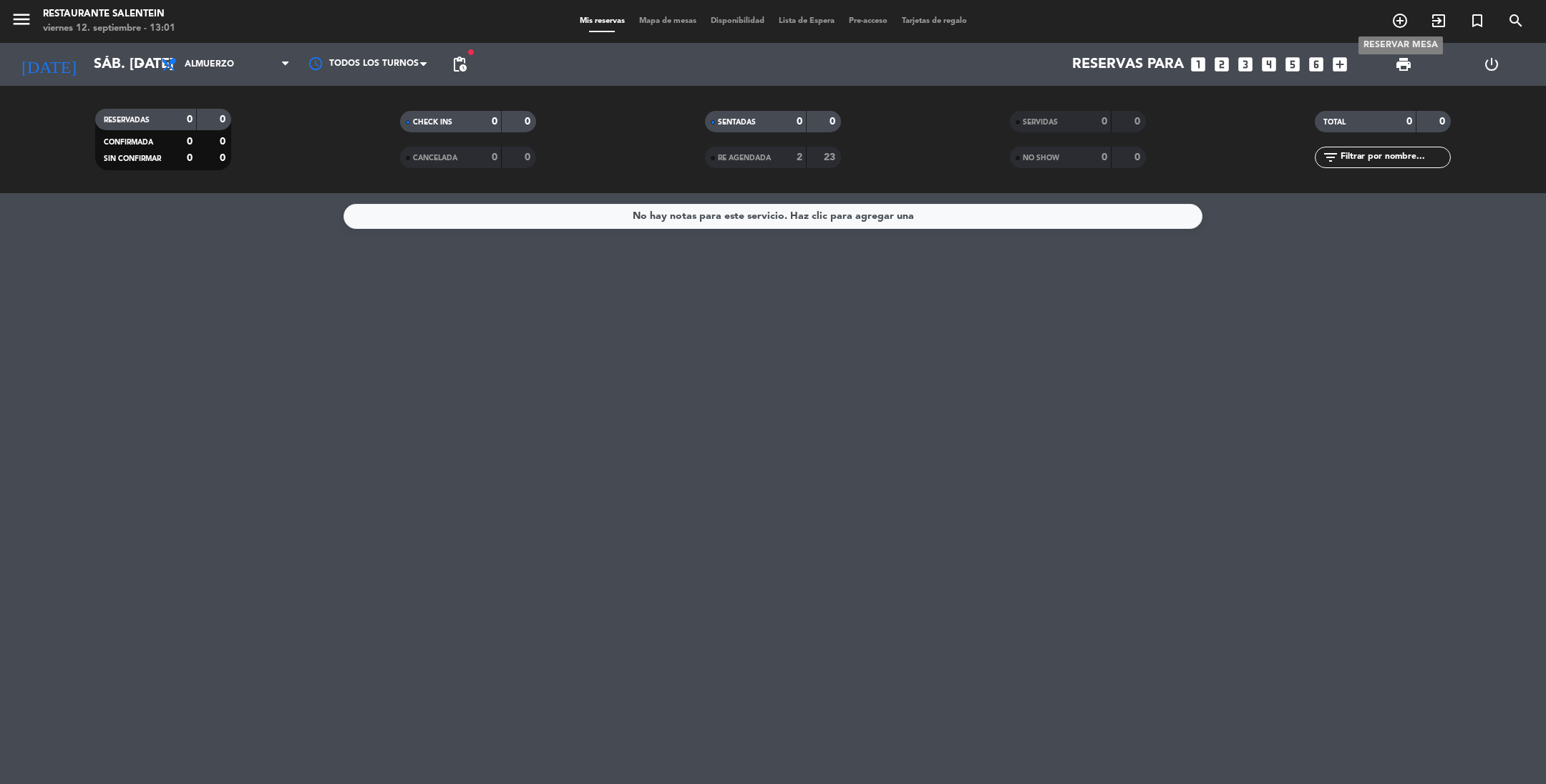
click at [1400, 24] on icon "add_circle_outline" at bounding box center [1400, 21] width 17 height 17
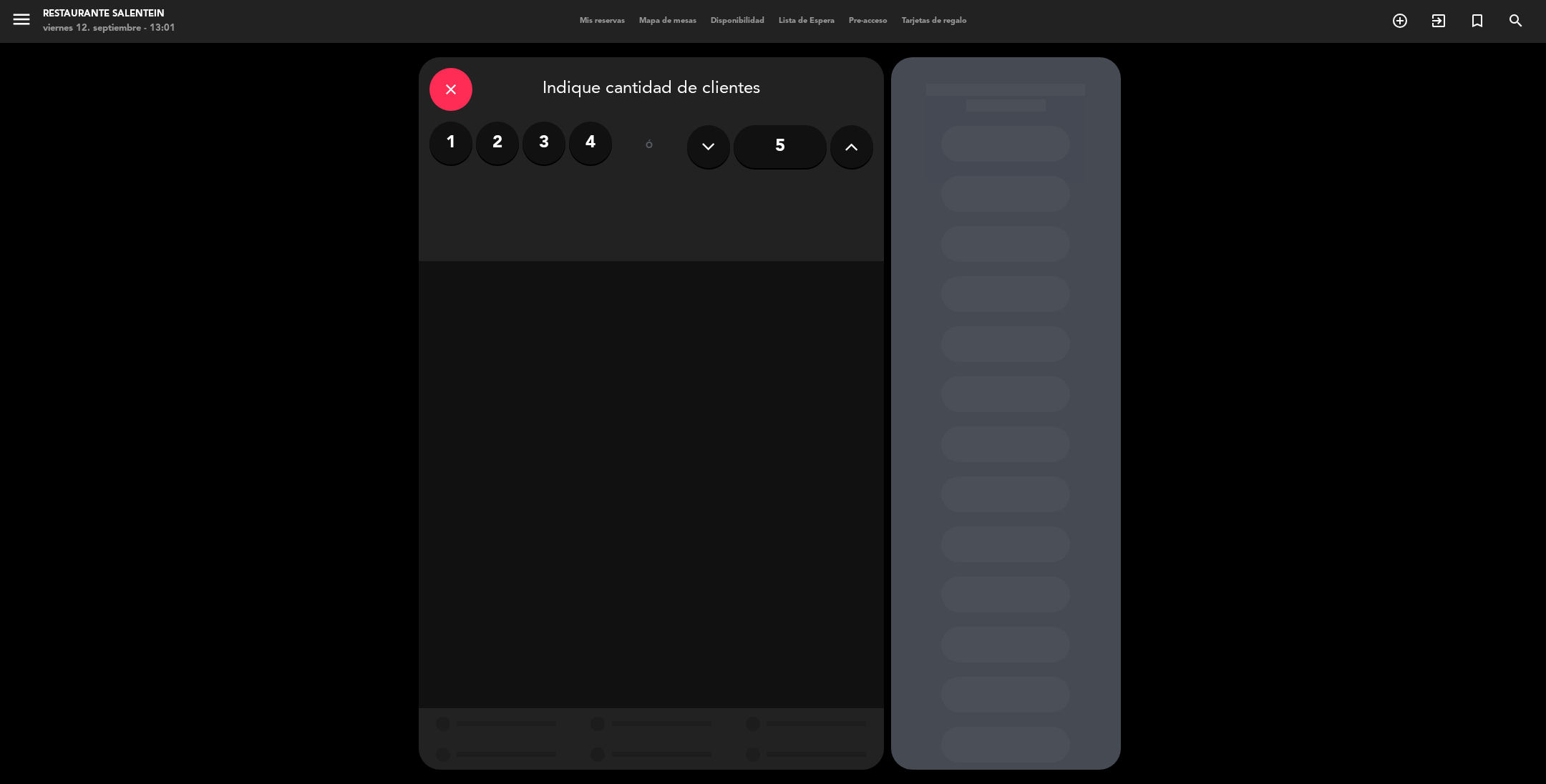
click at [496, 133] on label "2" at bounding box center [497, 143] width 43 height 43
click at [529, 189] on div "Almuerzo" at bounding box center [540, 196] width 220 height 29
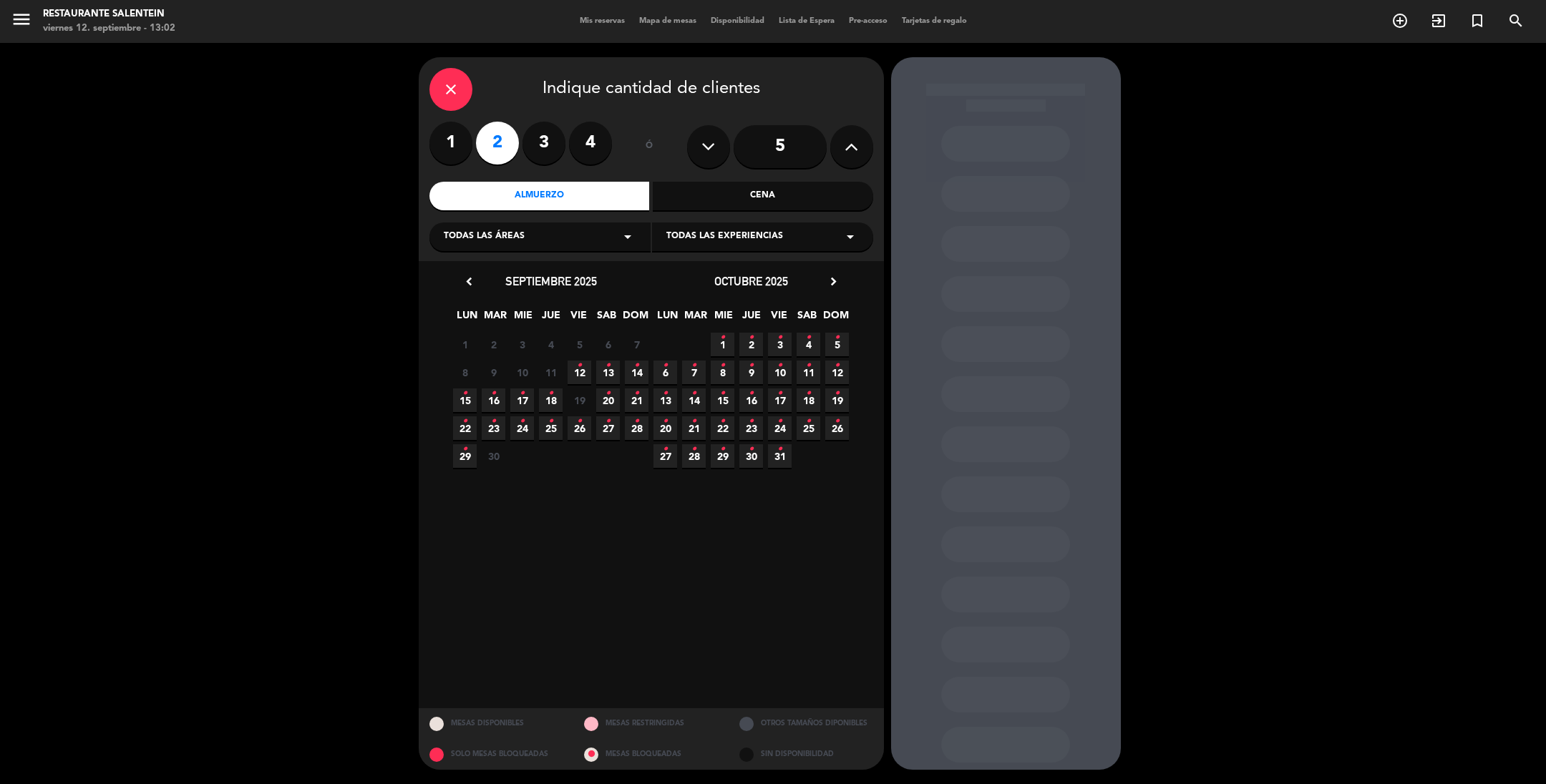
click at [501, 236] on span "Todas las áreas" at bounding box center [484, 237] width 81 height 14
click at [464, 316] on div "Salentein" at bounding box center [540, 314] width 192 height 14
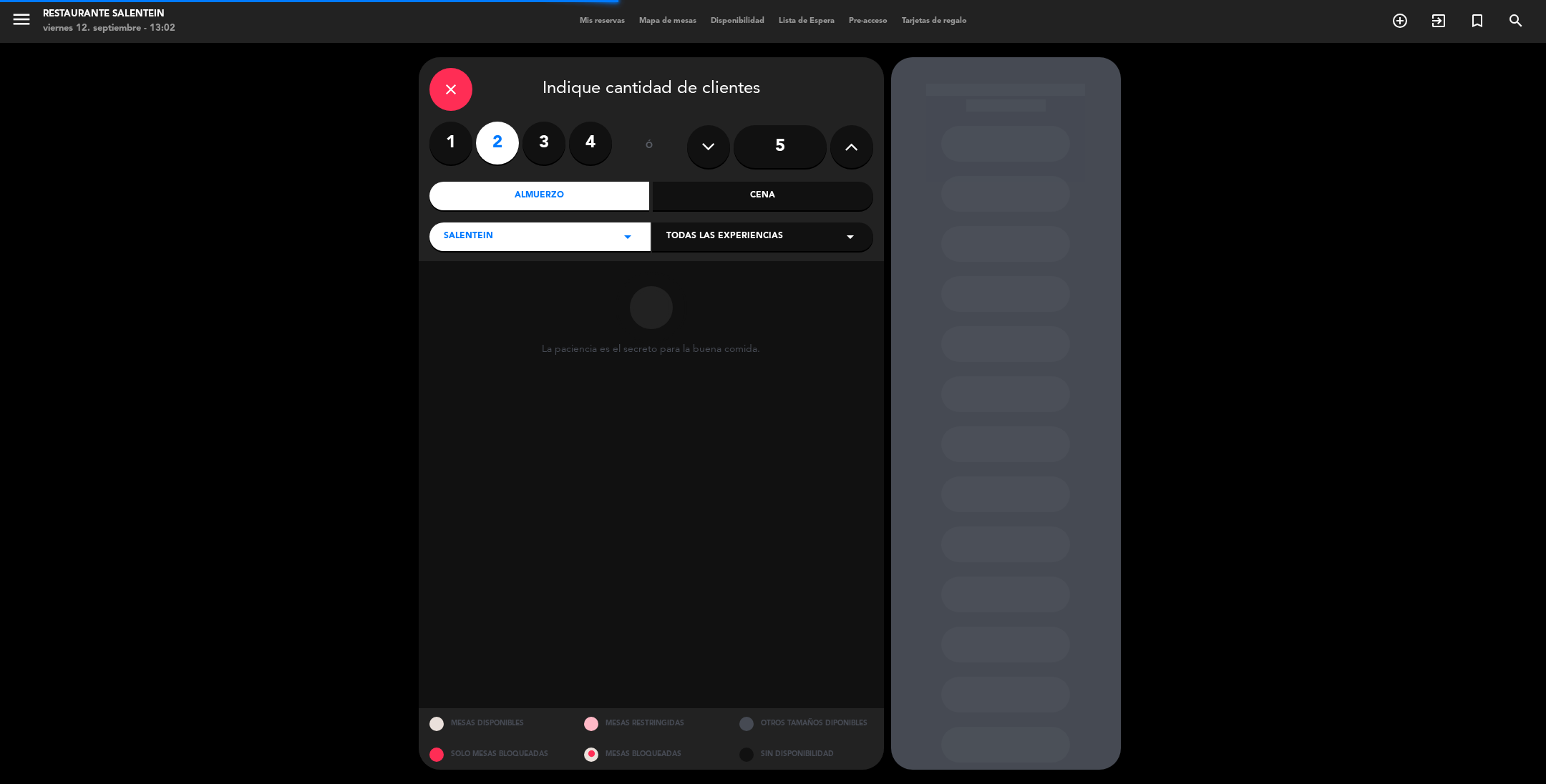
click at [699, 239] on span "Todas las experiencias" at bounding box center [725, 237] width 117 height 14
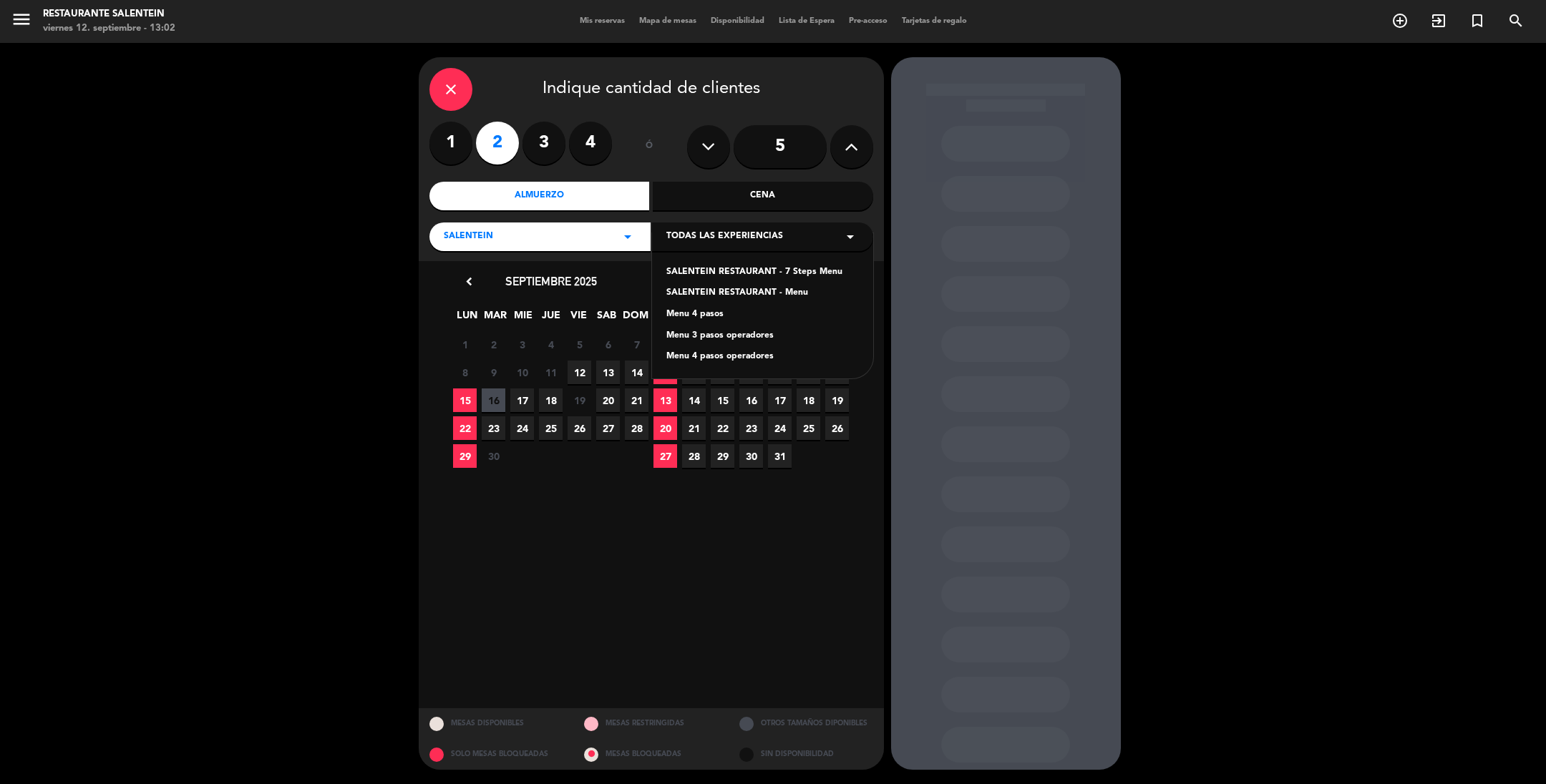
click at [699, 357] on div "Menu 4 pasos operadores" at bounding box center [763, 357] width 192 height 14
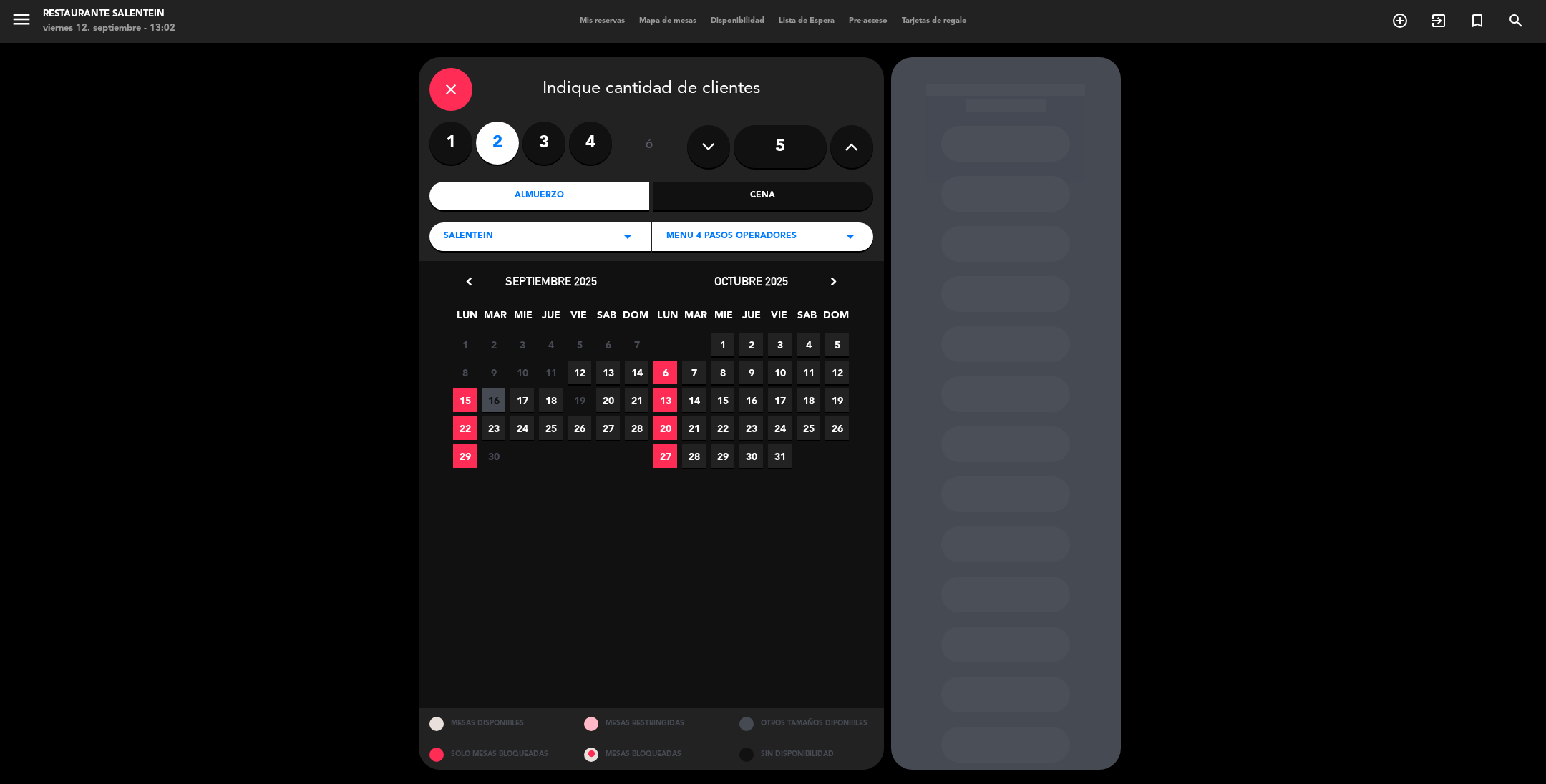
click at [812, 399] on span "18" at bounding box center [808, 400] width 24 height 24
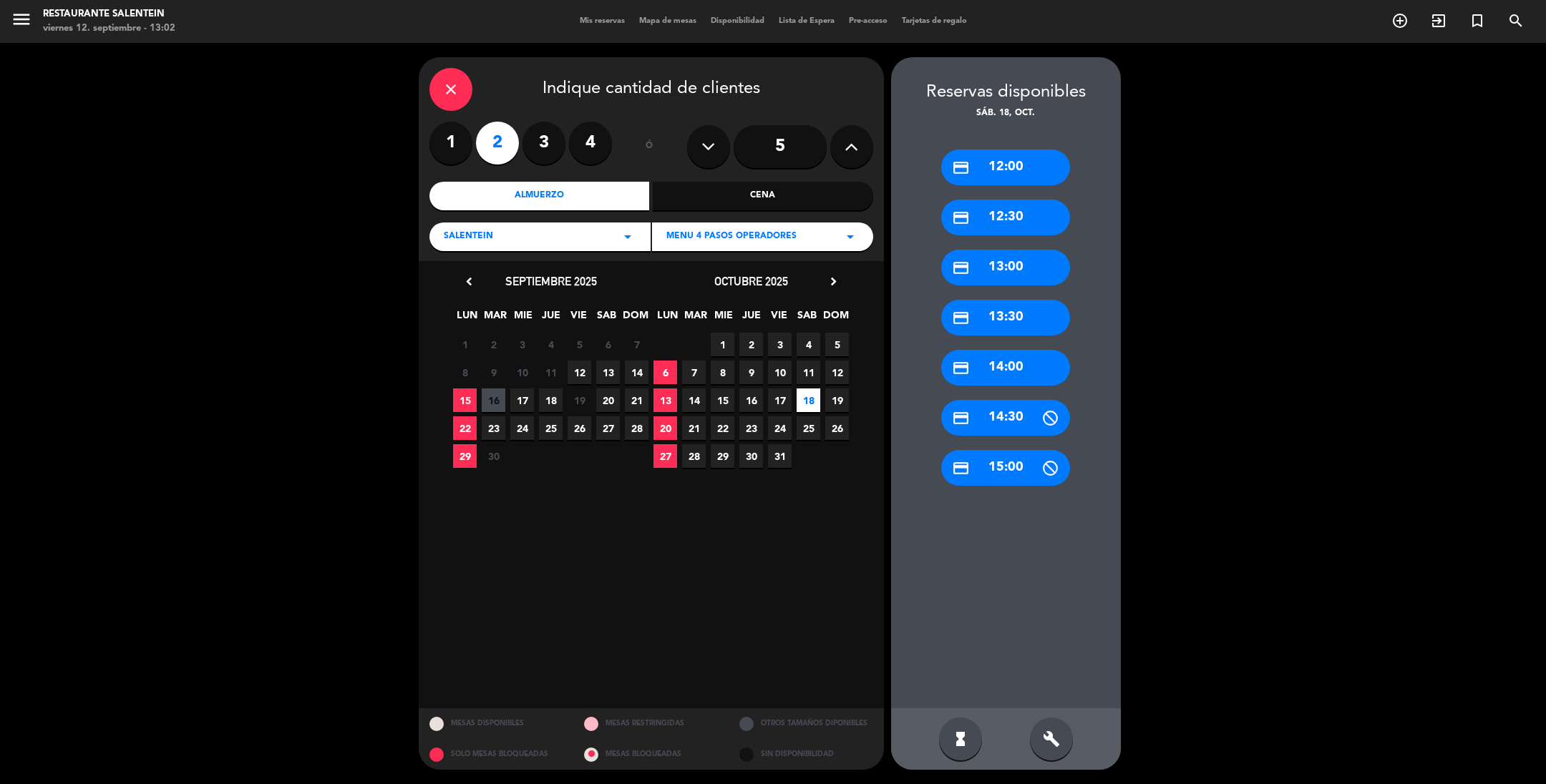
click at [984, 218] on div "credit_card 12:30" at bounding box center [1005, 218] width 129 height 36
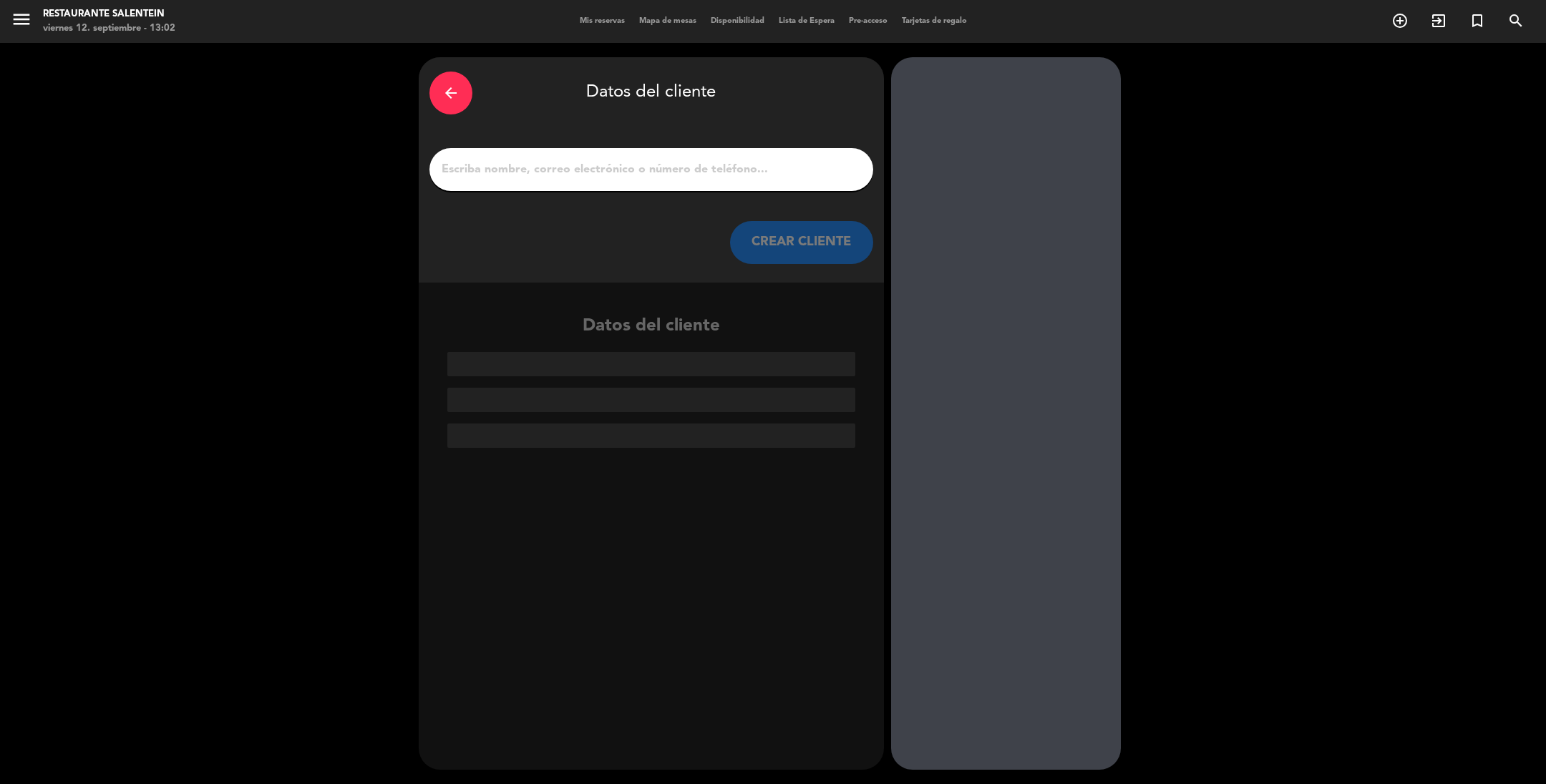
click at [505, 168] on input "1" at bounding box center [652, 169] width 422 height 20
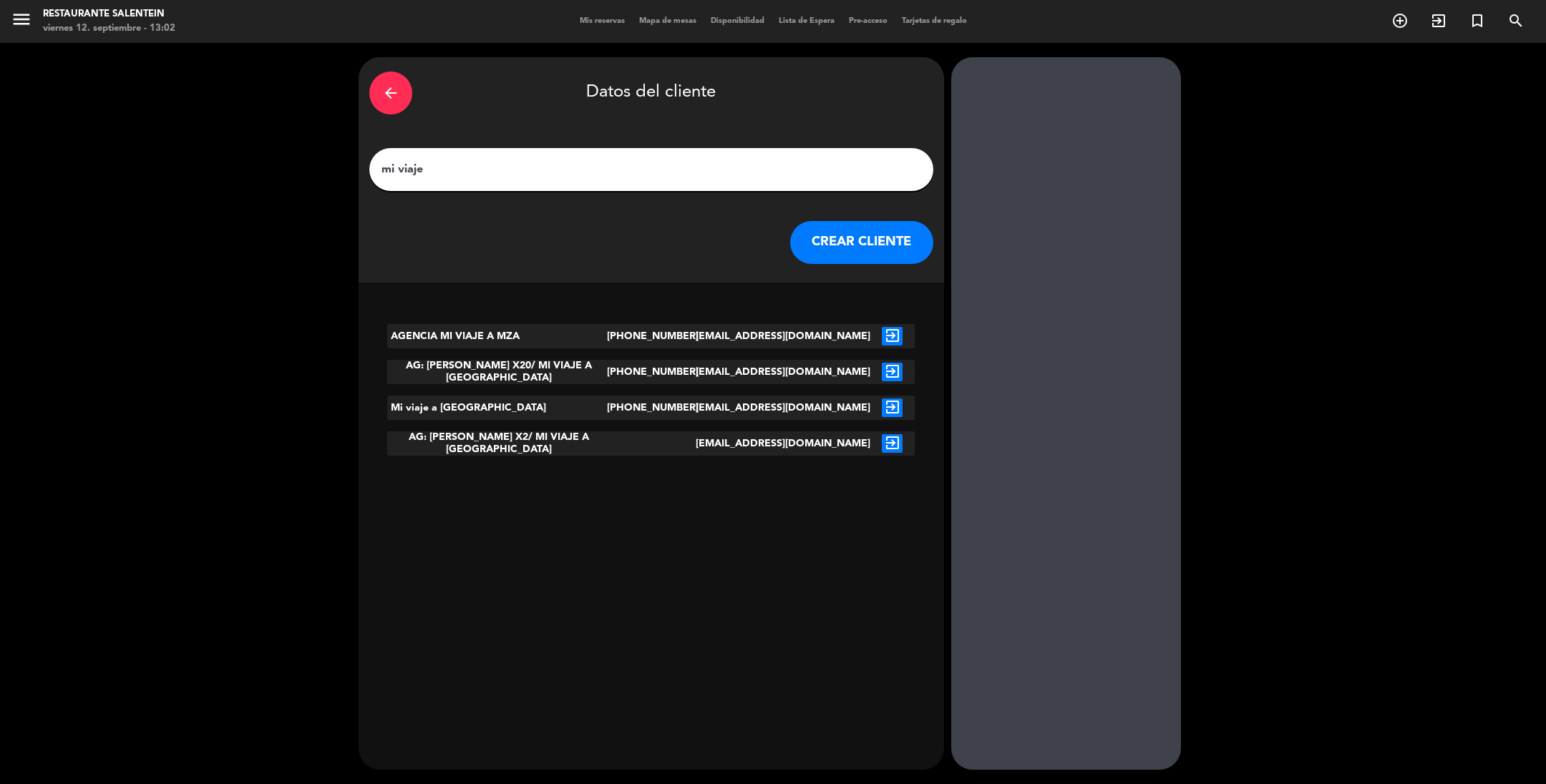
type input "mi viaje"
click at [882, 335] on icon "exit_to_app" at bounding box center [892, 336] width 21 height 19
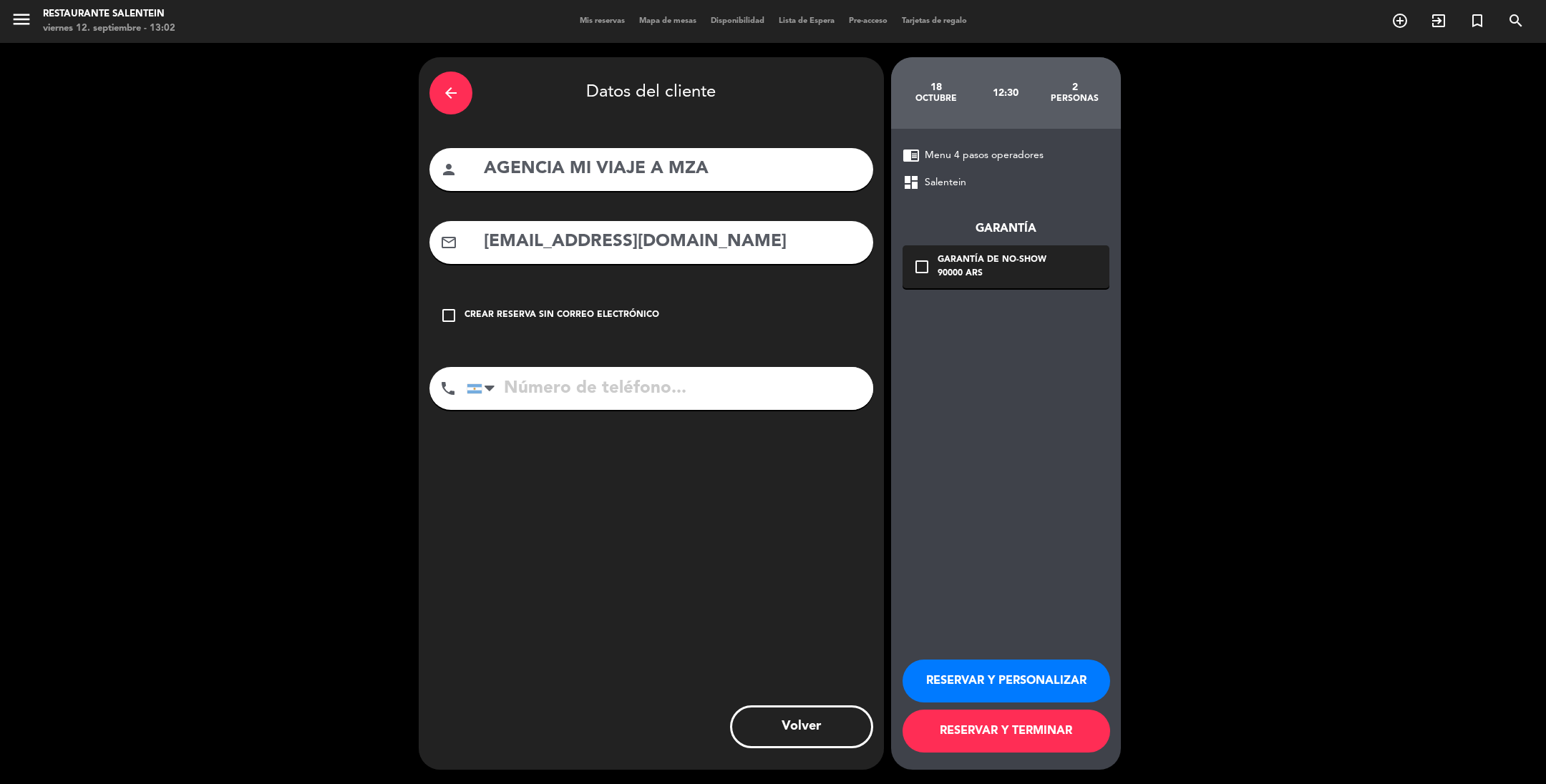
type input "[PHONE_NUMBER]"
click at [1014, 675] on button "RESERVAR Y PERSONALIZAR" at bounding box center [1006, 681] width 208 height 43
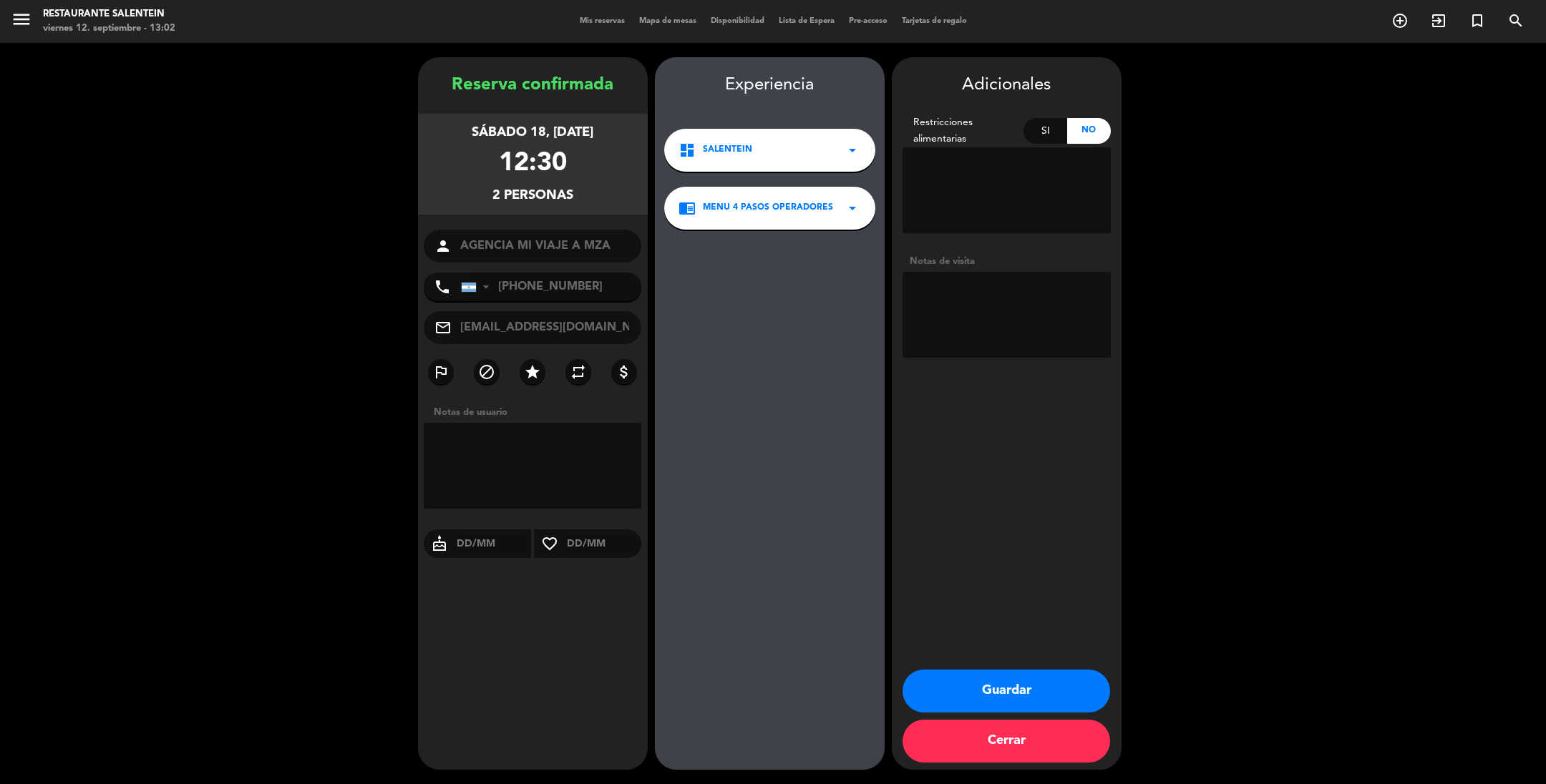
click at [948, 286] on textarea at bounding box center [1006, 315] width 208 height 86
paste textarea "[PERSON_NAME] Dellatesta [PERSON_NAME]"
type textarea "[PERSON_NAME] Dellatesta [PERSON_NAME] paga ag liq env"
click at [997, 695] on button "Guardar" at bounding box center [1006, 691] width 208 height 43
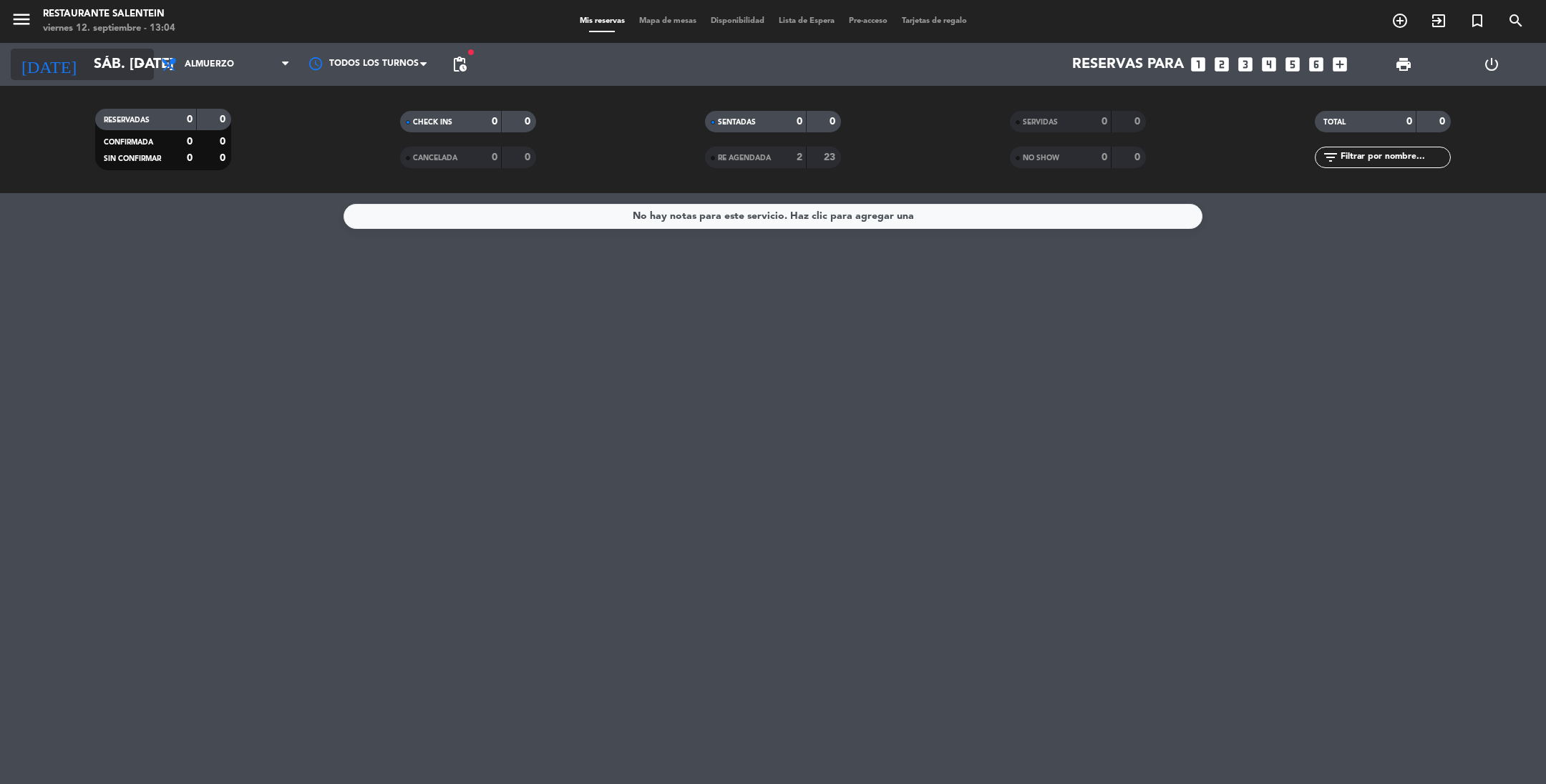
click at [95, 63] on input "sáb. [DATE]" at bounding box center [177, 64] width 182 height 31
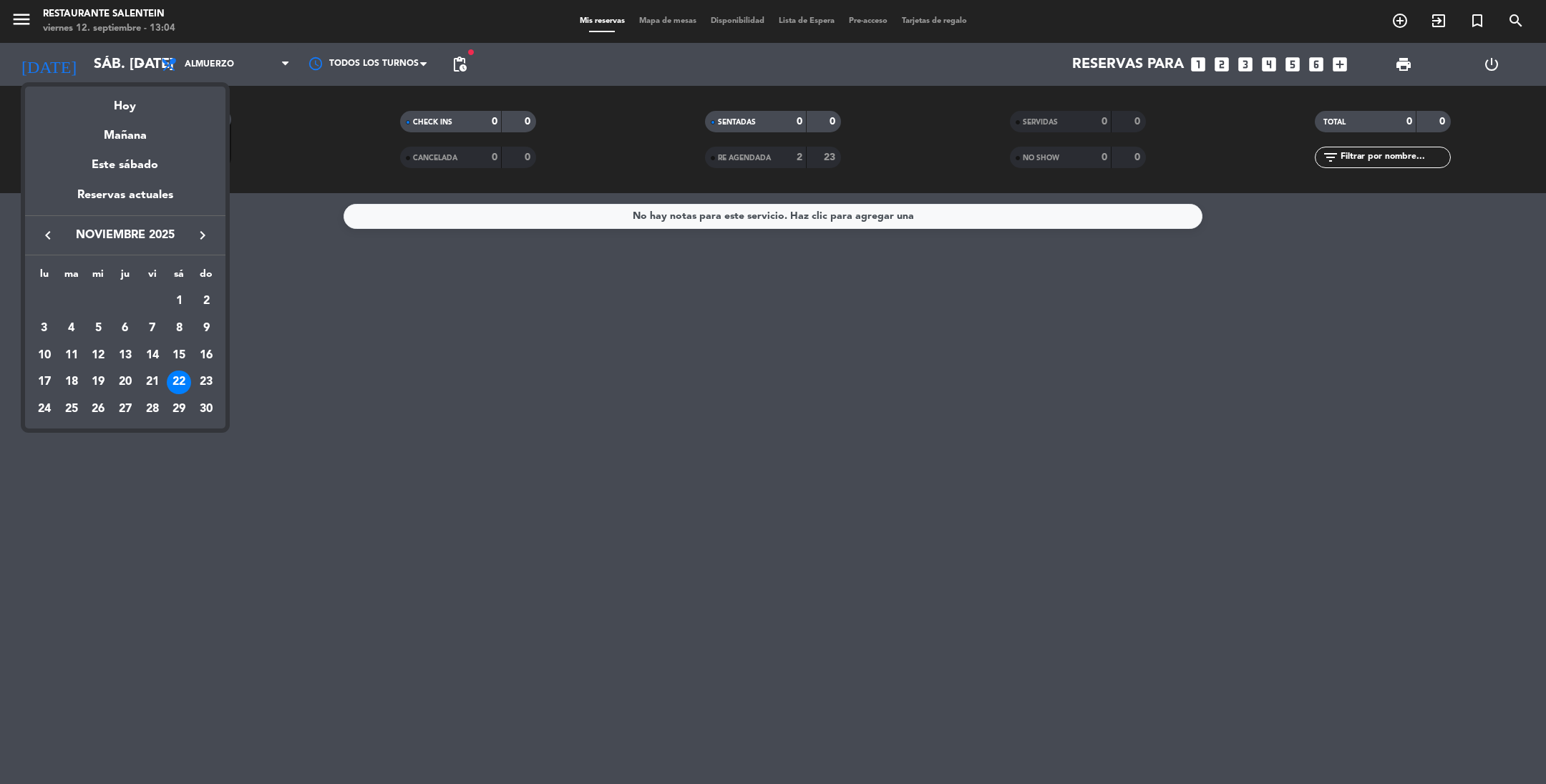
click at [39, 238] on icon "keyboard_arrow_left" at bounding box center [48, 235] width 17 height 17
click at [173, 380] on div "18" at bounding box center [179, 383] width 25 height 25
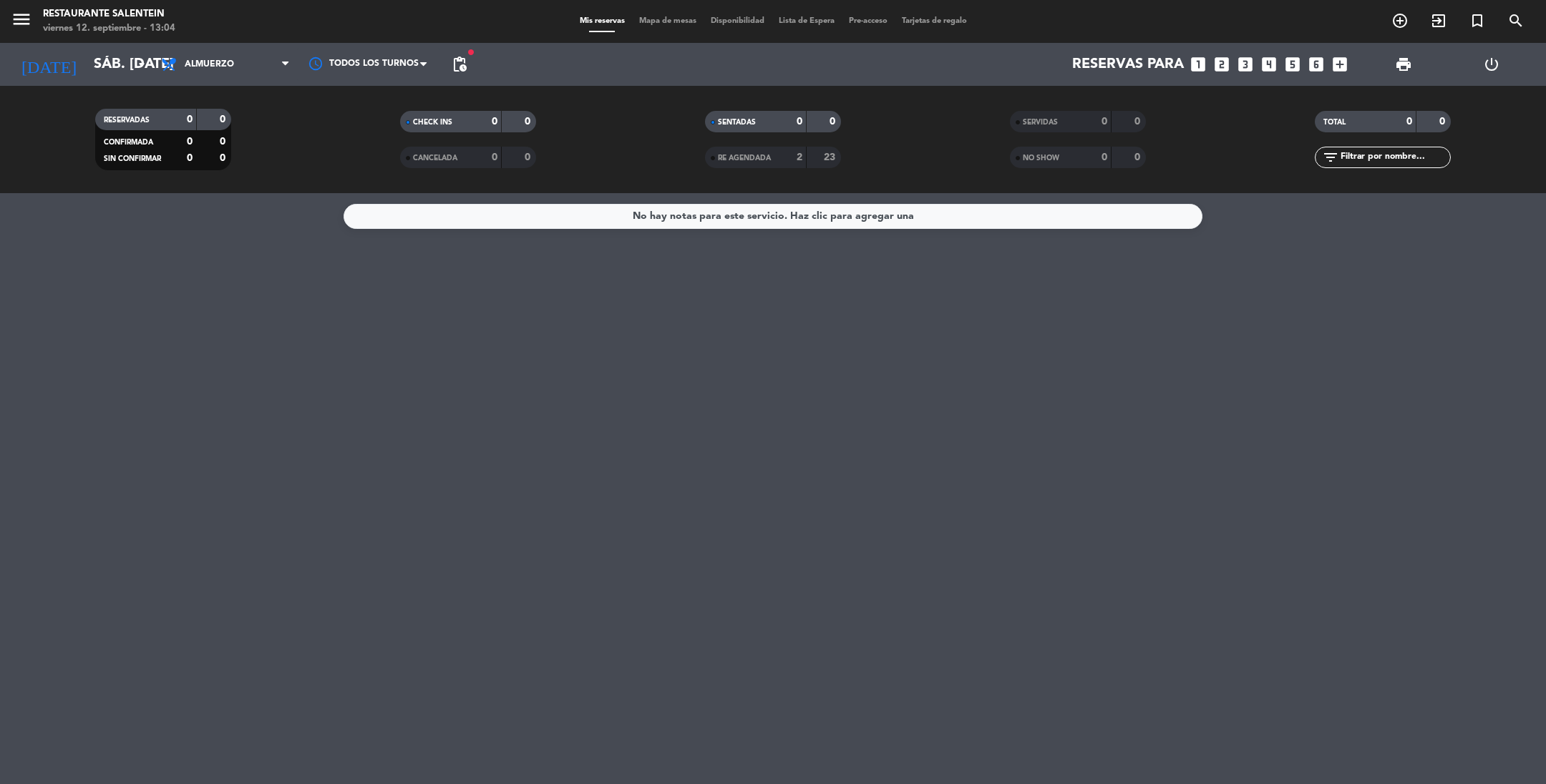
type input "sáb. [DATE]"
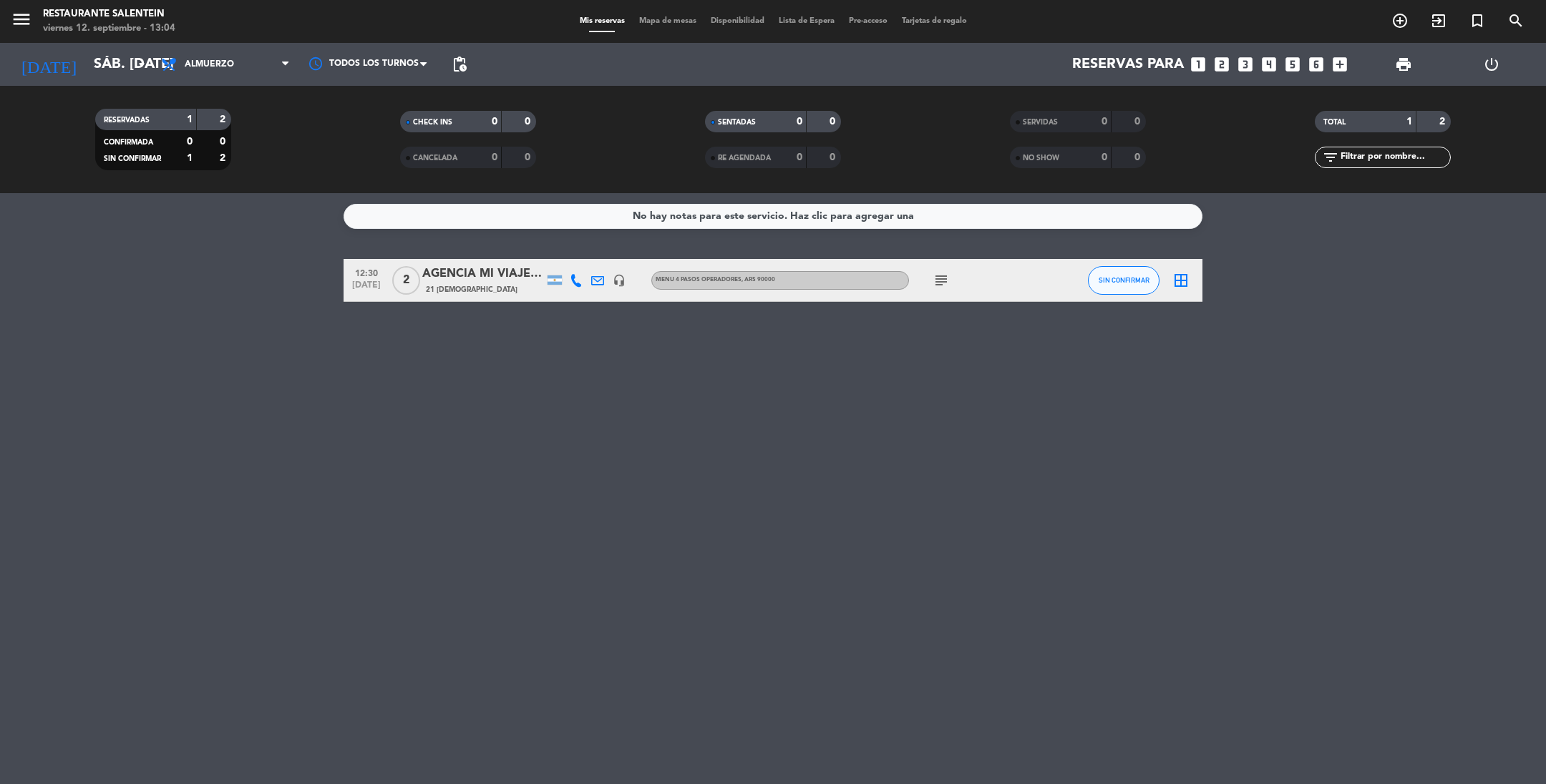
click at [502, 281] on div "AGENCIA MI VIAJE A MZA" at bounding box center [483, 274] width 122 height 19
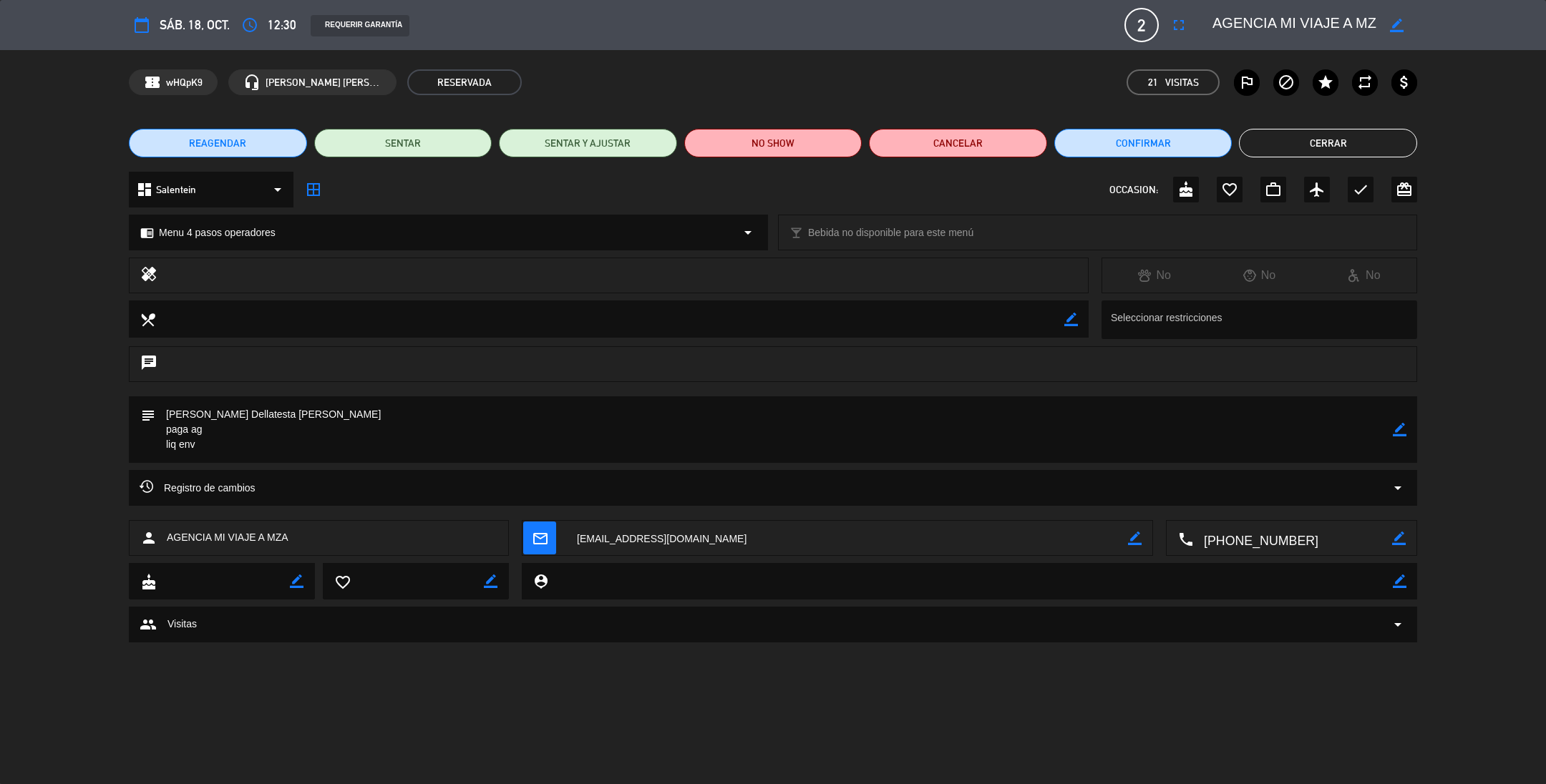
click at [1063, 316] on textarea at bounding box center [610, 319] width 909 height 36
click at [1069, 318] on icon "border_color" at bounding box center [1071, 320] width 14 height 14
click at [177, 311] on textarea at bounding box center [610, 319] width 909 height 36
paste textarea "1 persona ([PERSON_NAME]) no come canela y ají."
click at [1072, 316] on icon at bounding box center [1071, 320] width 14 height 14
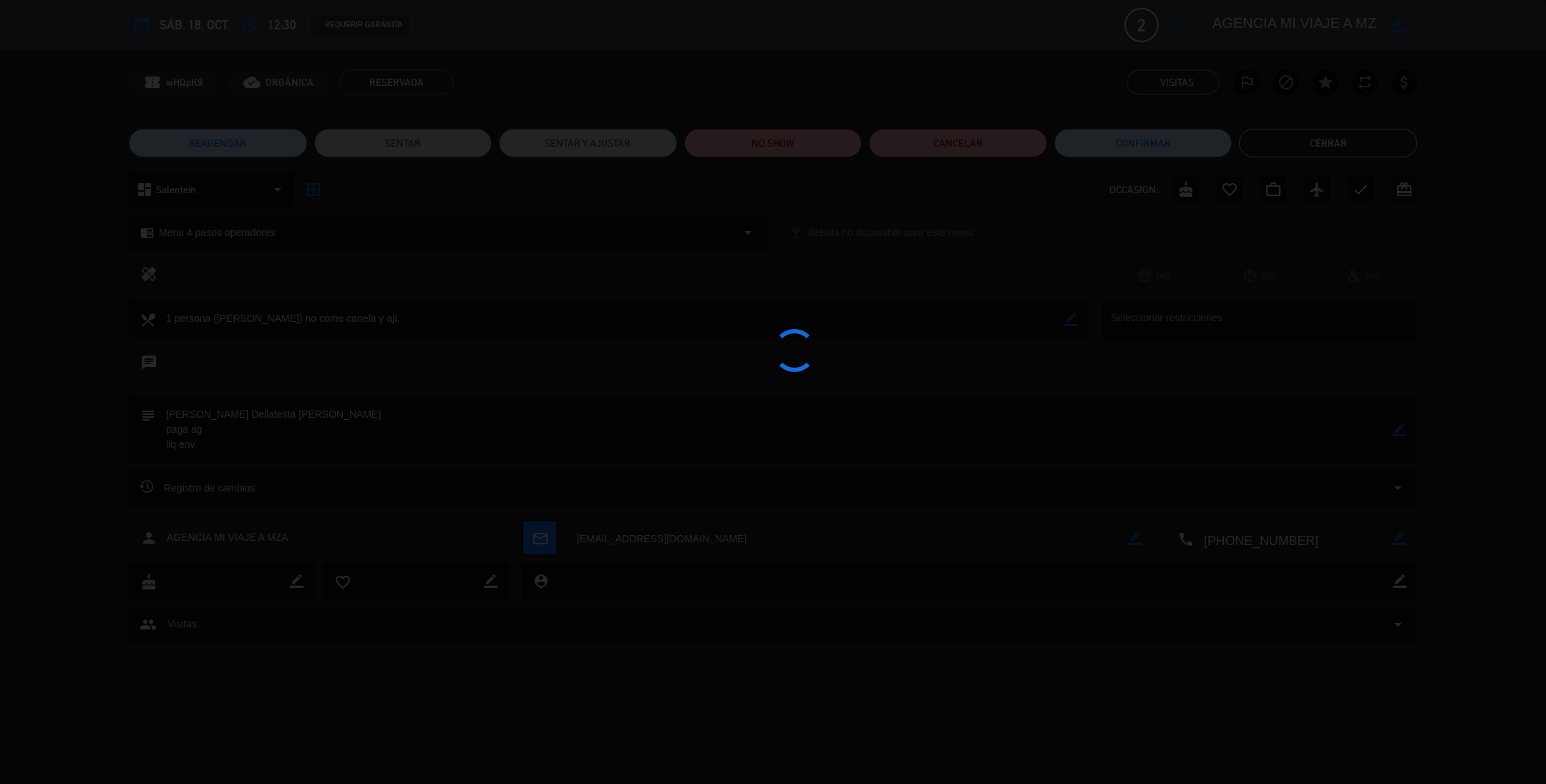
type textarea "1 persona ([PERSON_NAME]) no come canela y ají."
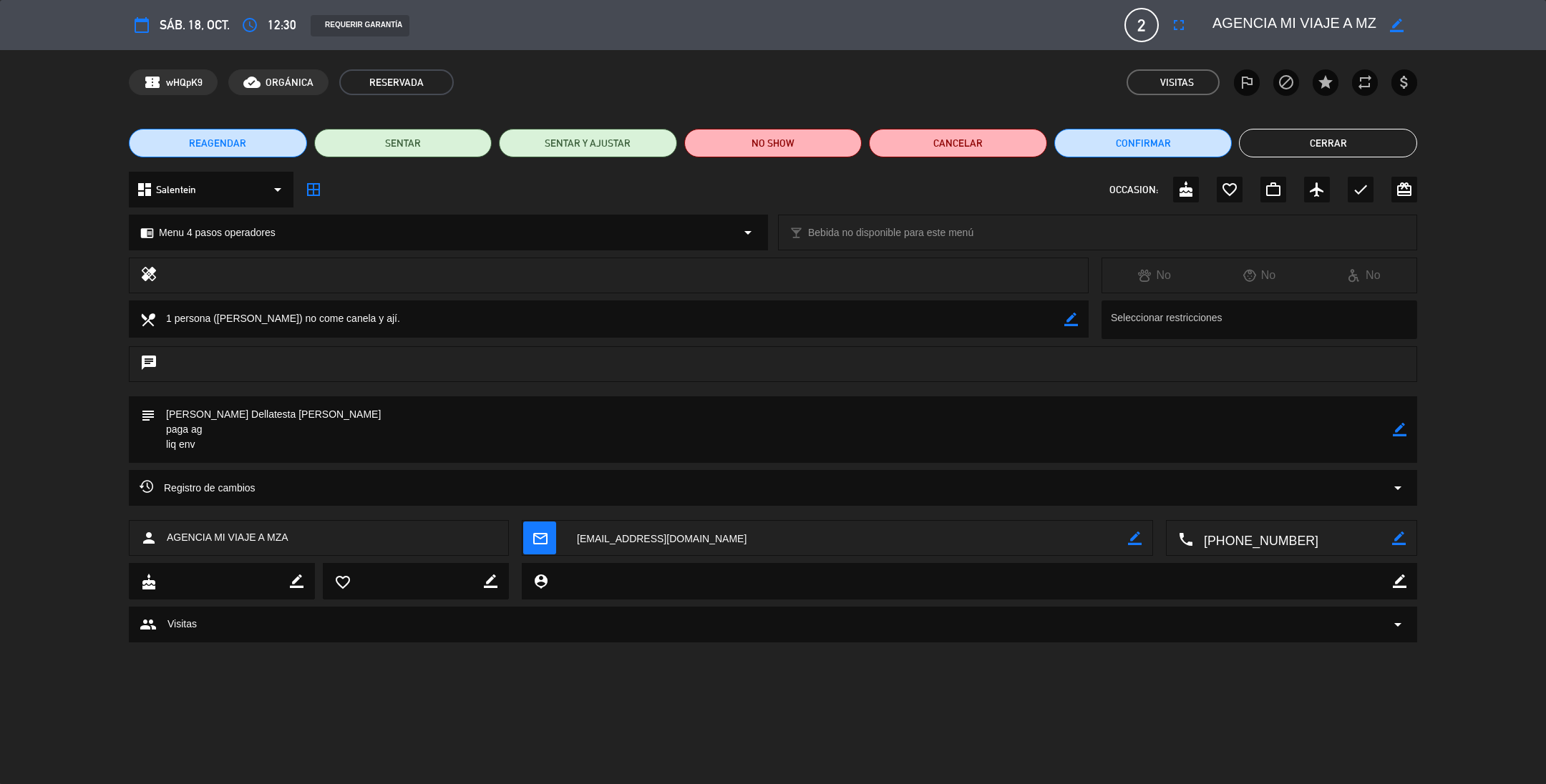
click at [1270, 141] on button "Cerrar" at bounding box center [1327, 143] width 178 height 29
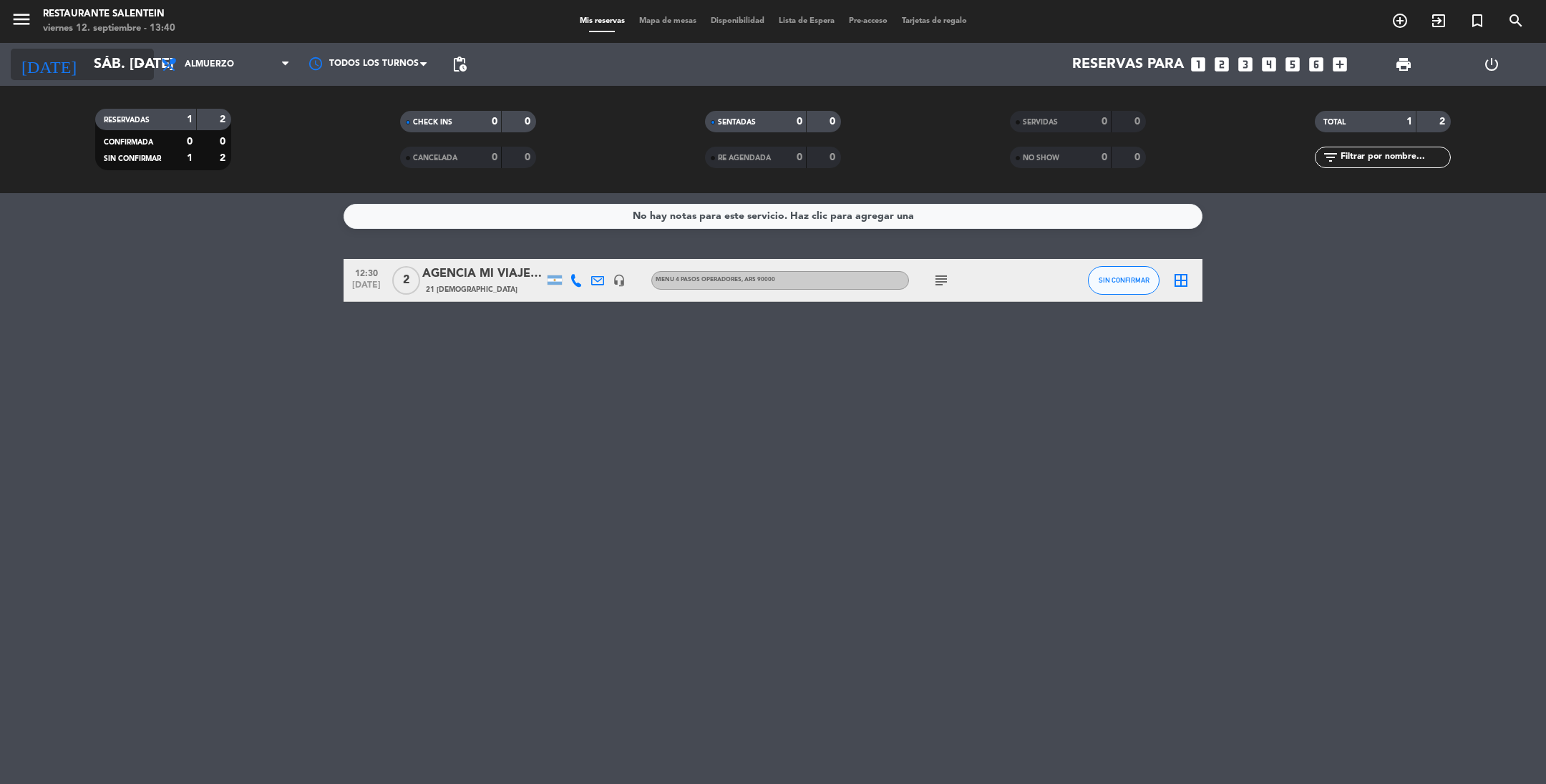
click at [101, 69] on input "sáb. [DATE]" at bounding box center [177, 64] width 182 height 31
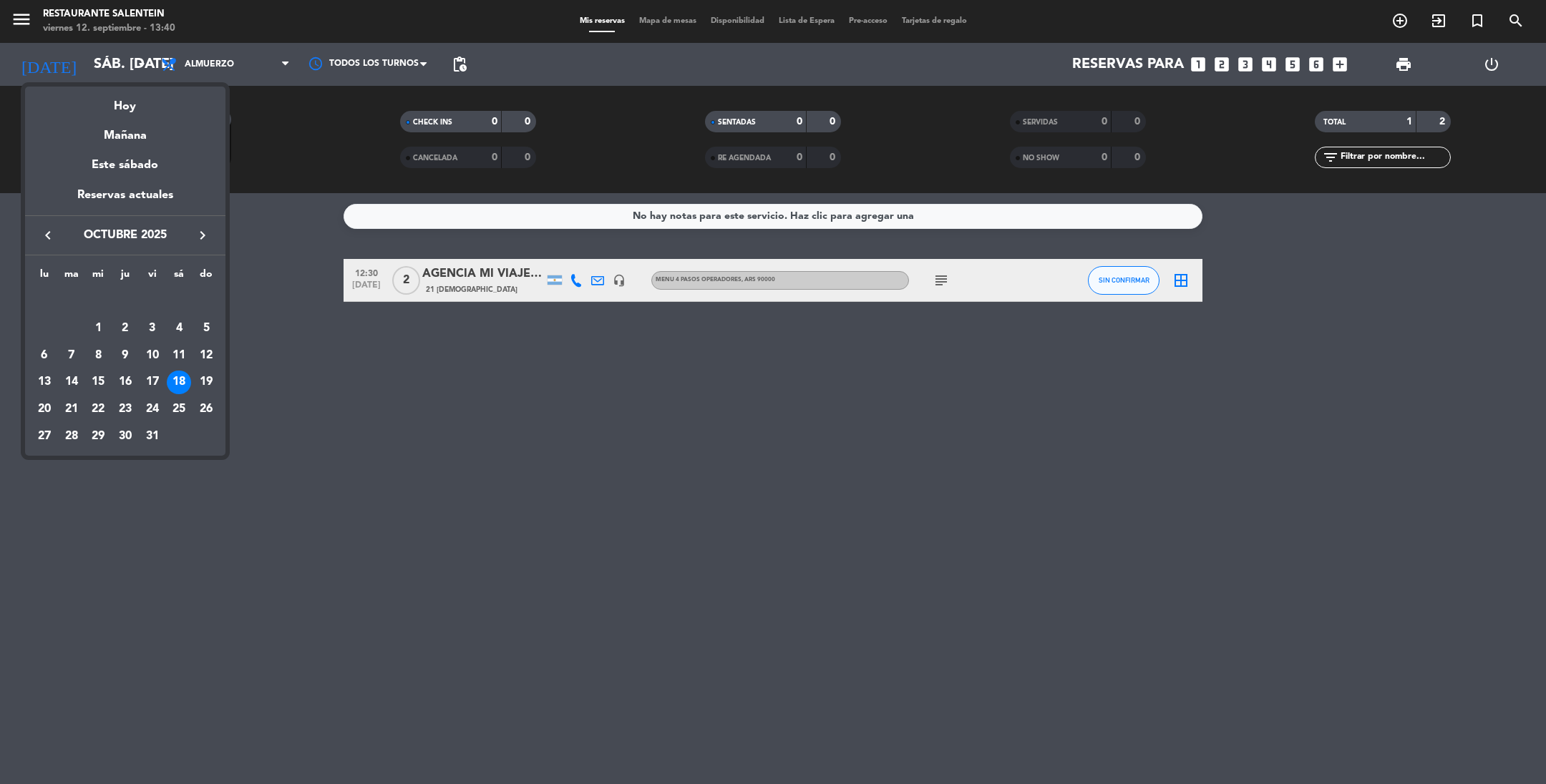
click at [49, 232] on icon "keyboard_arrow_left" at bounding box center [48, 235] width 17 height 17
click at [155, 357] on div "12" at bounding box center [153, 356] width 25 height 25
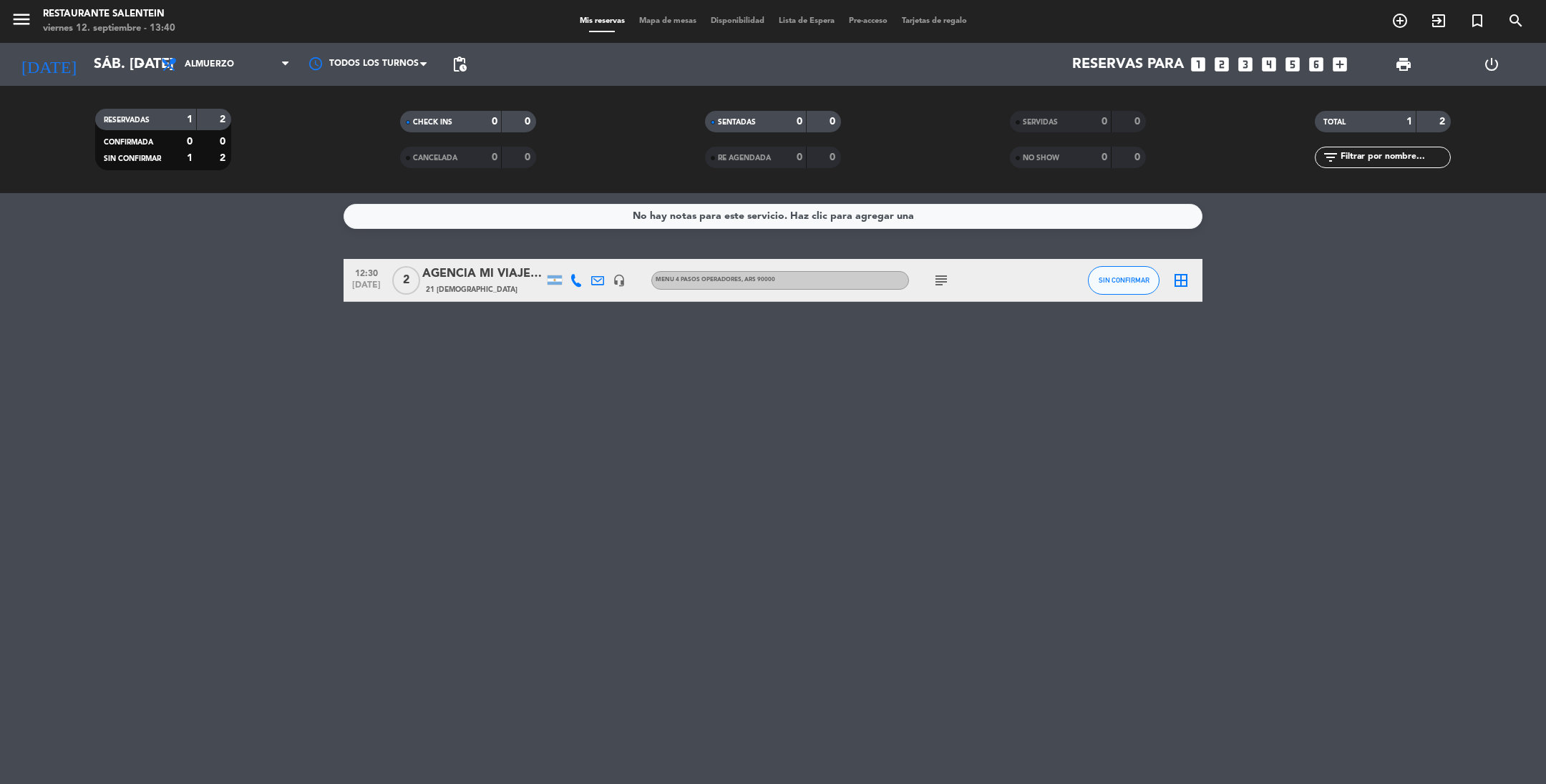
type input "vie. [DATE]"
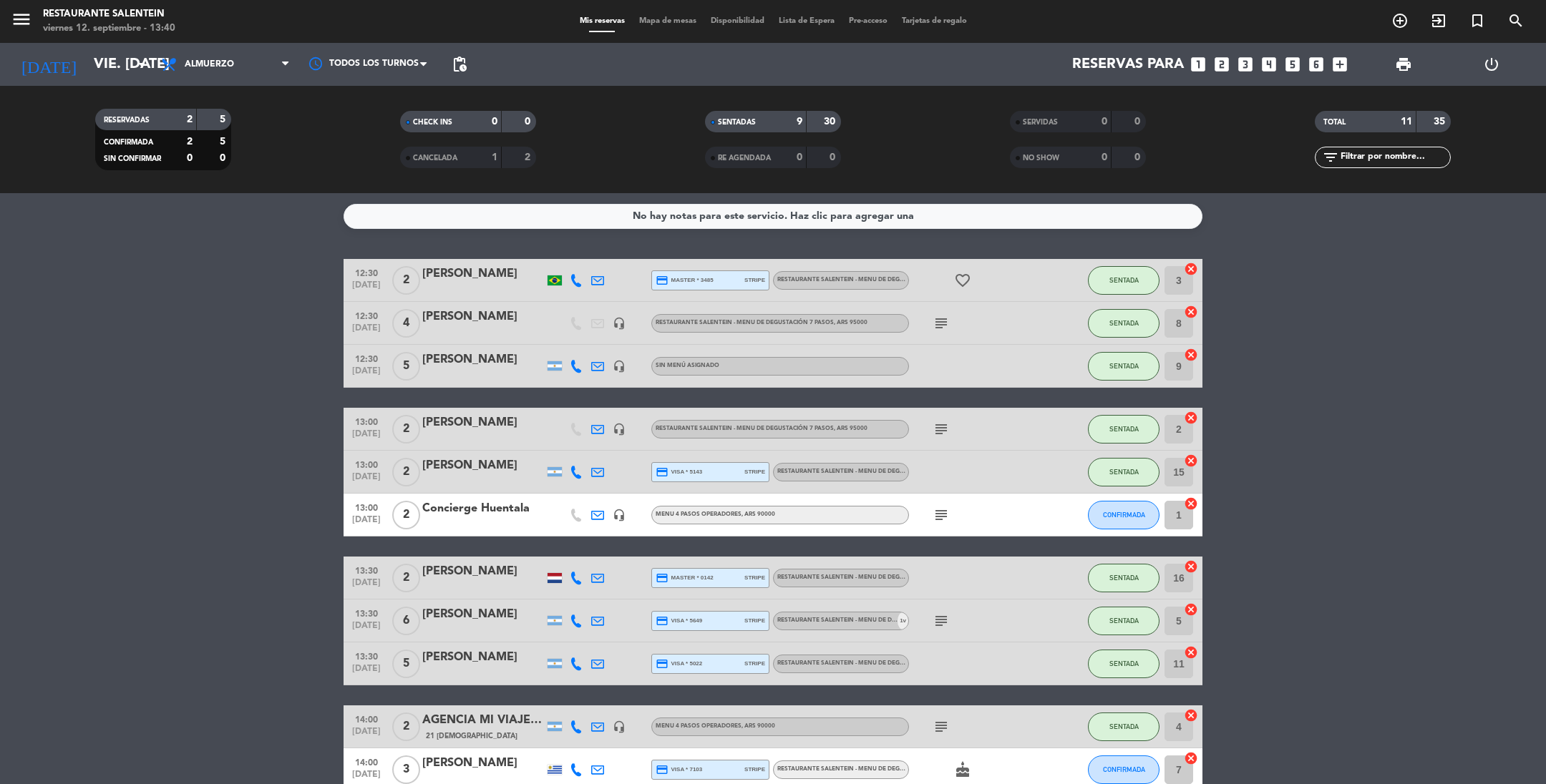
click at [939, 427] on icon "subject" at bounding box center [941, 429] width 17 height 17
click at [935, 322] on icon "subject" at bounding box center [941, 323] width 17 height 17
click at [1350, 400] on bookings-row "12:30 [DATE] 2 [PERSON_NAME] Jojima credit_card master * 3485 stripe RESTAURANT…" at bounding box center [773, 525] width 1546 height 533
click at [945, 316] on icon "subject" at bounding box center [941, 323] width 17 height 17
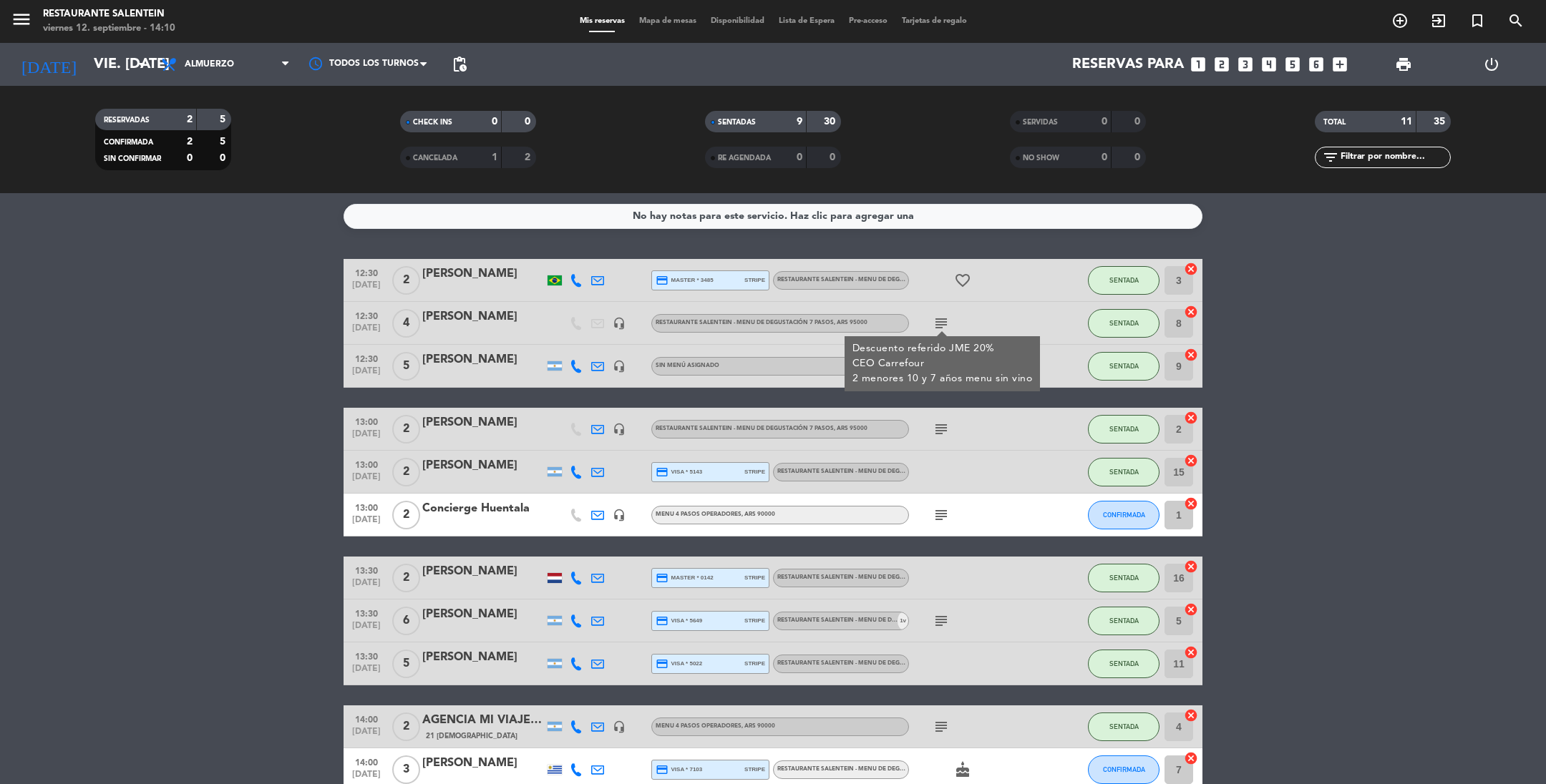
click at [943, 320] on icon "subject" at bounding box center [941, 323] width 17 height 17
